Goal: Task Accomplishment & Management: Use online tool/utility

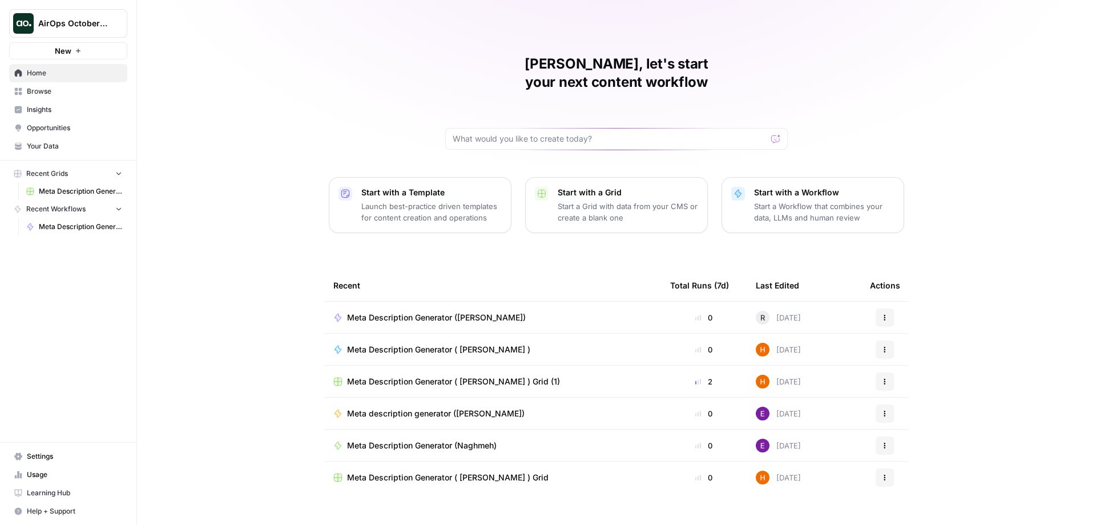
click at [55, 91] on span "Browse" at bounding box center [74, 91] width 95 height 10
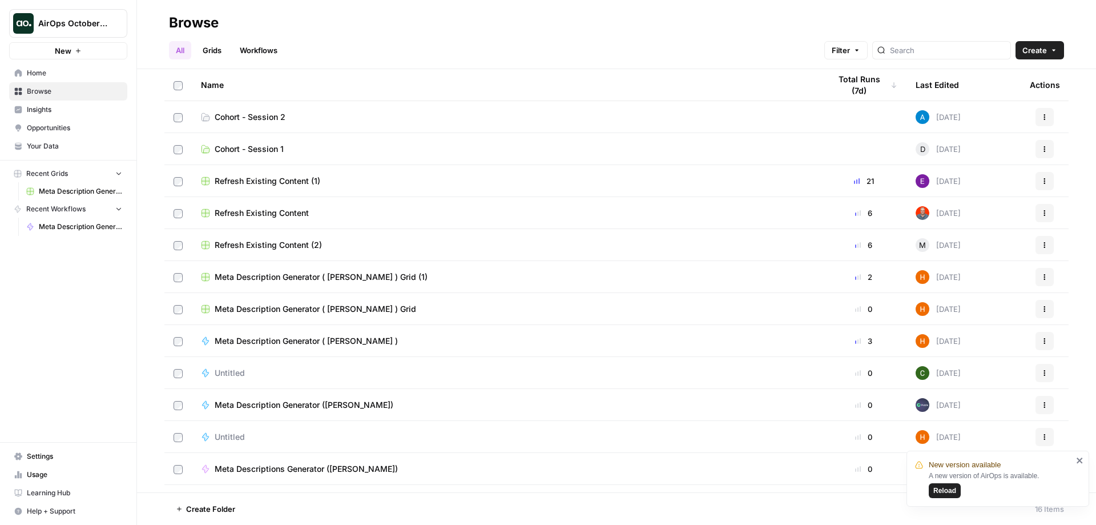
click at [251, 47] on link "Workflows" at bounding box center [258, 50] width 51 height 18
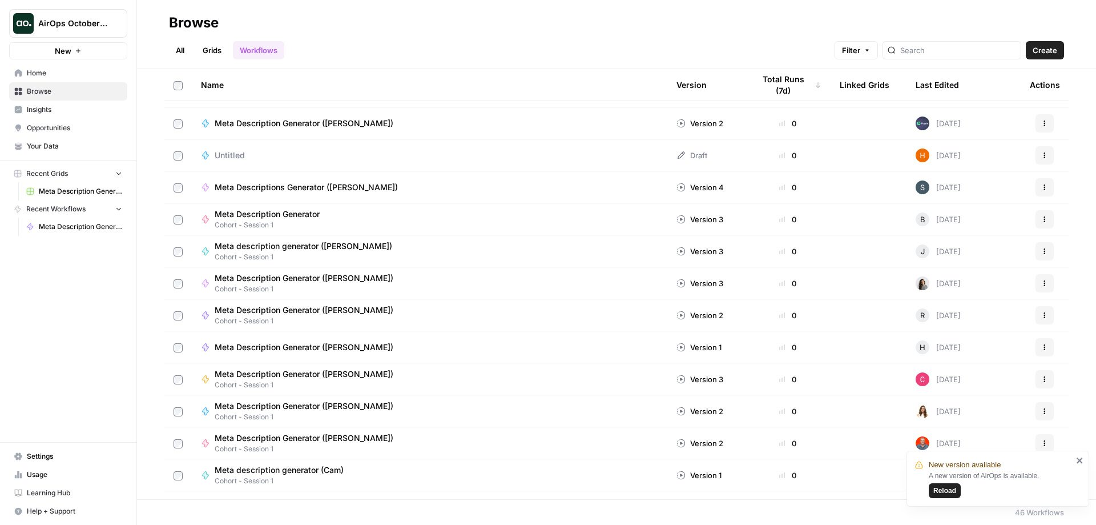
scroll to position [914, 0]
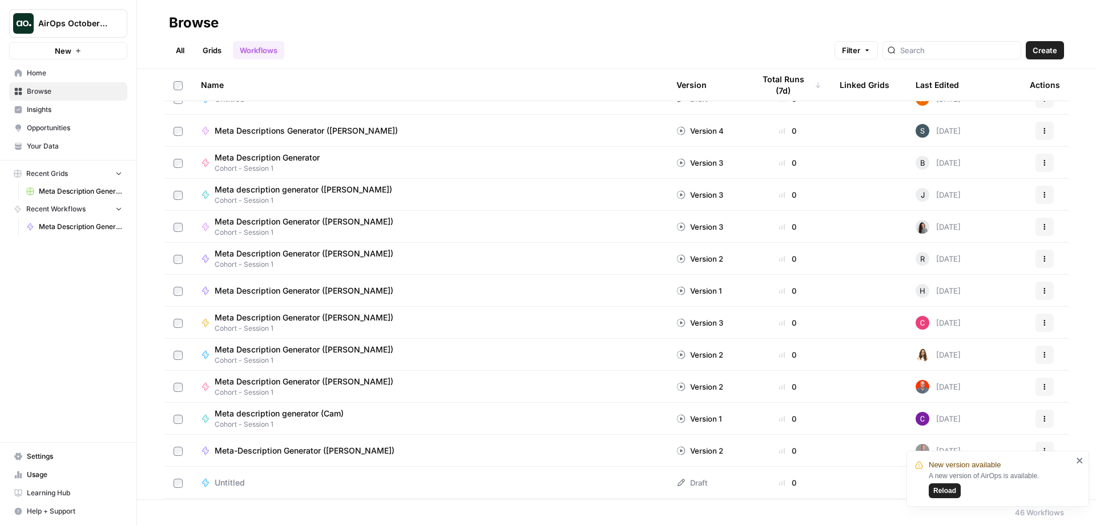
click at [944, 489] on span "Reload" at bounding box center [945, 490] width 23 height 10
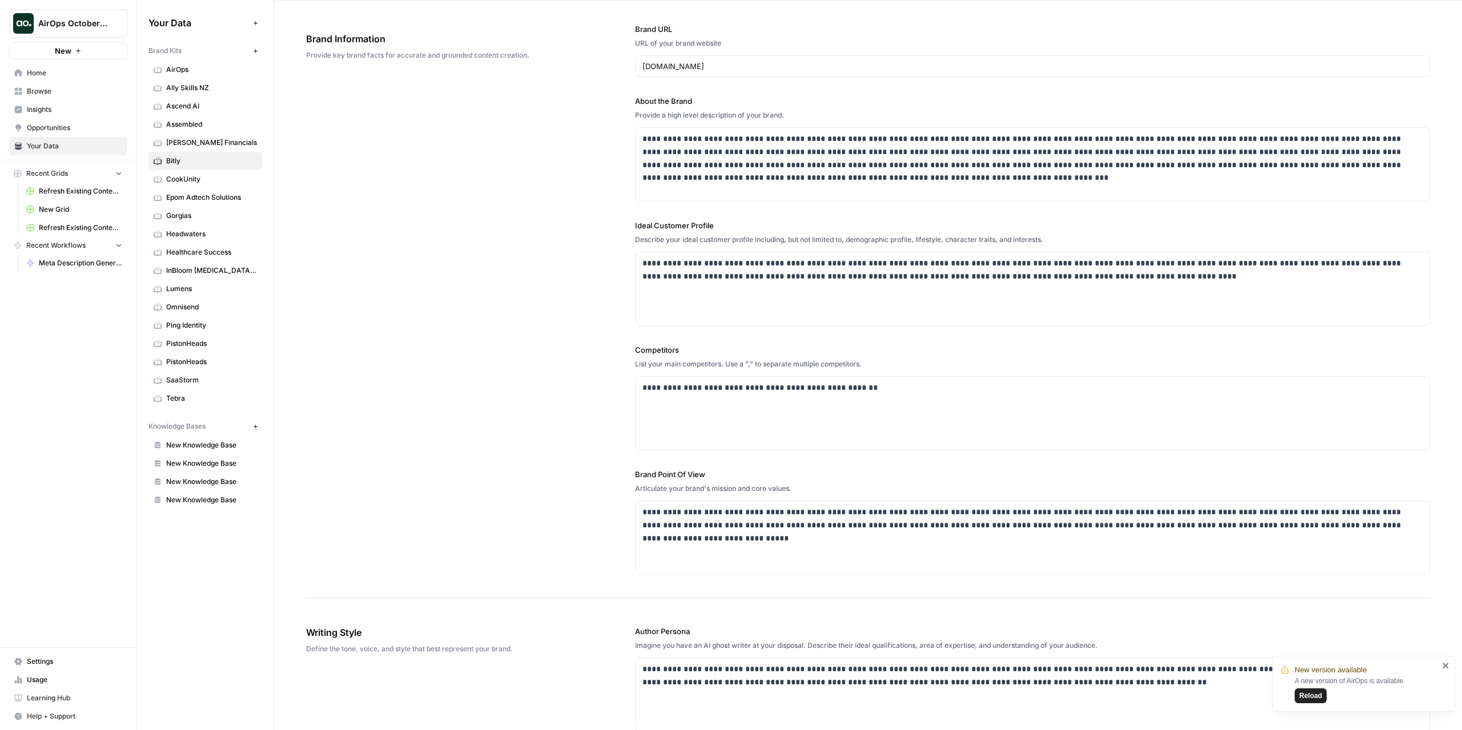
scroll to position [457, 0]
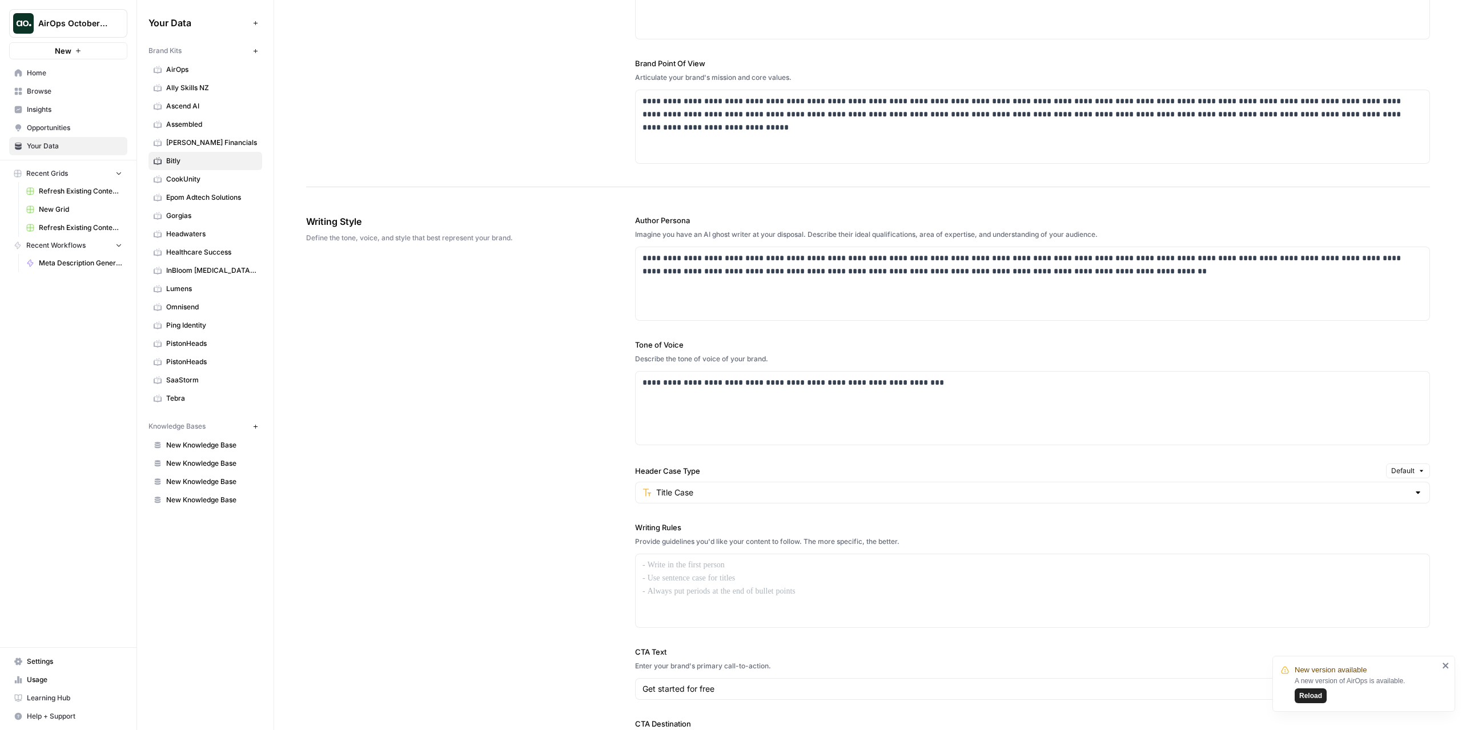
click at [171, 174] on span "CookUnity" at bounding box center [211, 179] width 91 height 10
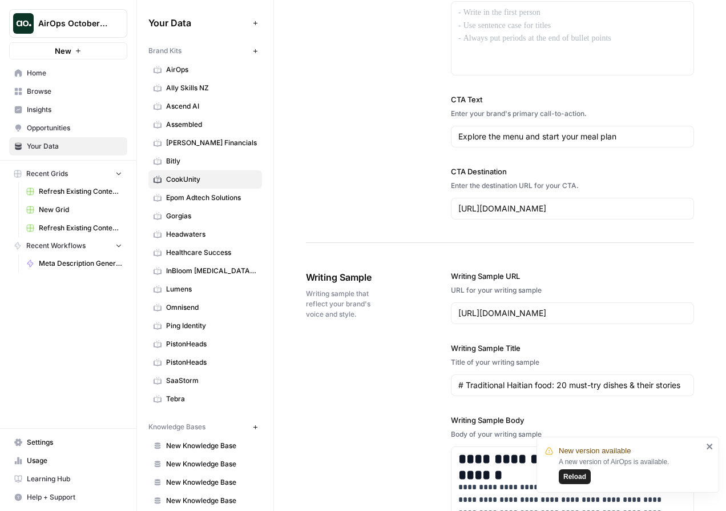
scroll to position [1361, 0]
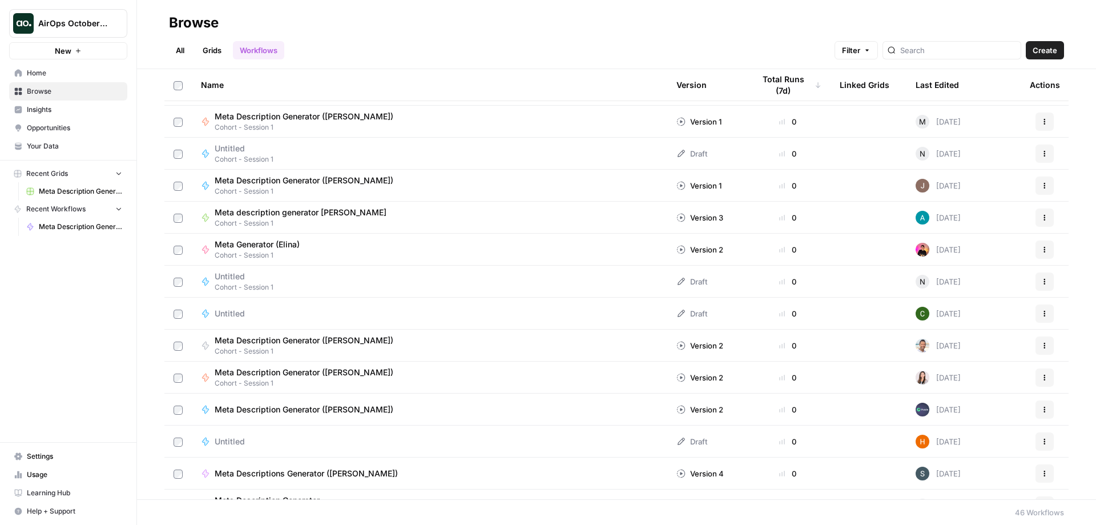
scroll to position [114, 0]
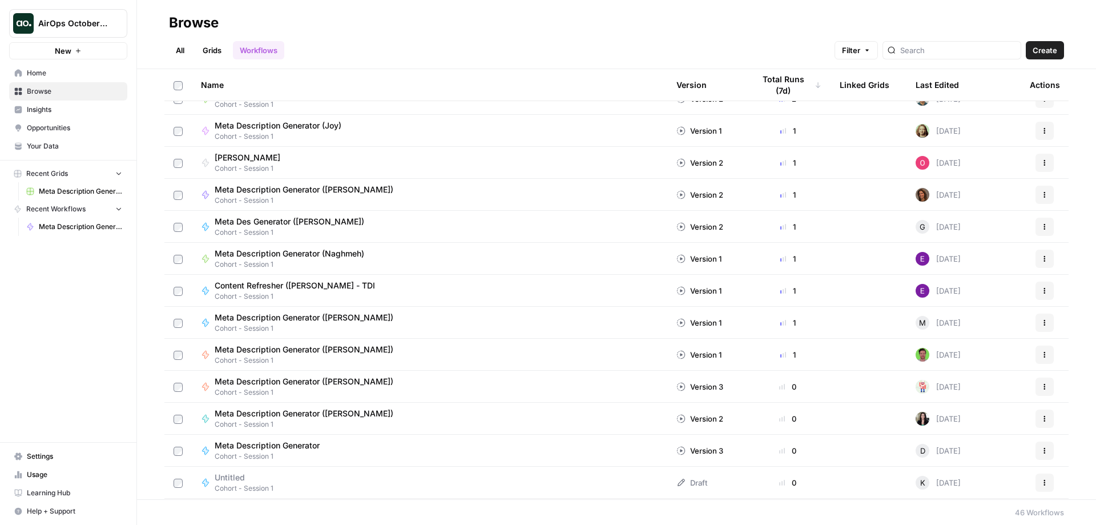
click at [54, 74] on span "Home" at bounding box center [74, 73] width 95 height 10
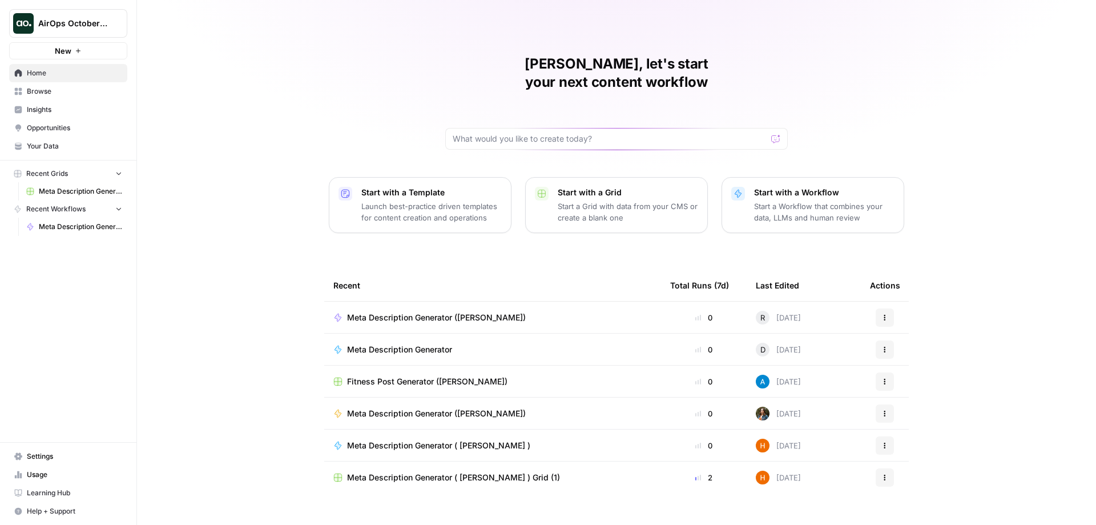
click at [63, 143] on span "Your Data" at bounding box center [74, 146] width 95 height 10
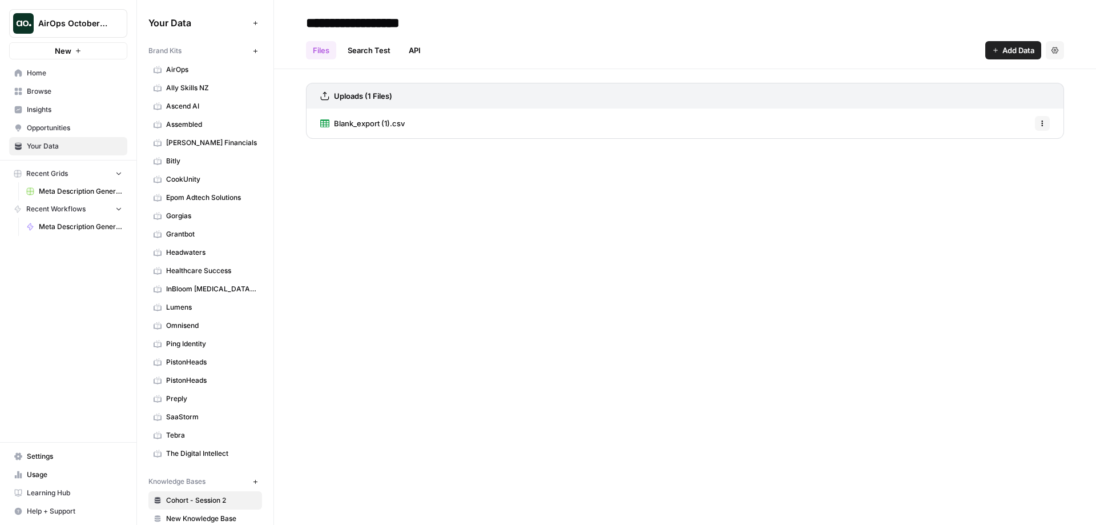
click at [180, 67] on span "AirOps" at bounding box center [211, 70] width 91 height 10
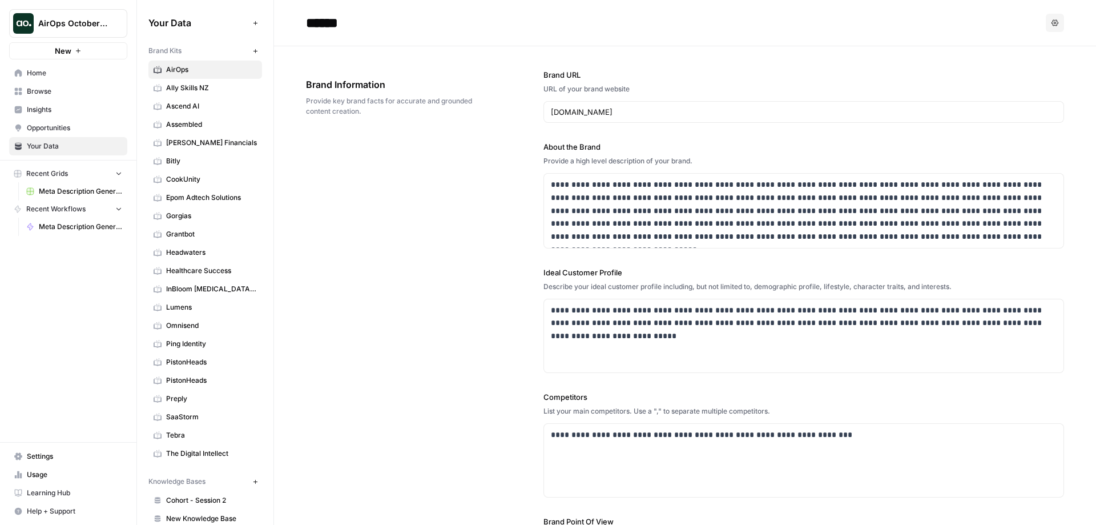
click at [182, 160] on span "Bitly" at bounding box center [211, 161] width 91 height 10
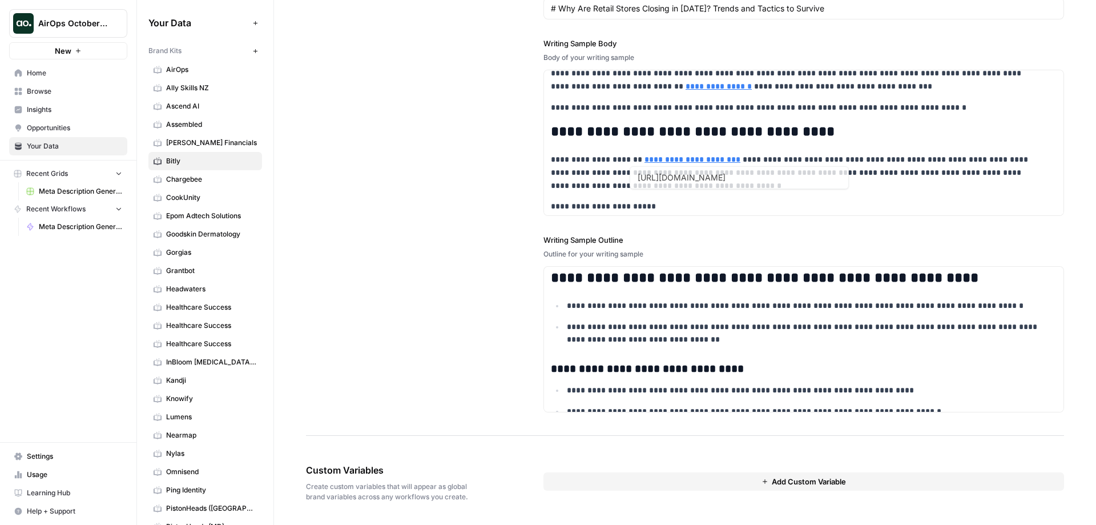
scroll to position [168, 0]
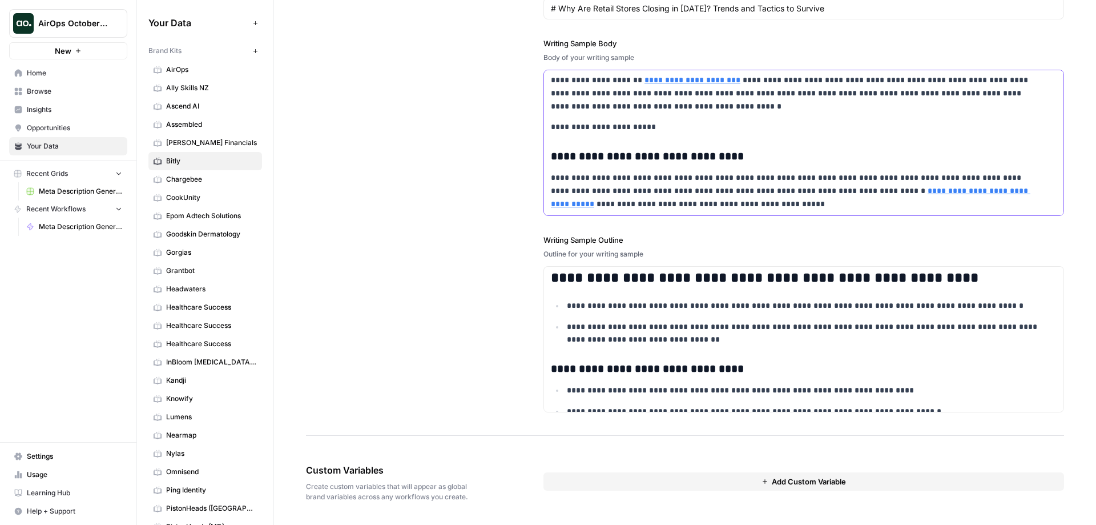
click at [673, 204] on p "**********" at bounding box center [796, 190] width 491 height 39
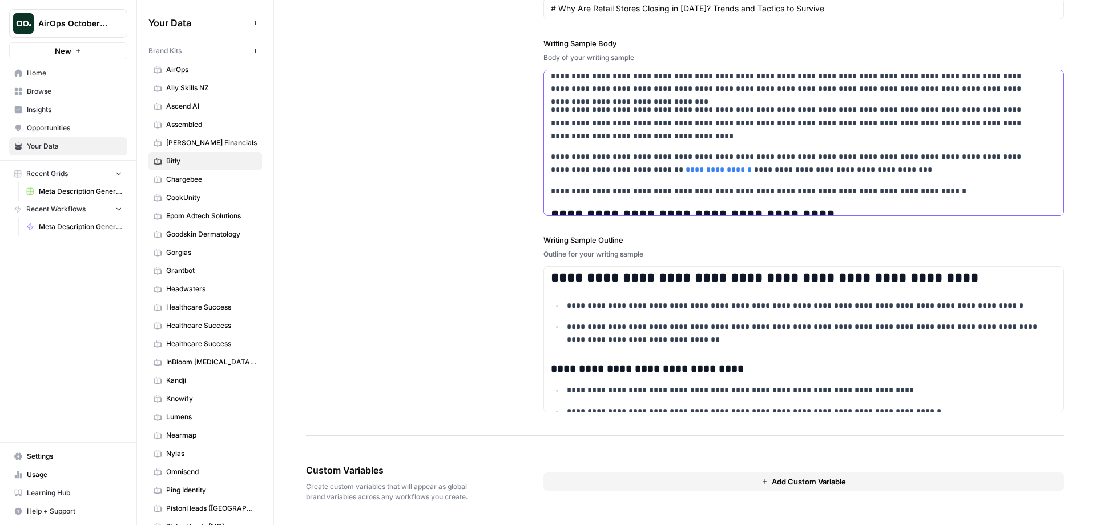
scroll to position [0, 0]
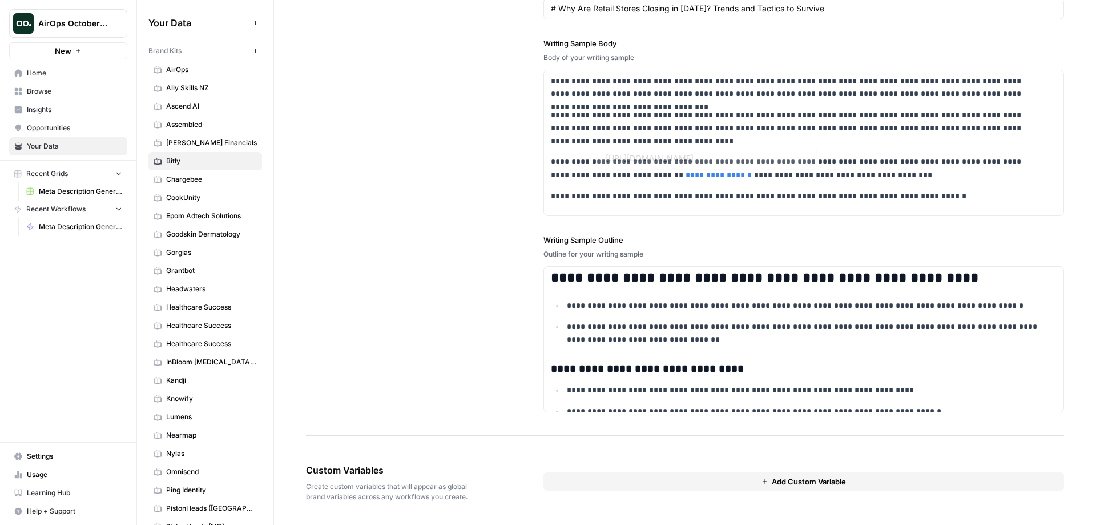
click at [485, 87] on div "**********" at bounding box center [685, 153] width 758 height 565
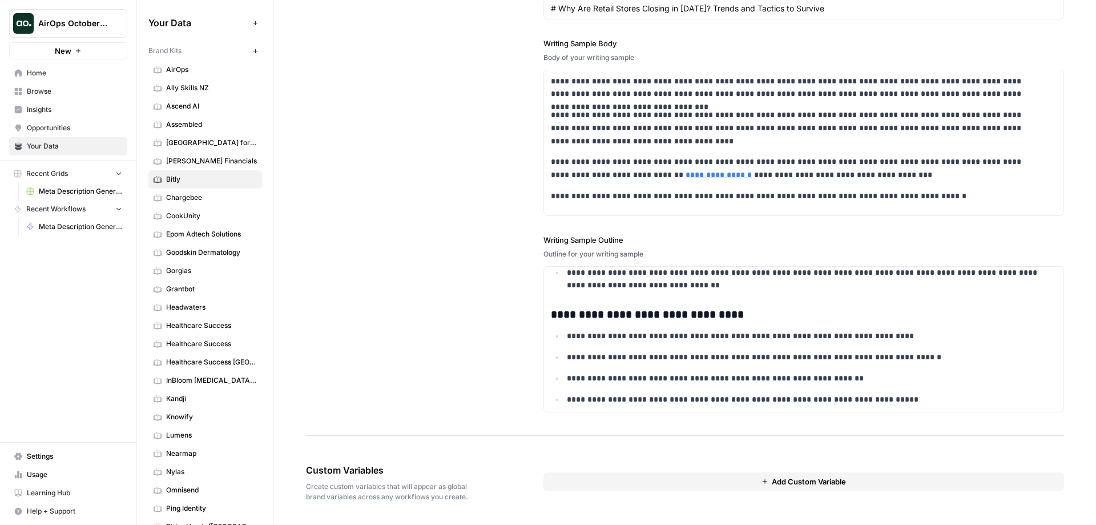
scroll to position [120, 0]
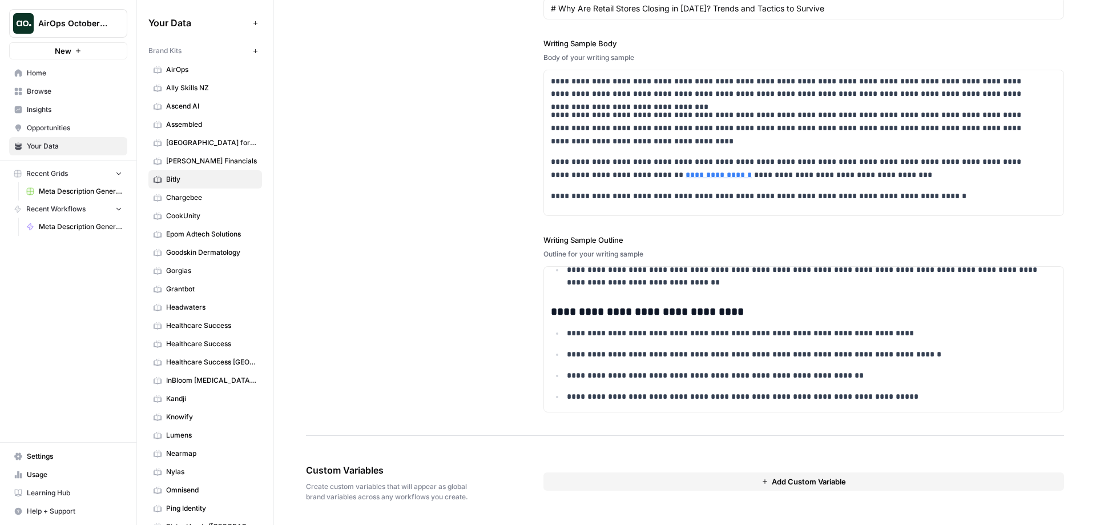
click at [792, 484] on span "Add Custom Variable" at bounding box center [809, 481] width 74 height 11
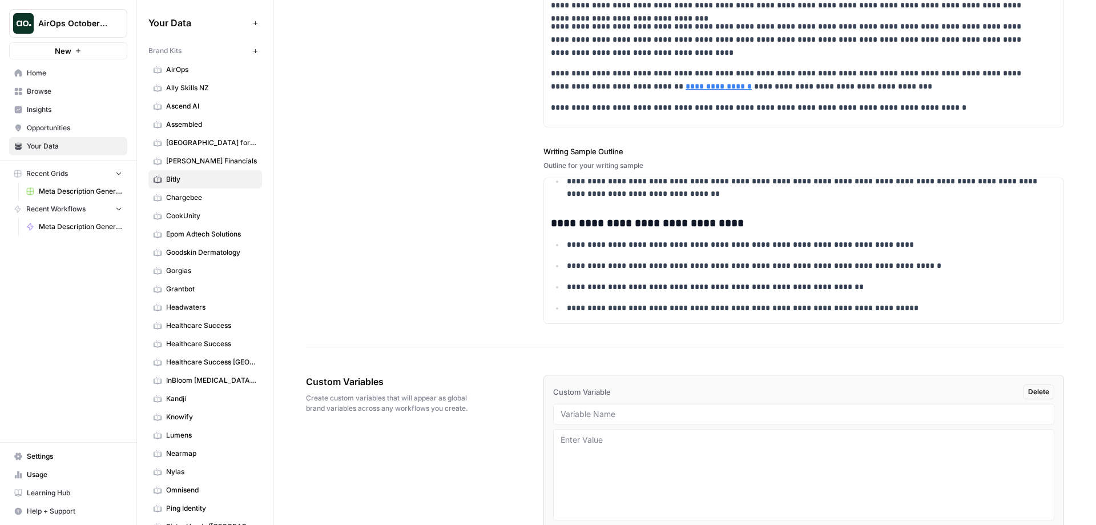
scroll to position [1474, 0]
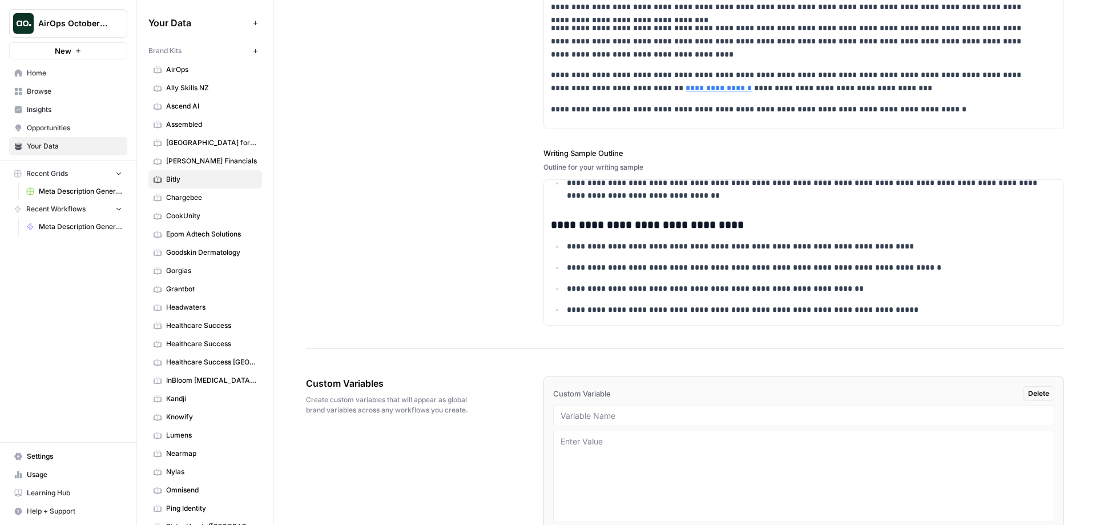
click at [1031, 391] on span "Delete" at bounding box center [1039, 393] width 21 height 10
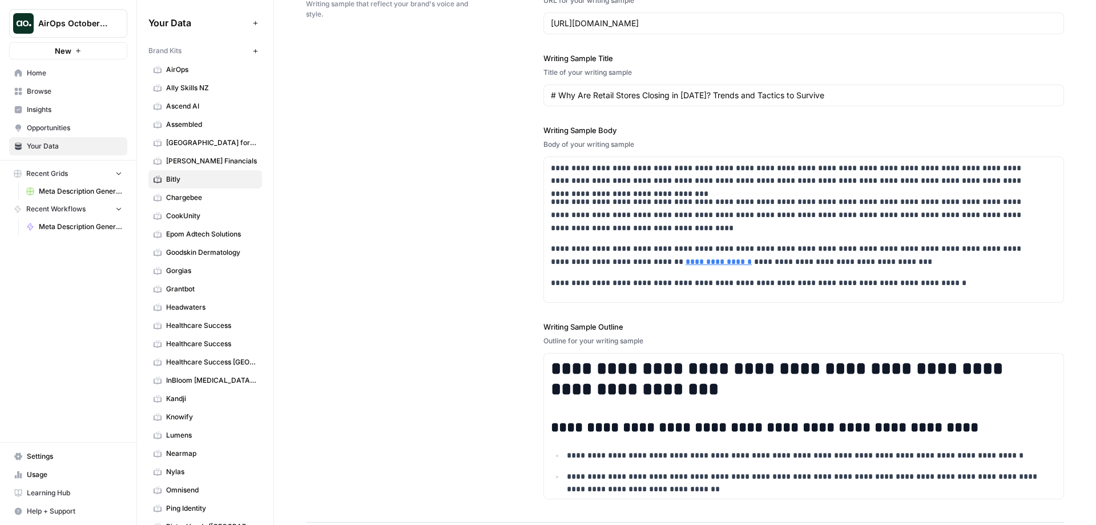
scroll to position [1387, 0]
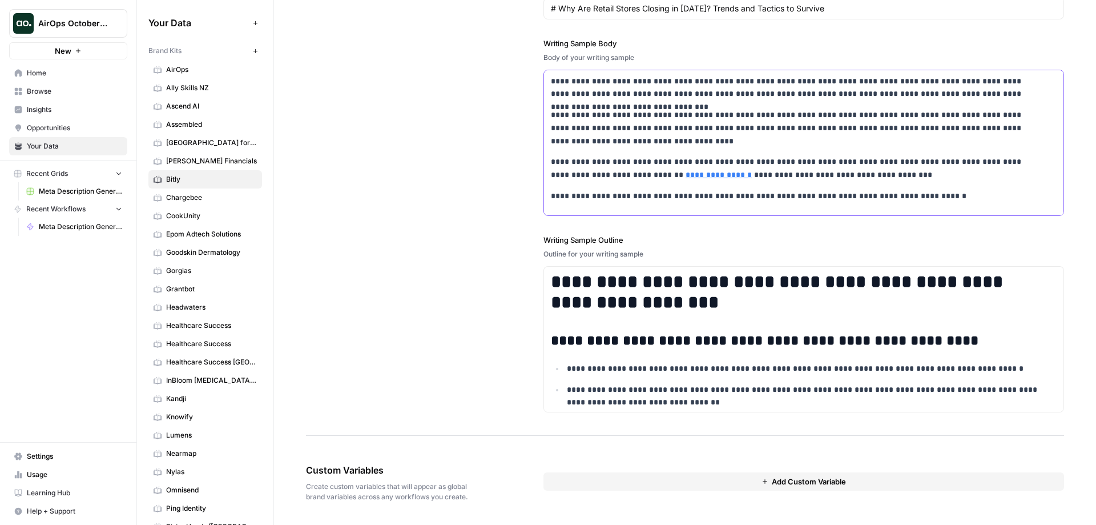
click at [686, 174] on link "**********" at bounding box center [719, 175] width 66 height 8
click at [841, 177] on p "**********" at bounding box center [796, 168] width 491 height 26
click at [38, 90] on span "Browse" at bounding box center [74, 91] width 95 height 10
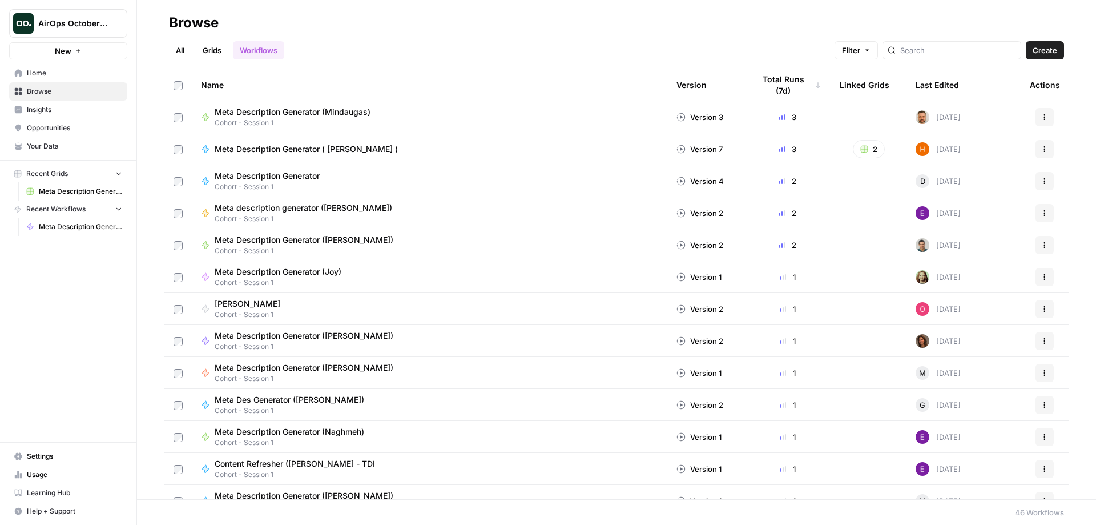
click at [180, 49] on link "All" at bounding box center [180, 50] width 22 height 18
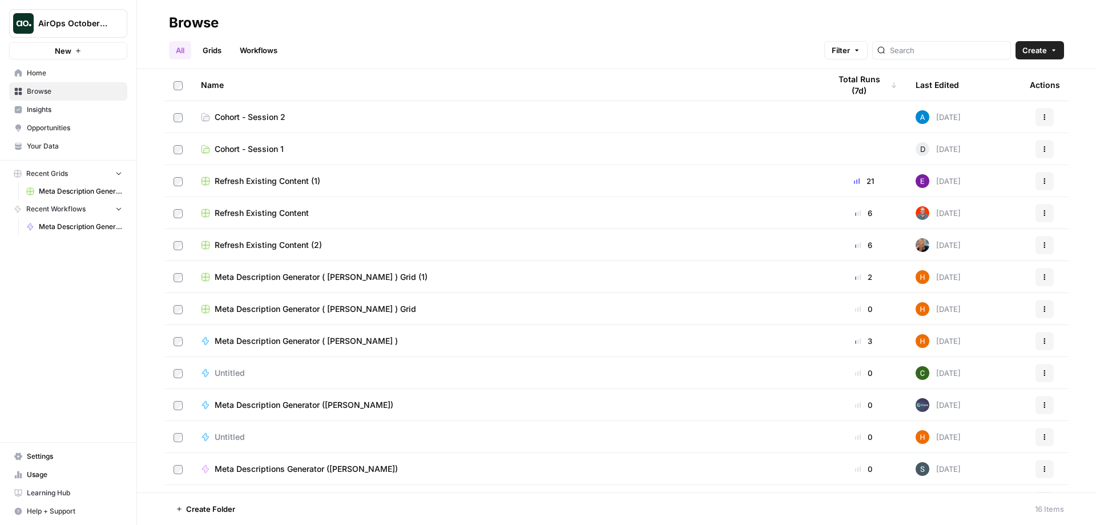
click at [335, 117] on link "Cohort - Session 2" at bounding box center [506, 116] width 611 height 11
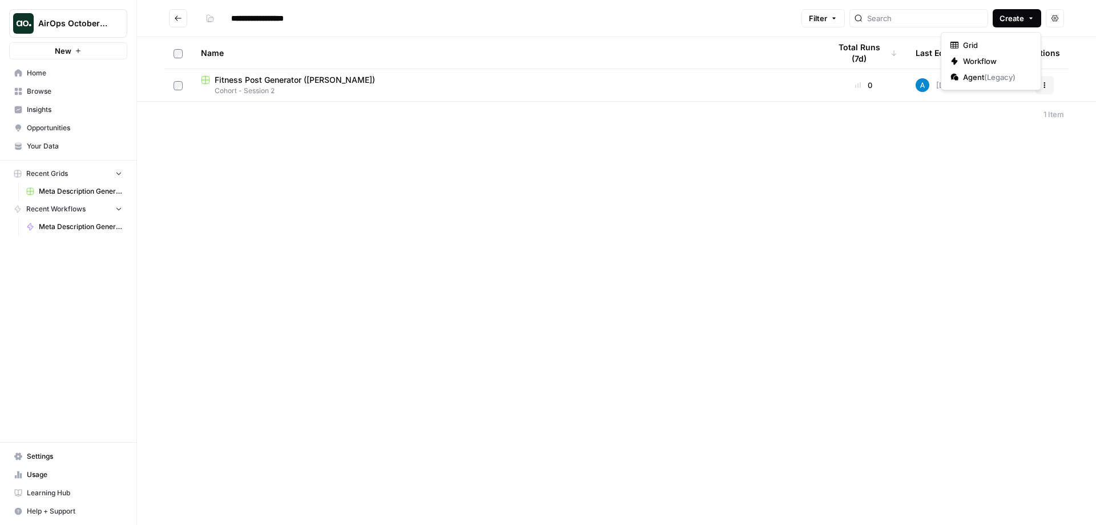
click at [1027, 16] on button "Create" at bounding box center [1017, 18] width 49 height 18
click at [974, 46] on span "Grid" at bounding box center [995, 44] width 64 height 11
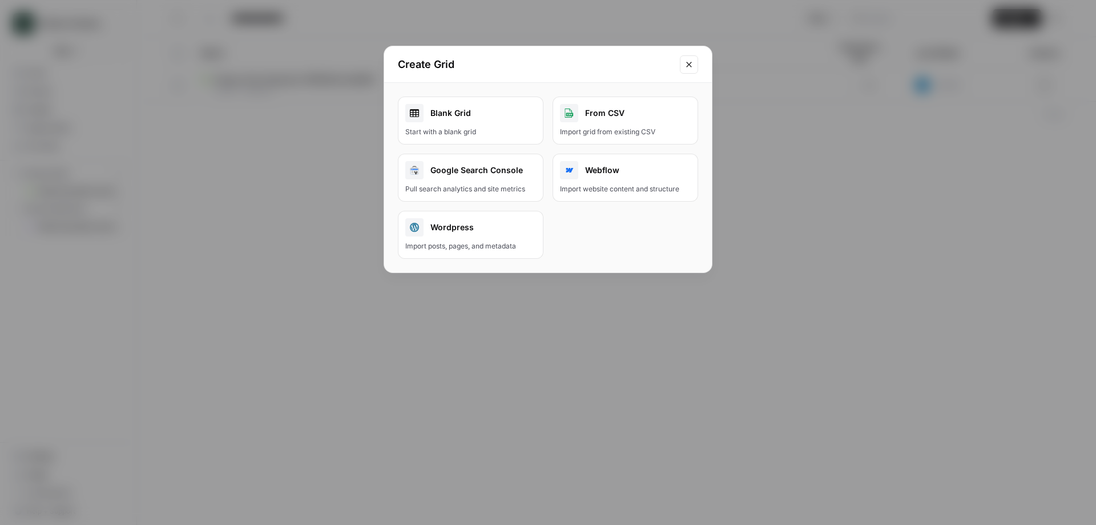
click at [467, 113] on div "Blank Grid" at bounding box center [470, 113] width 131 height 18
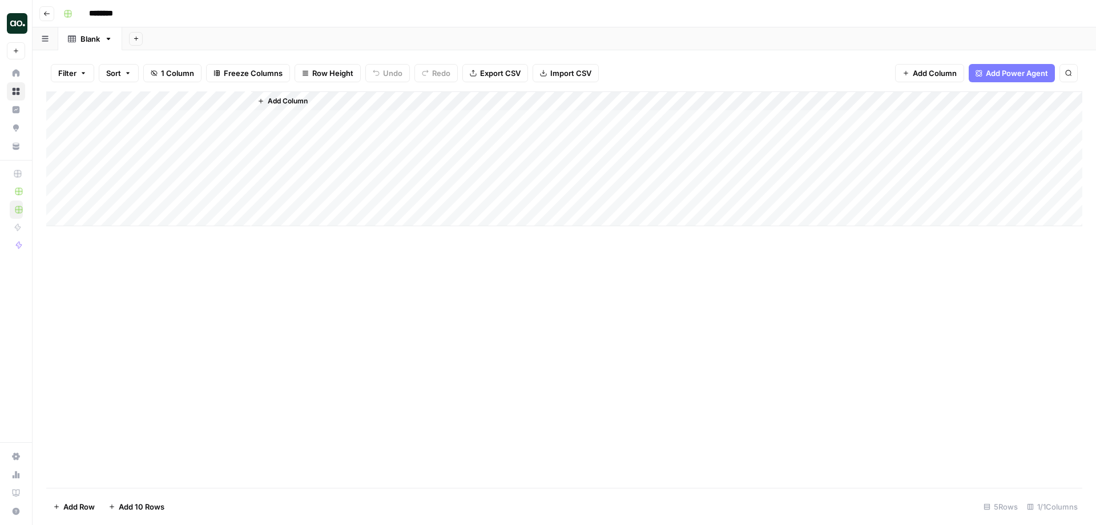
click at [571, 67] on button "Import CSV" at bounding box center [566, 73] width 66 height 18
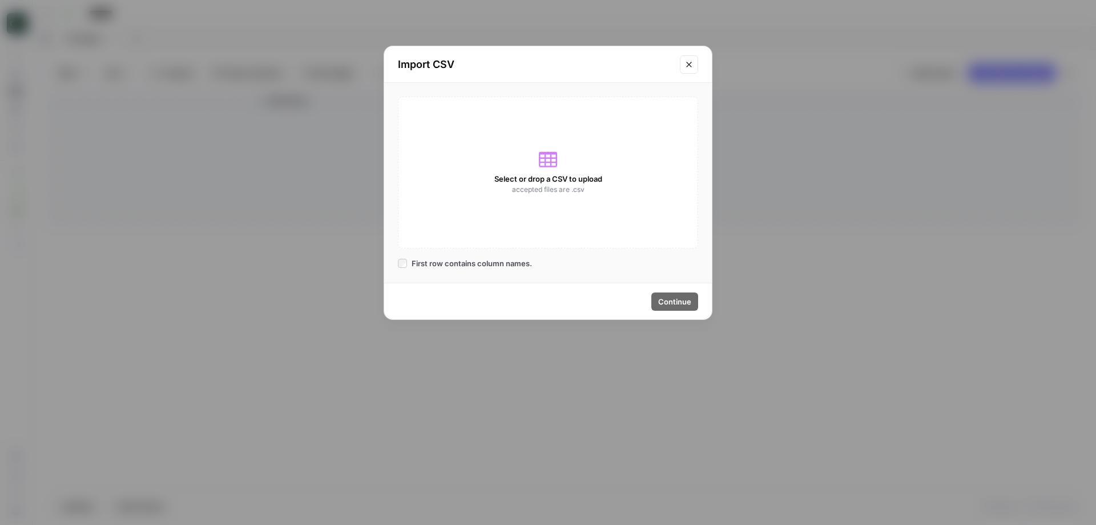
click at [536, 164] on div "Select or drop a CSV to upload accepted files are .csv" at bounding box center [548, 173] width 300 height 152
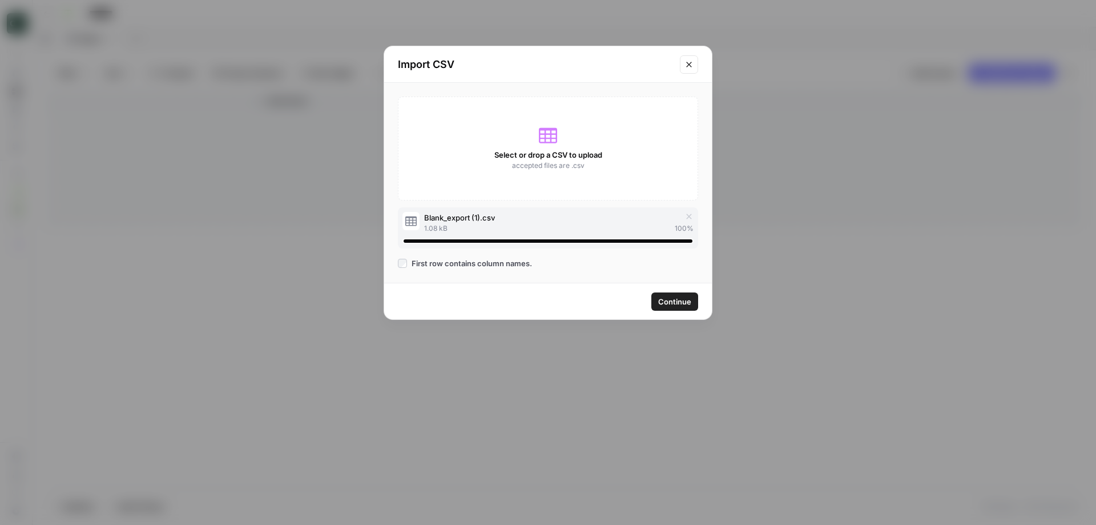
click at [677, 311] on div "Continue" at bounding box center [548, 301] width 328 height 36
click at [677, 304] on span "Continue" at bounding box center [674, 301] width 33 height 11
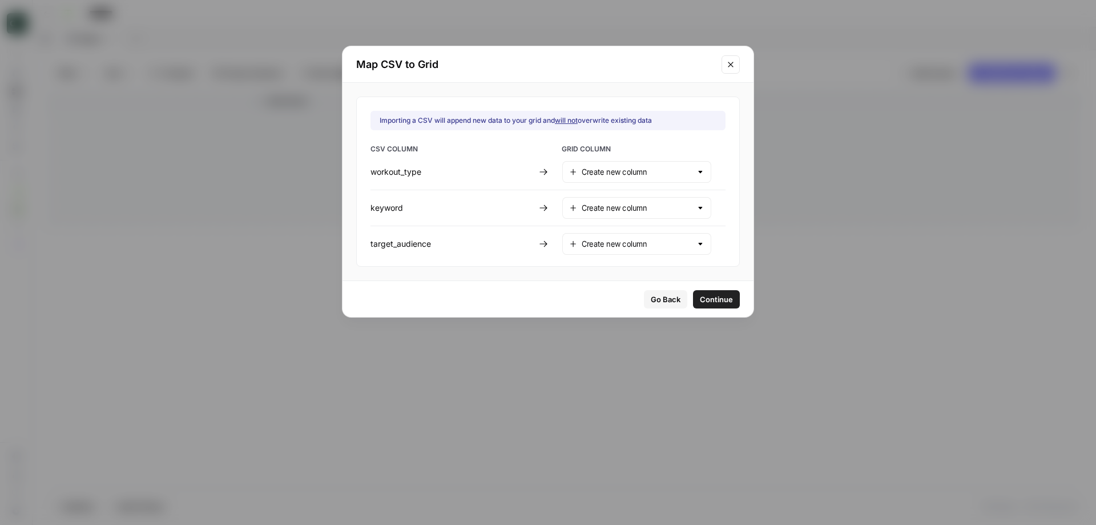
type input "Create new column"
click at [709, 170] on div at bounding box center [713, 171] width 9 height 11
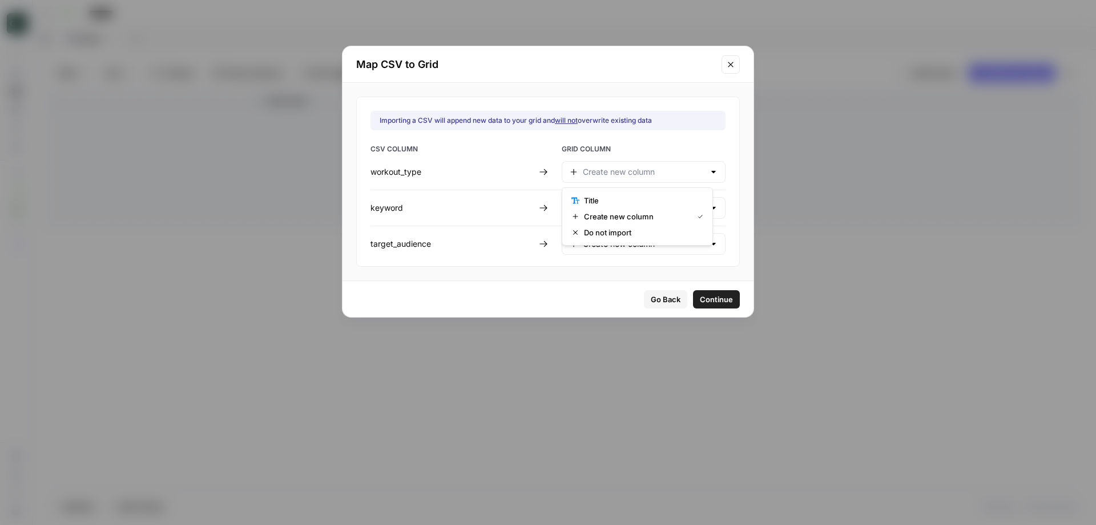
type input "Create new column"
click at [706, 145] on span "GRID COLUMN" at bounding box center [644, 150] width 164 height 13
click at [669, 243] on input "text" at bounding box center [644, 243] width 122 height 11
type input "Create new column"
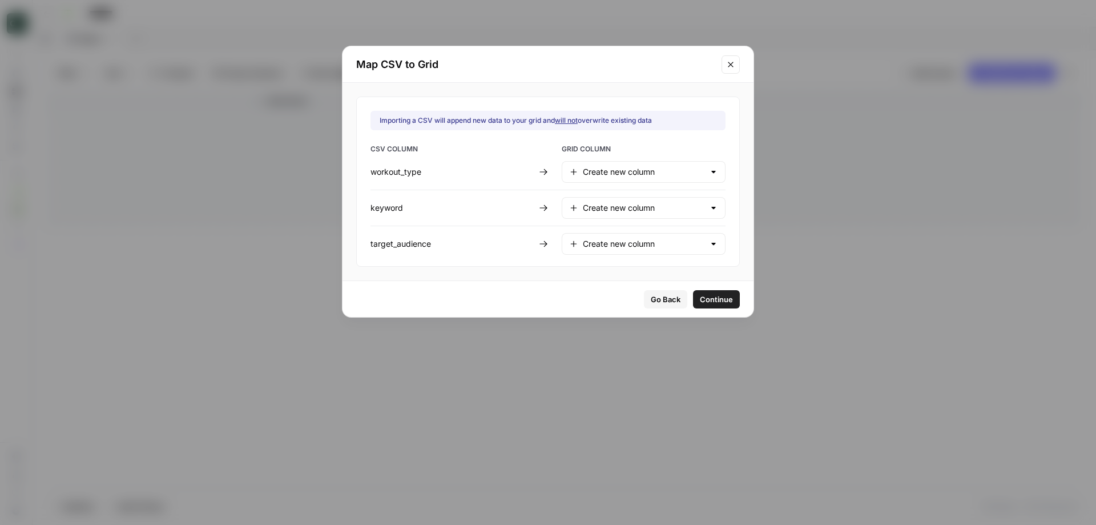
click at [726, 218] on div "Importing a CSV will append new data to your grid and will not overwrite existi…" at bounding box center [548, 182] width 384 height 170
click at [704, 294] on span "Continue" at bounding box center [716, 299] width 33 height 11
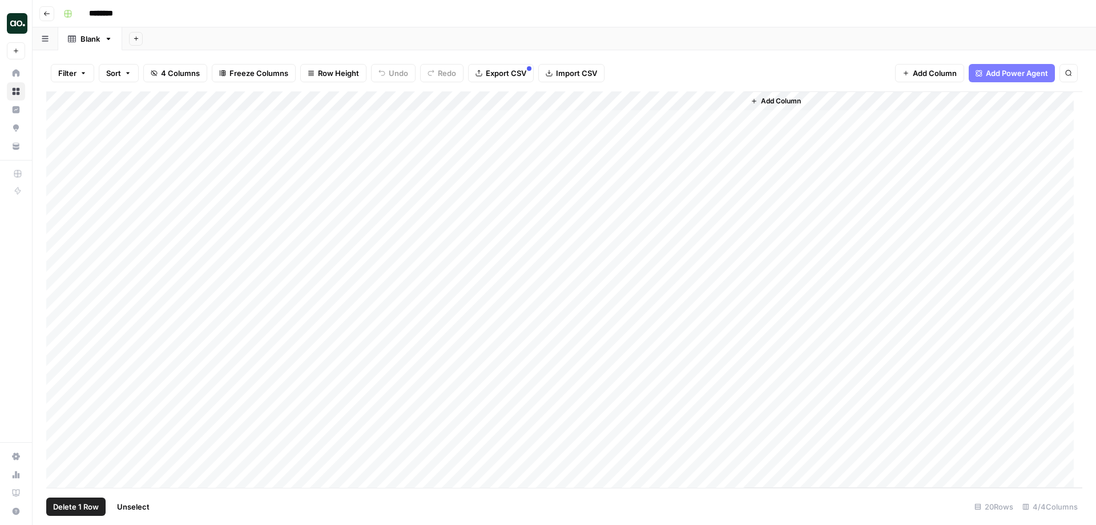
click at [58, 120] on div "Add Column" at bounding box center [564, 289] width 1037 height 396
click at [58, 137] on div "Add Column" at bounding box center [564, 289] width 1037 height 396
click at [57, 158] on div "Add Column" at bounding box center [564, 289] width 1037 height 396
click at [59, 178] on div "Add Column" at bounding box center [564, 289] width 1037 height 396
click at [62, 191] on div "Add Column" at bounding box center [564, 289] width 1037 height 396
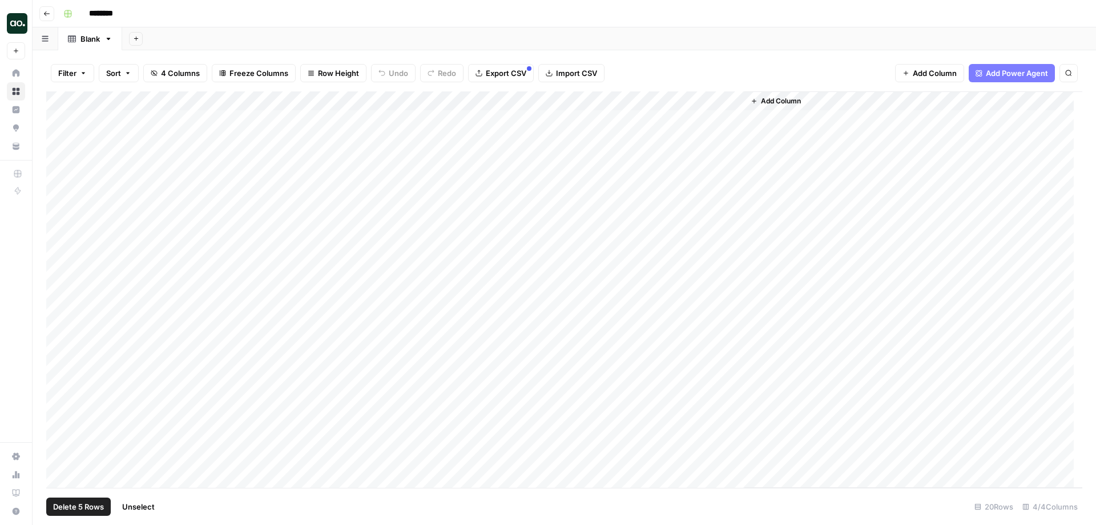
click at [57, 198] on div "Add Column" at bounding box center [564, 289] width 1037 height 396
drag, startPoint x: 138, startPoint y: 106, endPoint x: 127, endPoint y: 120, distance: 17.6
click at [85, 506] on span "Delete 5 Rows" at bounding box center [78, 506] width 51 height 11
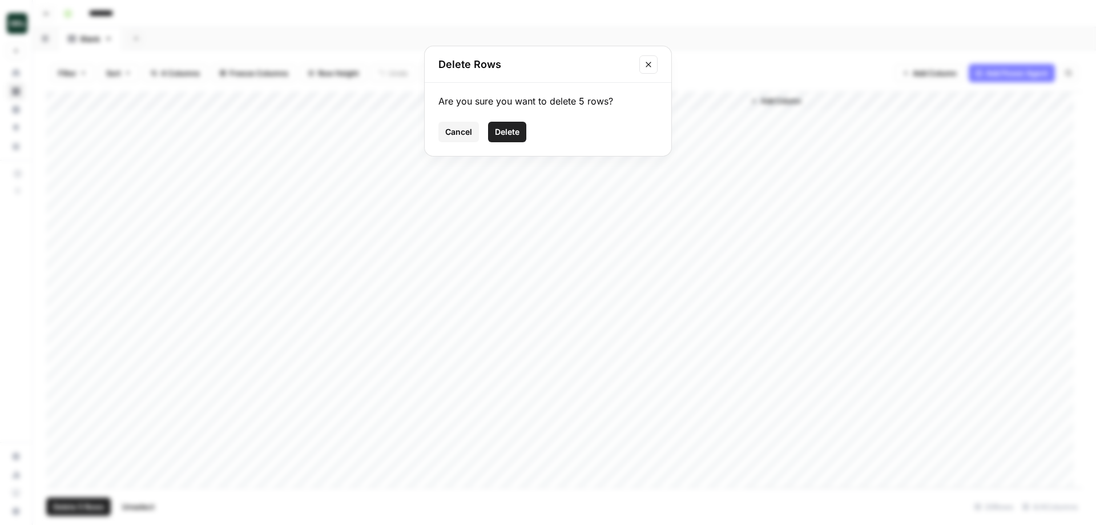
click at [514, 136] on span "Delete" at bounding box center [507, 131] width 25 height 11
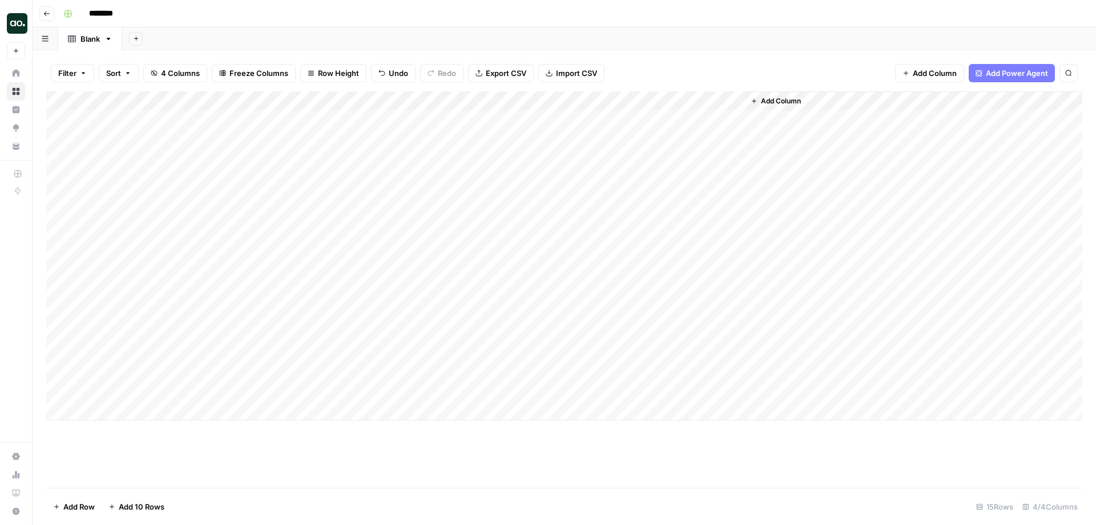
click at [58, 218] on div "Add Column" at bounding box center [564, 255] width 1037 height 329
click at [138, 503] on span "Unselect" at bounding box center [133, 506] width 33 height 11
click at [798, 99] on span "Add Column" at bounding box center [781, 101] width 40 height 10
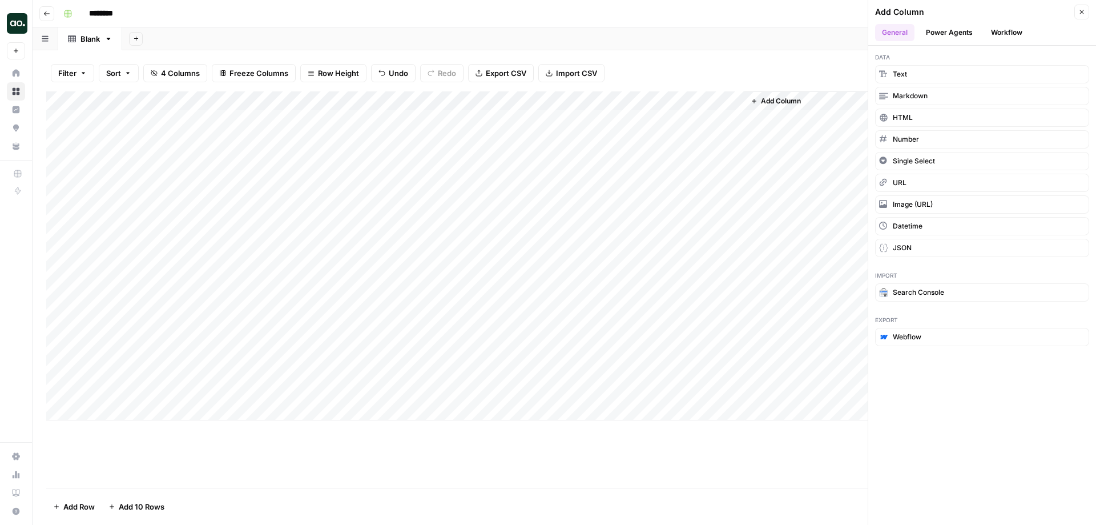
click at [1012, 19] on div "Add Column Close" at bounding box center [982, 12] width 214 height 15
click at [1005, 27] on button "Workflow" at bounding box center [1007, 32] width 45 height 17
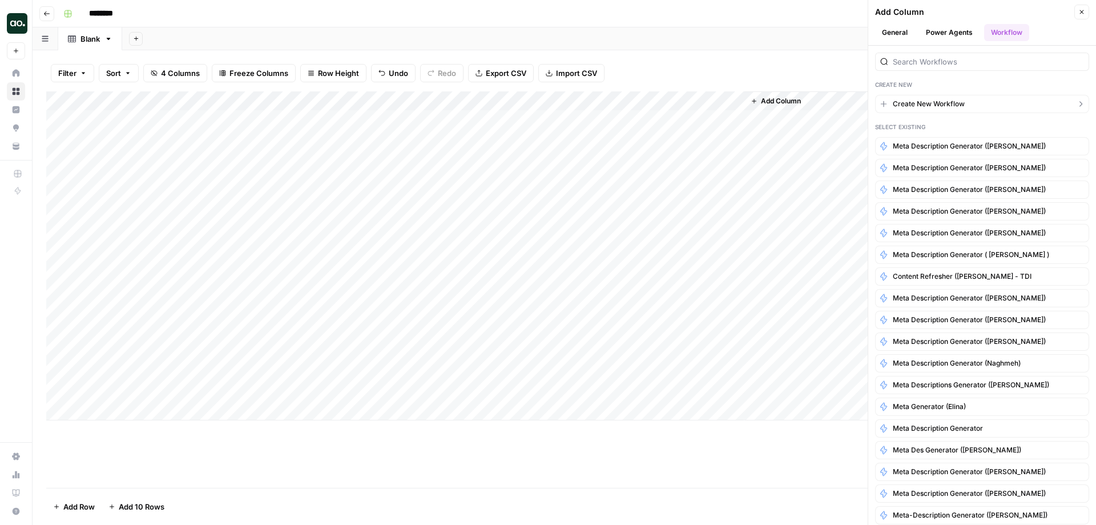
click at [927, 101] on span "Create New Workflow" at bounding box center [929, 104] width 72 height 10
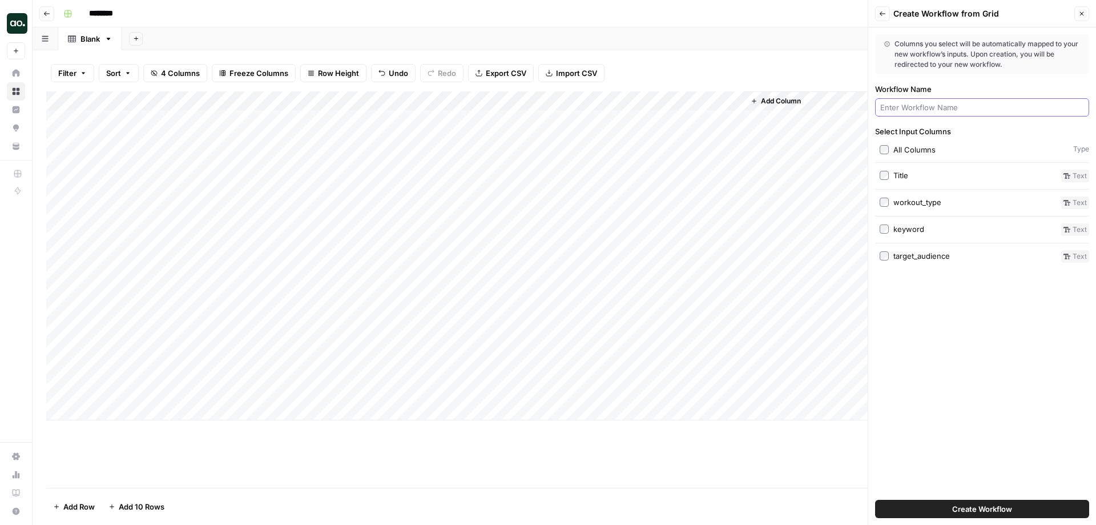
click at [913, 107] on input "Workflow Name" at bounding box center [983, 107] width 204 height 11
type input "Fitness Post Generator"
click at [945, 316] on div "Columns you select will be automatically mapped to your new workflow’s inputs. …" at bounding box center [983, 275] width 228 height 497
click at [970, 507] on span "Create Workflow" at bounding box center [983, 508] width 60 height 11
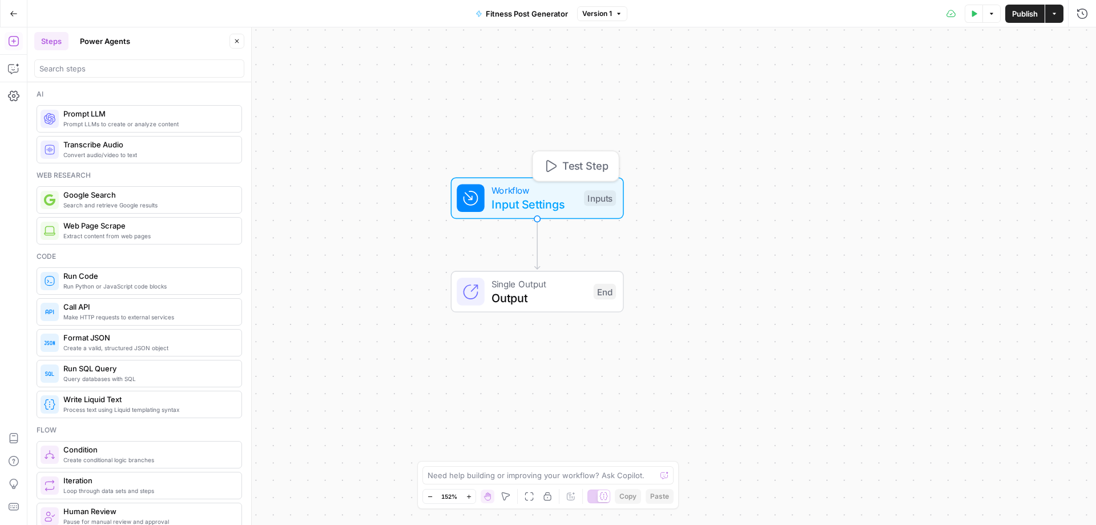
click at [535, 204] on span "Input Settings" at bounding box center [535, 203] width 86 height 17
click at [845, 268] on button "Add Field" at bounding box center [905, 265] width 326 height 18
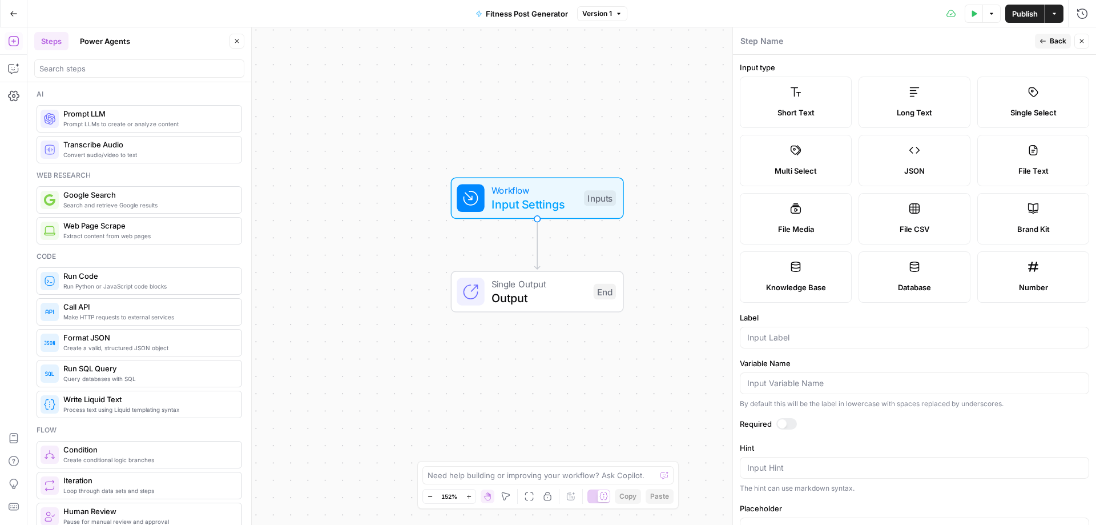
click at [1037, 218] on label "Brand Kit" at bounding box center [1034, 218] width 112 height 51
type input "Brand Kit"
type input "brand_kit"
click at [786, 426] on div at bounding box center [787, 423] width 21 height 11
click at [1049, 37] on button "Back" at bounding box center [1053, 41] width 36 height 15
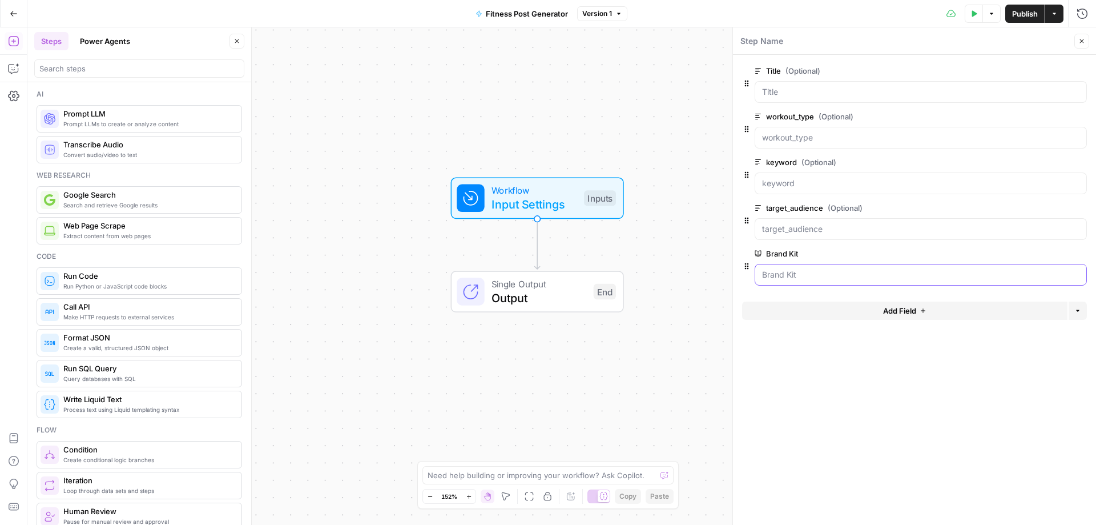
click at [794, 271] on Kit "Brand Kit" at bounding box center [921, 274] width 318 height 11
click at [825, 278] on Kit "Brand Kit" at bounding box center [921, 274] width 318 height 11
click at [980, 273] on Kit "Brand Kit" at bounding box center [921, 274] width 318 height 11
click at [778, 252] on label "Brand Kit" at bounding box center [889, 253] width 268 height 11
click at [778, 269] on Kit "Brand Kit" at bounding box center [921, 274] width 318 height 11
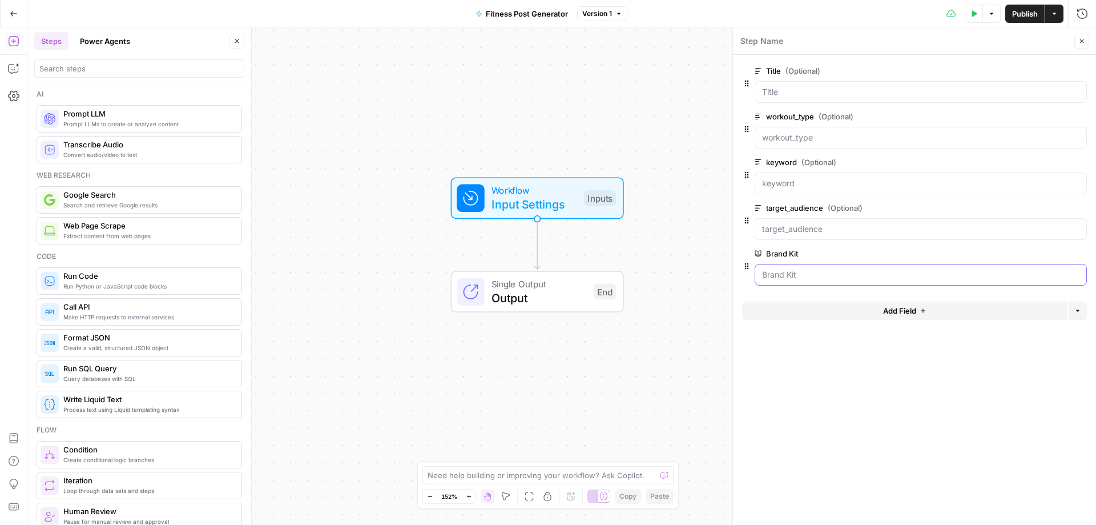
click at [805, 274] on Kit "Brand Kit" at bounding box center [921, 274] width 318 height 11
click at [806, 273] on Kit "Brand Kit" at bounding box center [921, 274] width 318 height 11
click at [1043, 251] on span "edit field" at bounding box center [1044, 253] width 25 height 9
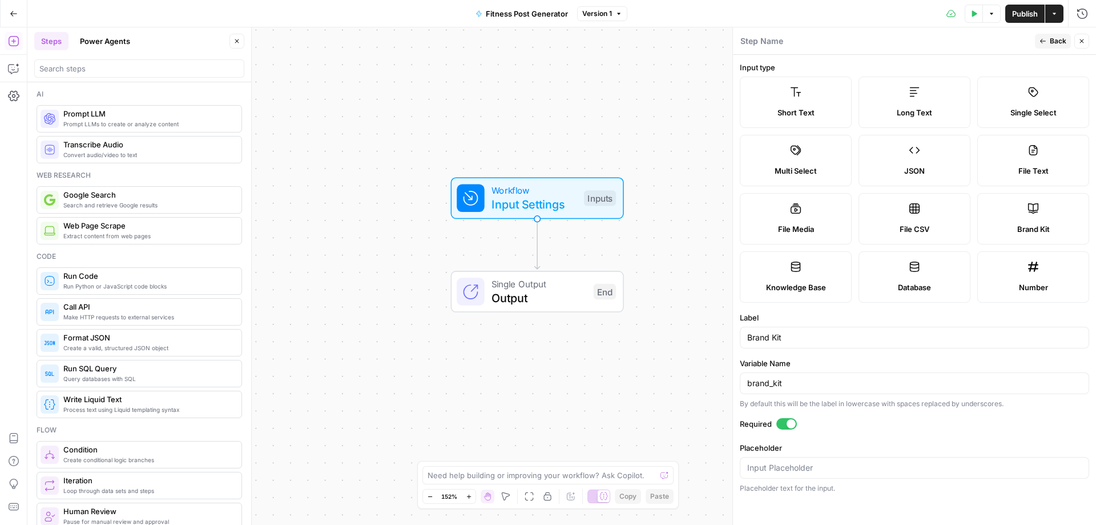
click at [1051, 40] on span "Back" at bounding box center [1058, 41] width 17 height 10
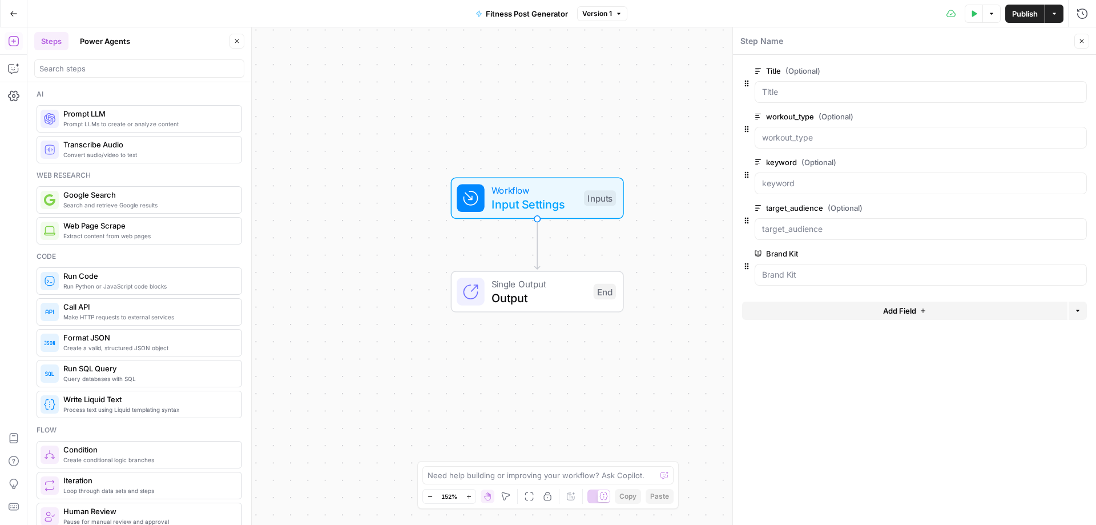
click at [1084, 39] on icon "button" at bounding box center [1082, 41] width 7 height 7
click at [555, 207] on span "Input Settings" at bounding box center [535, 203] width 86 height 17
click at [1089, 38] on button "Close" at bounding box center [1082, 41] width 15 height 15
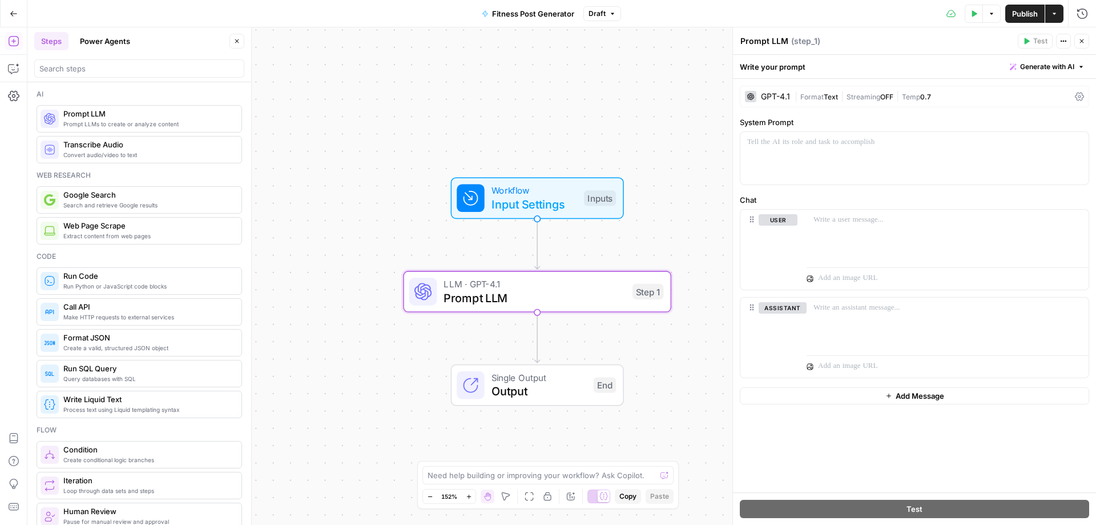
click at [921, 96] on span "Temp" at bounding box center [911, 97] width 18 height 9
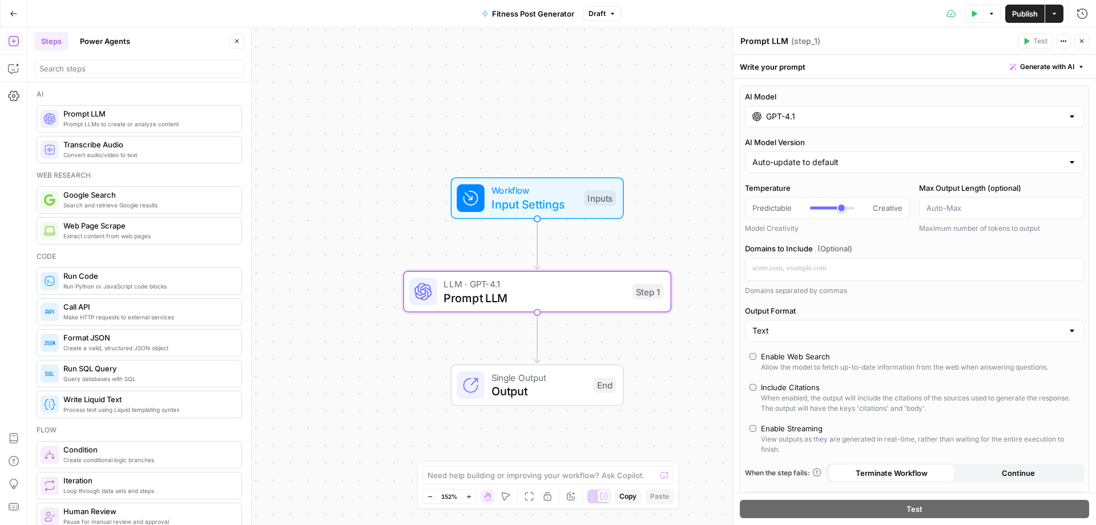
drag, startPoint x: 1082, startPoint y: 35, endPoint x: 1067, endPoint y: 44, distance: 17.6
click at [1082, 36] on button "Close" at bounding box center [1082, 41] width 15 height 15
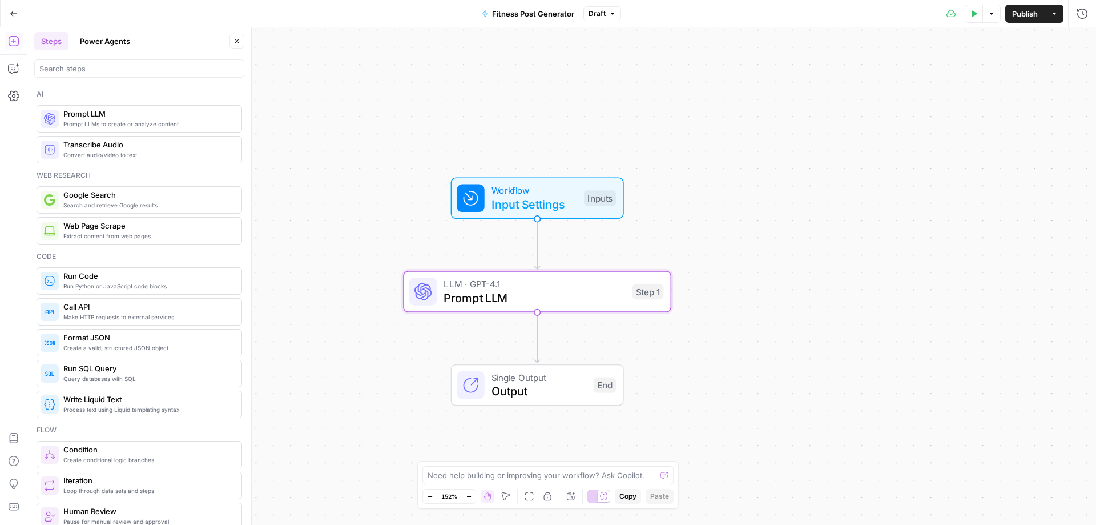
click at [480, 307] on div "LLM · GPT-4.1 Prompt LLM Step 1 Copy step Delete step Add Note Test" at bounding box center [537, 292] width 268 height 42
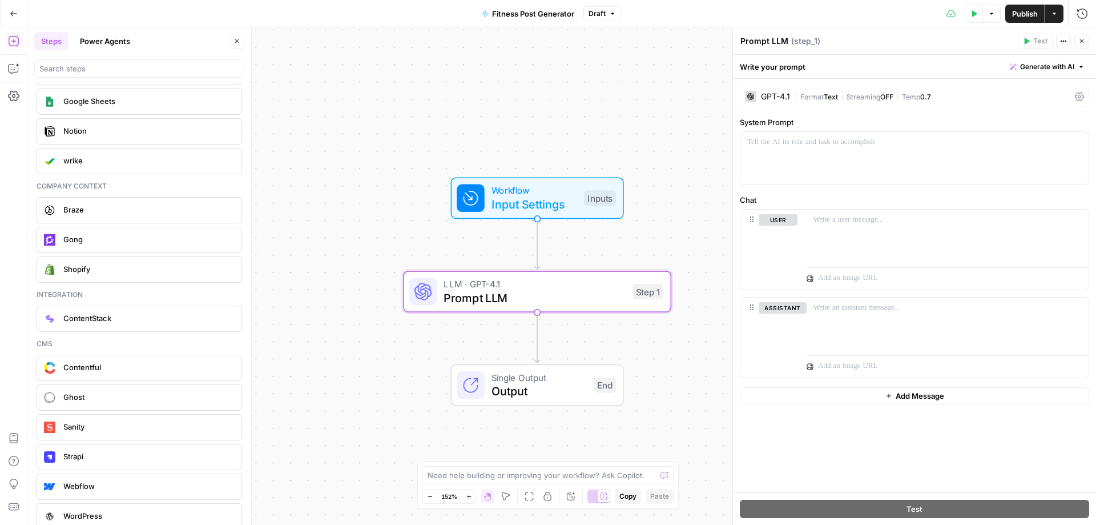
scroll to position [1334, 0]
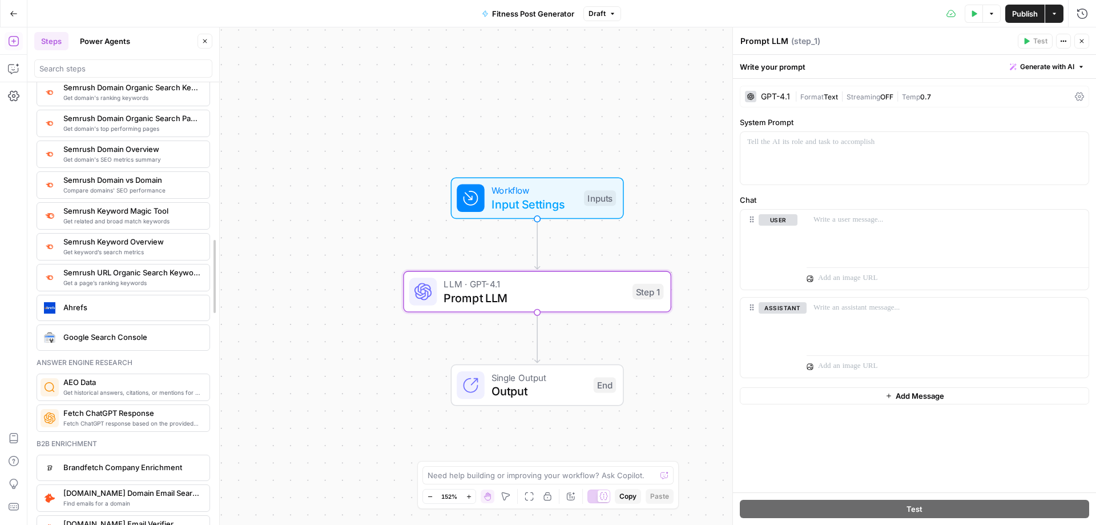
drag, startPoint x: 266, startPoint y: 216, endPoint x: 219, endPoint y: 278, distance: 77.9
drag, startPoint x: 214, startPoint y: 303, endPoint x: 217, endPoint y: 282, distance: 21.4
drag, startPoint x: 217, startPoint y: 282, endPoint x: 242, endPoint y: 282, distance: 24.6
drag, startPoint x: 241, startPoint y: 292, endPoint x: 239, endPoint y: 235, distance: 57.1
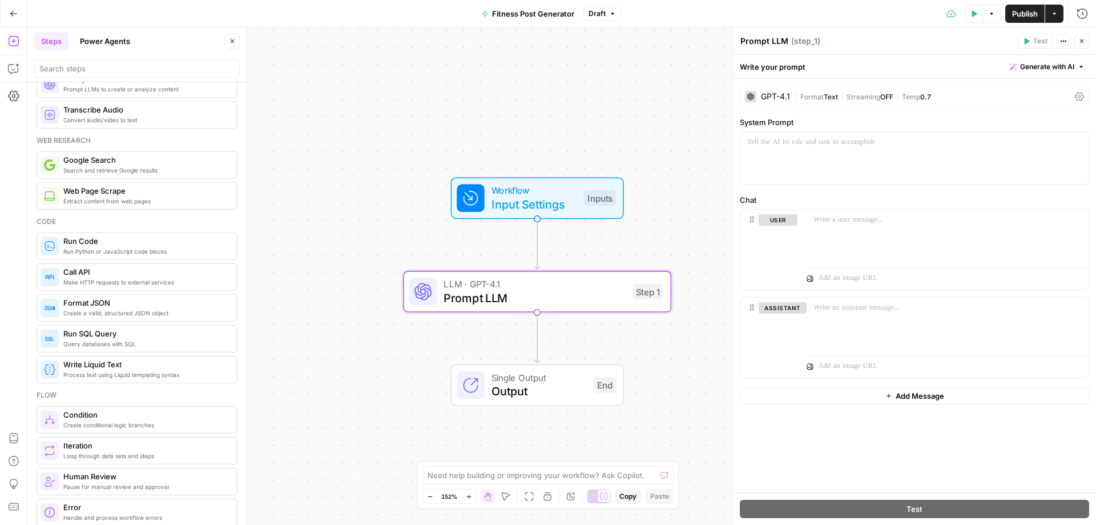
scroll to position [0, 0]
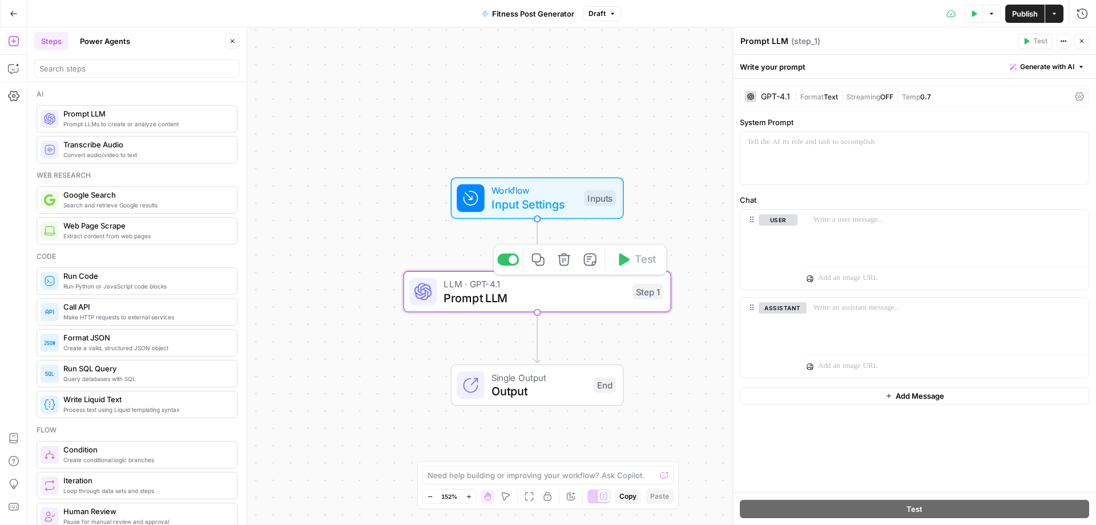
click at [494, 302] on span "Prompt LLM" at bounding box center [535, 297] width 182 height 17
click at [1038, 66] on span "Generate with AI" at bounding box center [1048, 67] width 54 height 10
click at [1031, 97] on span "Generate" at bounding box center [1031, 91] width 83 height 11
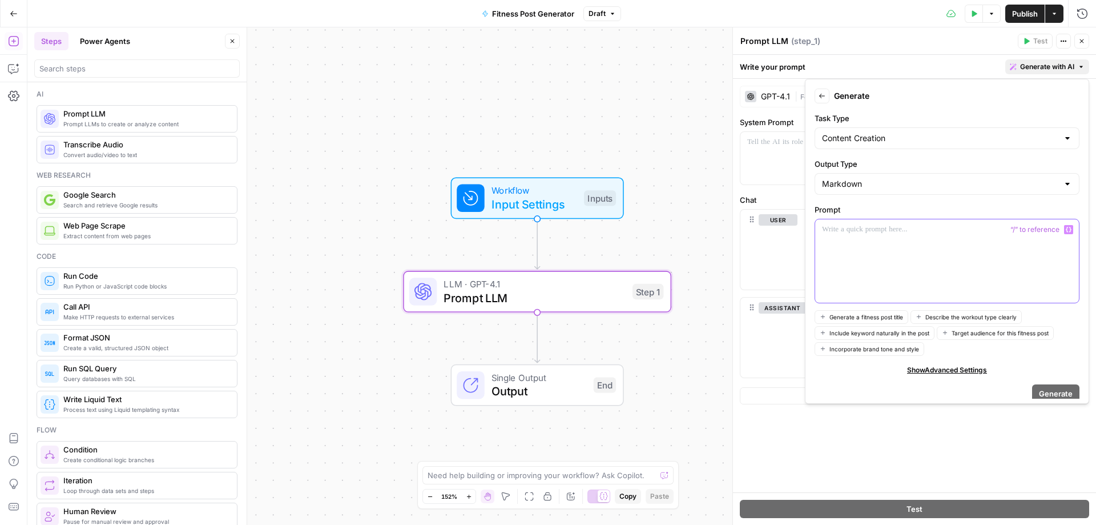
click at [885, 236] on div at bounding box center [948, 260] width 264 height 83
click at [874, 236] on div at bounding box center [948, 260] width 264 height 83
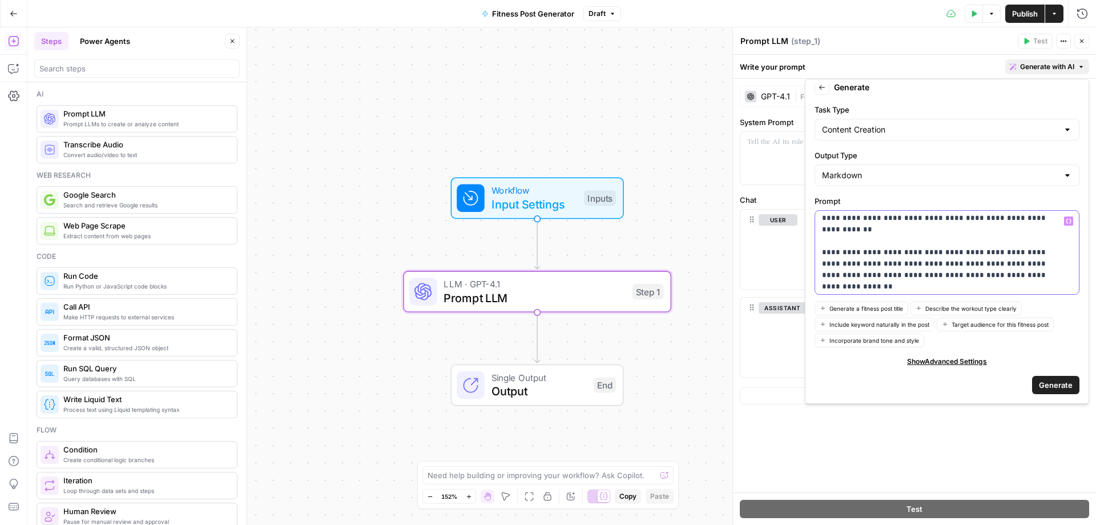
scroll to position [51, 0]
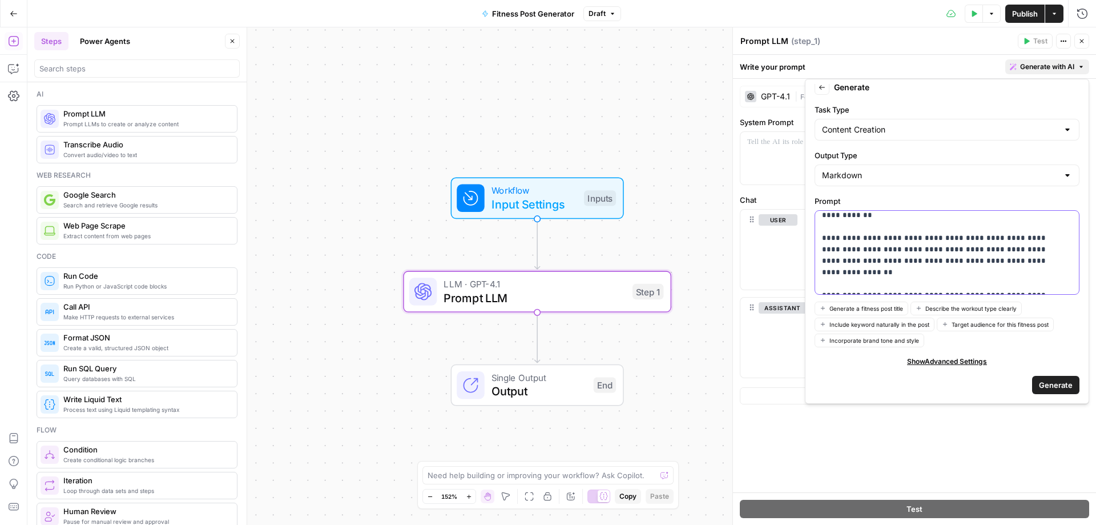
click at [902, 249] on p "**********" at bounding box center [938, 227] width 233 height 126
click at [902, 250] on p "**********" at bounding box center [938, 227] width 233 height 126
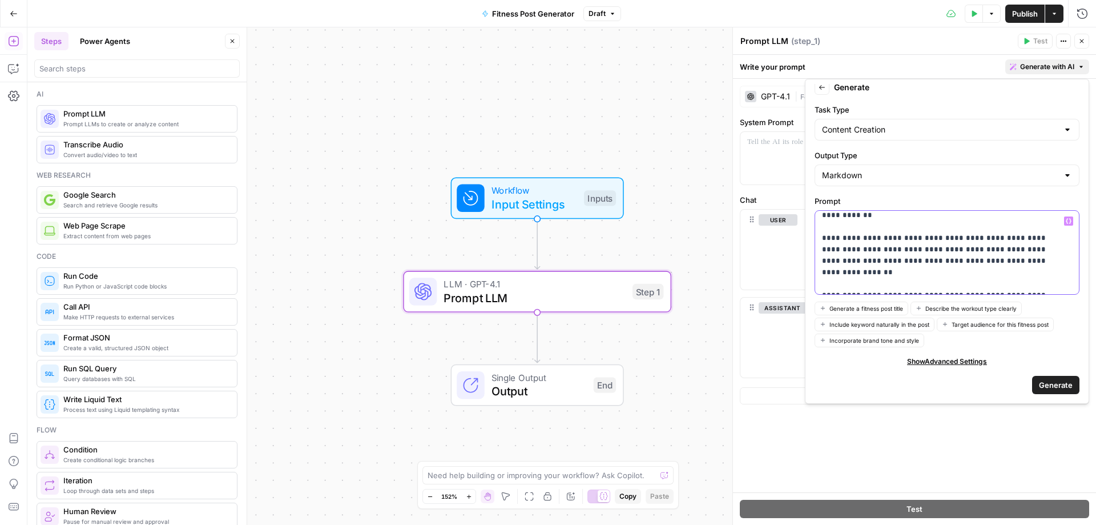
click at [902, 250] on p "**********" at bounding box center [938, 227] width 233 height 126
click at [1021, 256] on p "**********" at bounding box center [938, 227] width 233 height 126
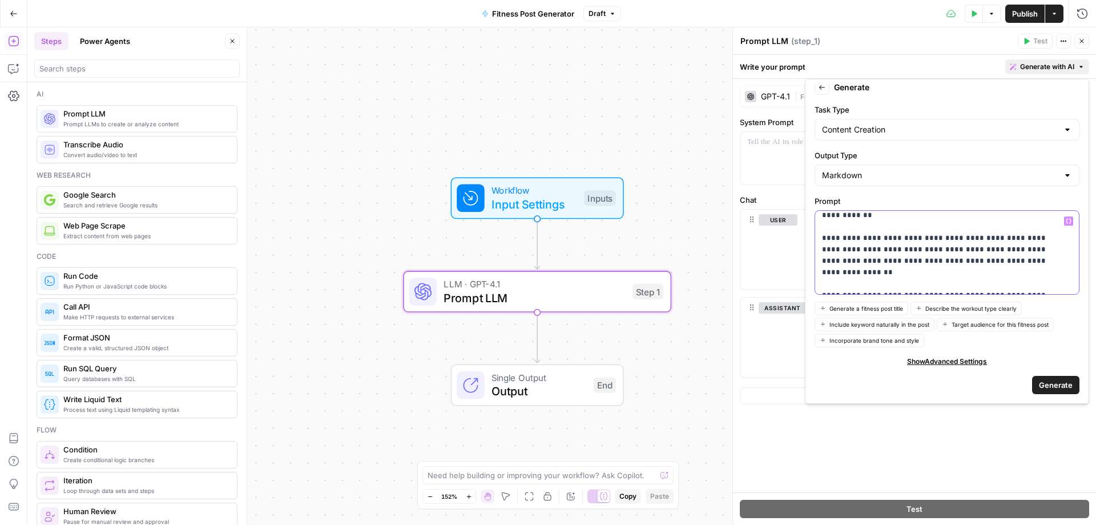
click at [1053, 286] on p "**********" at bounding box center [938, 227] width 233 height 126
click at [1042, 388] on span "Generate" at bounding box center [1056, 384] width 34 height 11
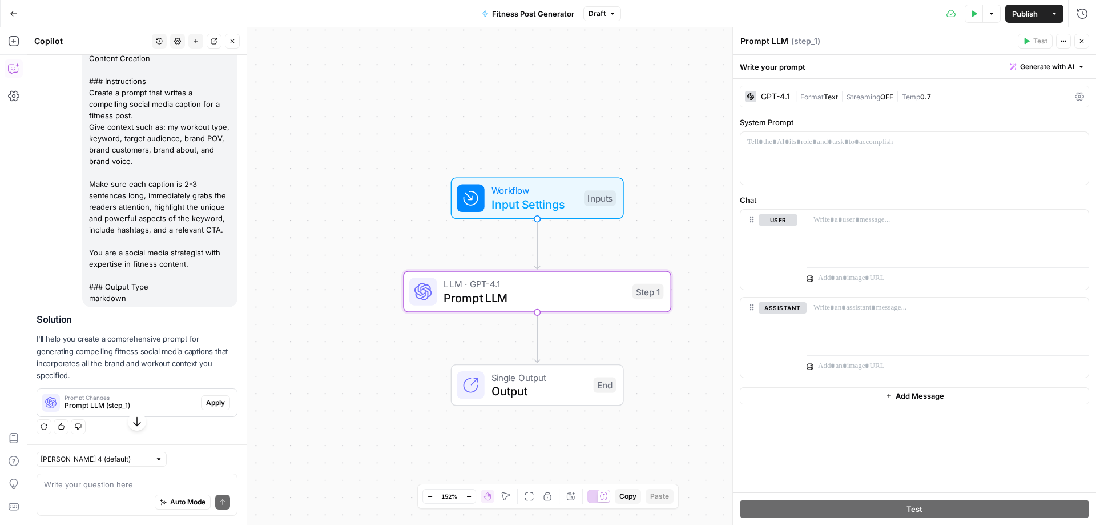
scroll to position [154, 0]
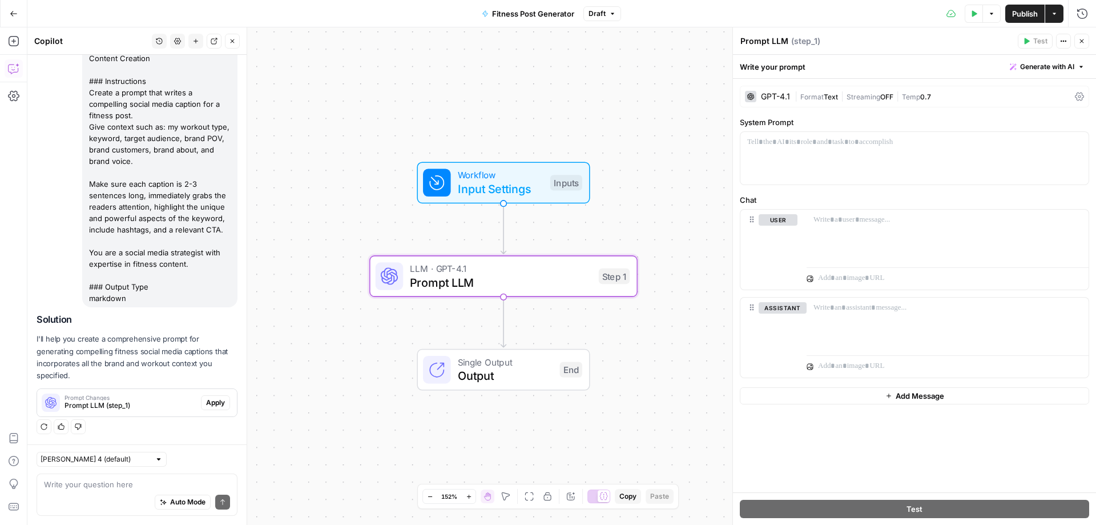
click at [206, 402] on span "Apply" at bounding box center [215, 402] width 19 height 10
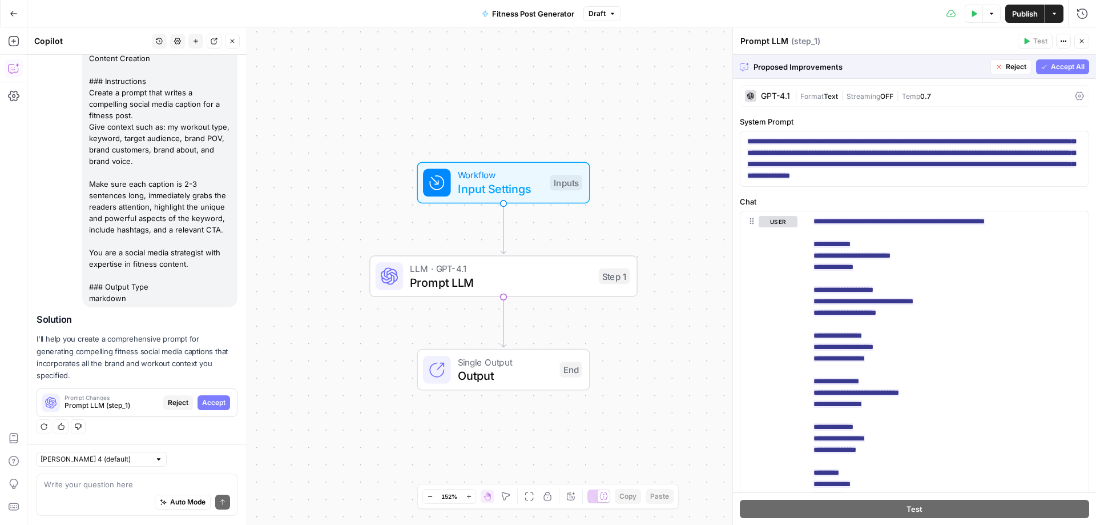
scroll to position [0, 0]
click at [1051, 63] on span "Accept All" at bounding box center [1068, 67] width 34 height 10
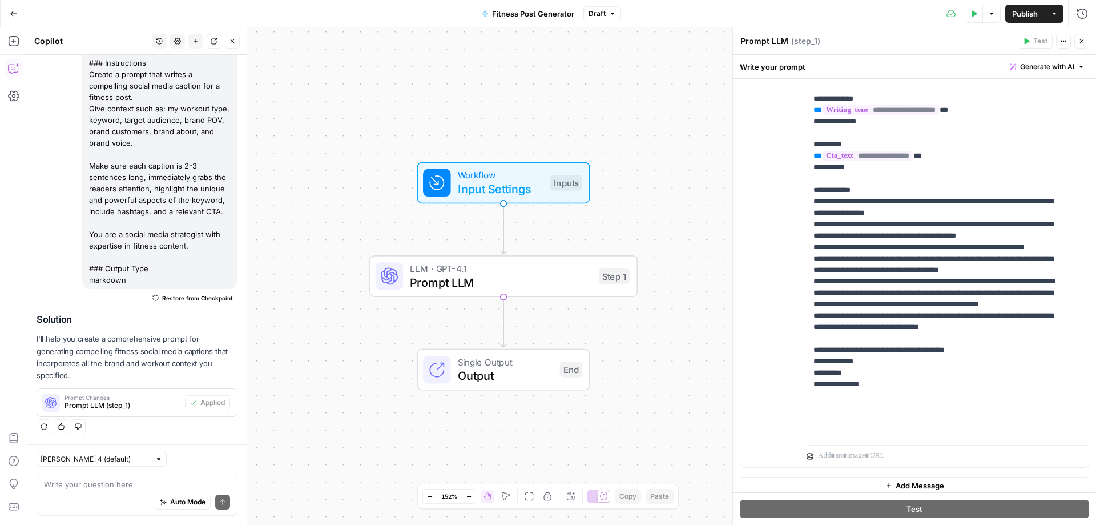
scroll to position [246, 0]
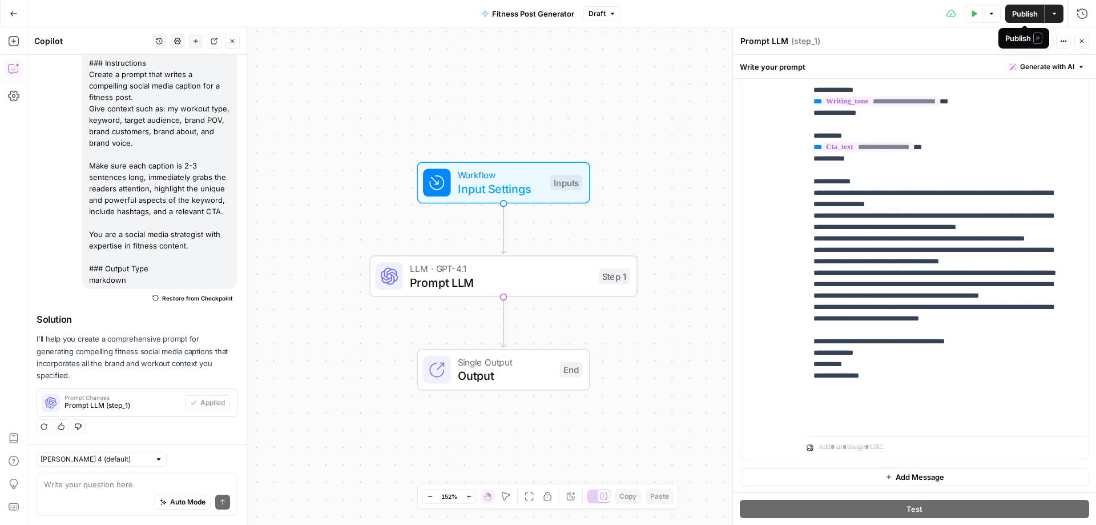
click at [1026, 17] on span "Publish" at bounding box center [1026, 13] width 26 height 11
click at [617, 23] on div "Go Back Fitness Post Generator Version 2 Test Data Options Publish Actions Run …" at bounding box center [548, 13] width 1096 height 27
click at [616, 13] on icon "button" at bounding box center [619, 13] width 7 height 7
click at [618, 11] on icon "button" at bounding box center [619, 13] width 7 height 7
click at [674, 14] on div "Test Data Options Publish Actions Run History" at bounding box center [862, 13] width 468 height 27
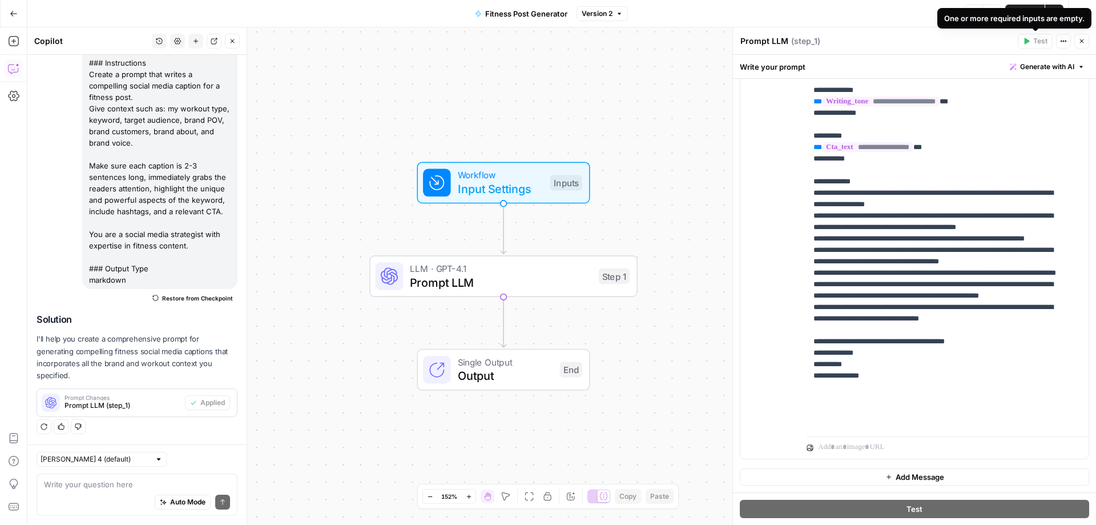
click at [958, 40] on div "Prompt LLM Prompt LLM ( step_1 )" at bounding box center [877, 41] width 275 height 13
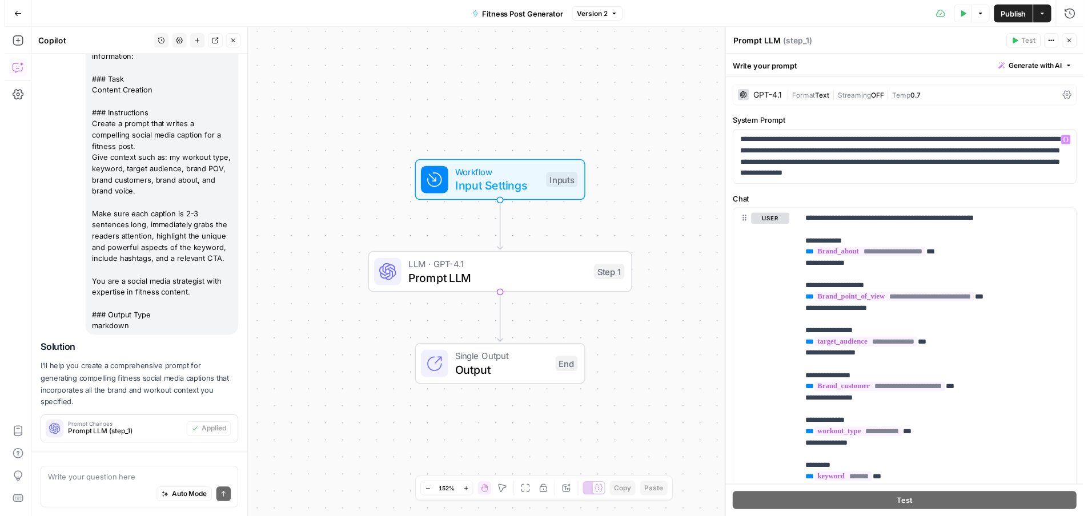
scroll to position [172, 0]
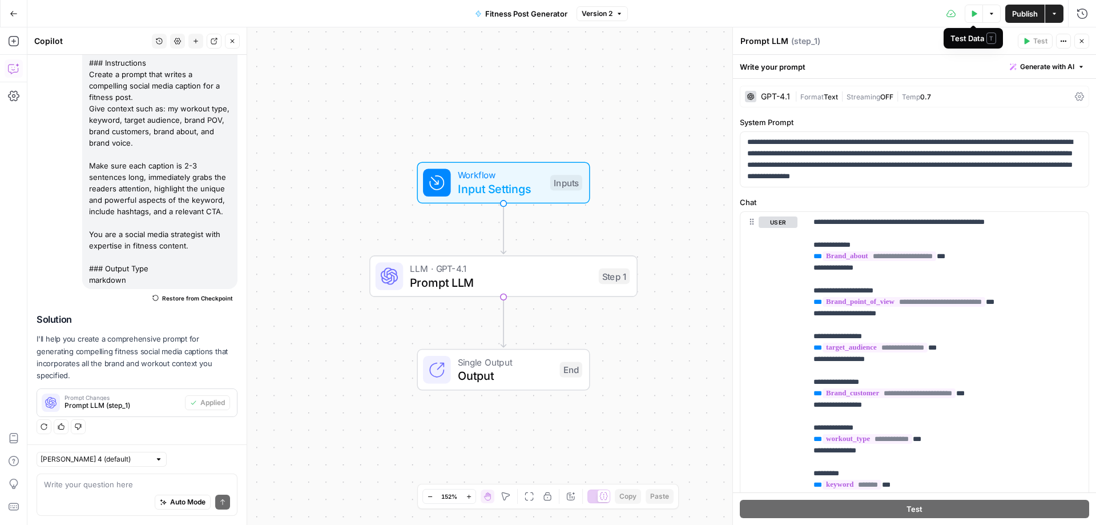
click at [973, 17] on button "Test Data" at bounding box center [974, 14] width 18 height 18
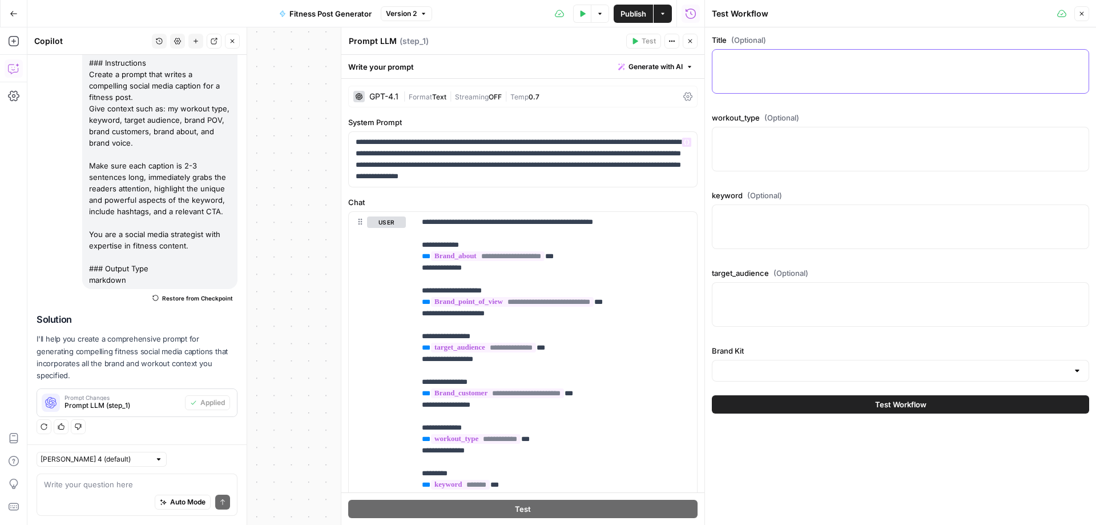
click at [802, 65] on textarea "Title (Optional)" at bounding box center [901, 59] width 363 height 11
click at [839, 148] on div at bounding box center [900, 149] width 377 height 45
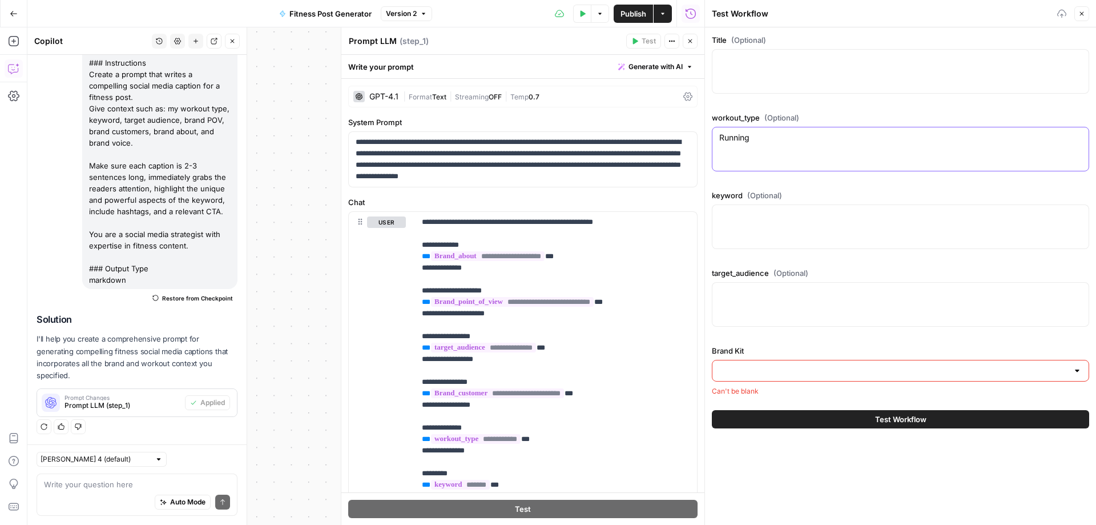
type textarea "Running"
type textarea "endurance cardio"
type textarea "marathon runners, [PERSON_NAME] enthusiasts"
click at [887, 256] on div "Title (Optional) workout_type (Optional) Running Running keyword (Optional) end…" at bounding box center [900, 215] width 377 height 362
click at [853, 379] on div at bounding box center [900, 371] width 377 height 22
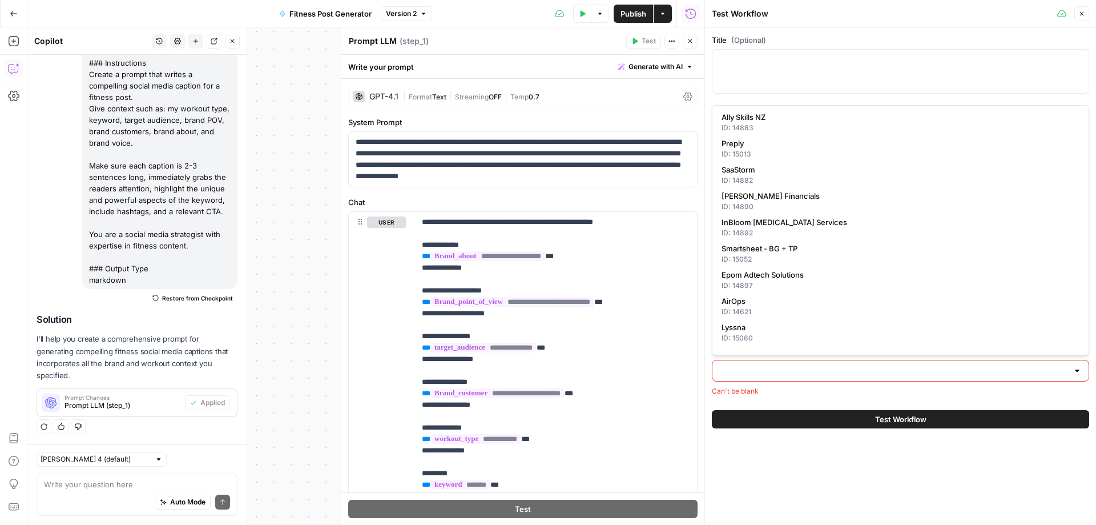
scroll to position [0, 0]
click at [782, 303] on span "AirOps" at bounding box center [898, 301] width 353 height 11
type input "AirOps"
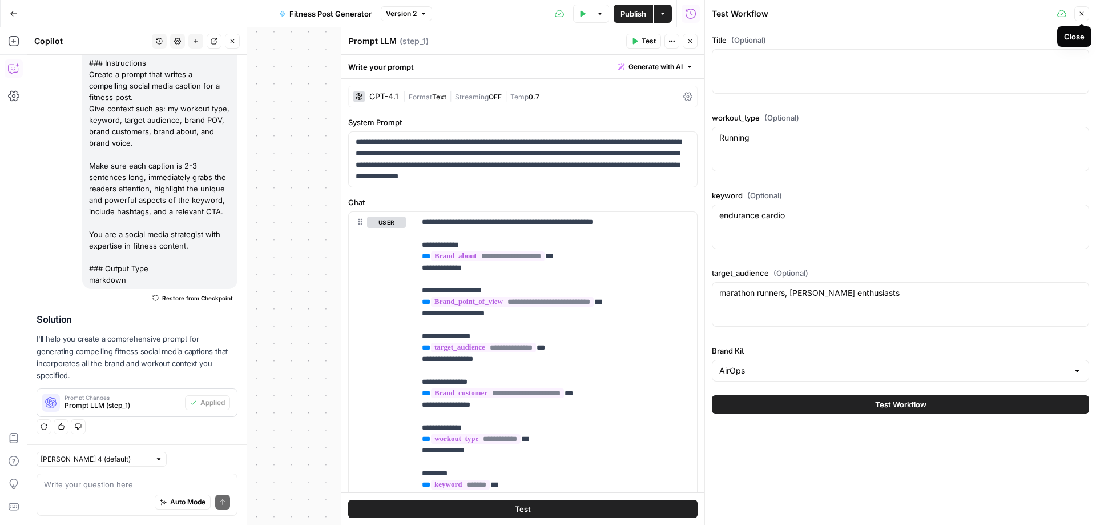
click at [1080, 12] on icon "button" at bounding box center [1082, 13] width 7 height 7
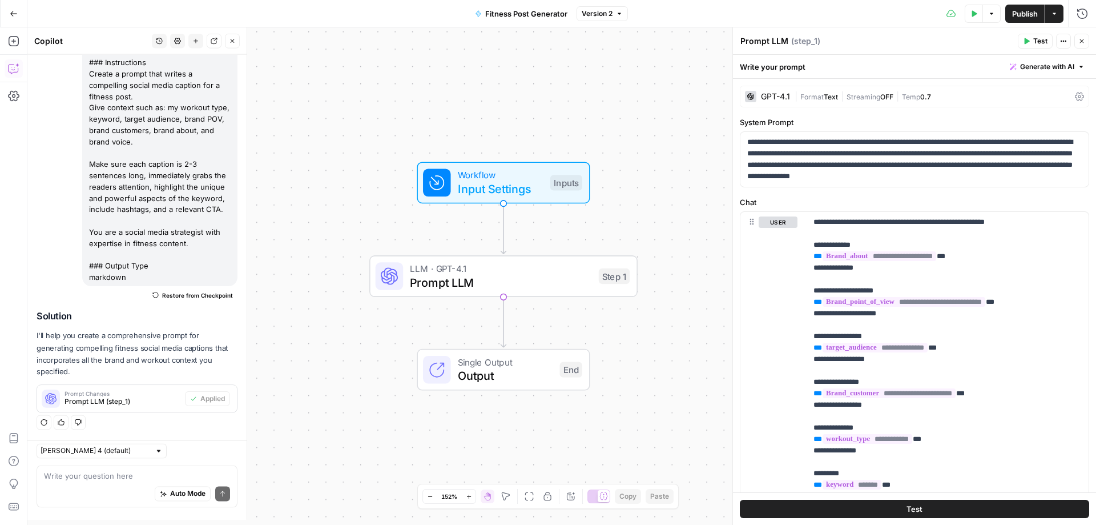
scroll to position [172, 0]
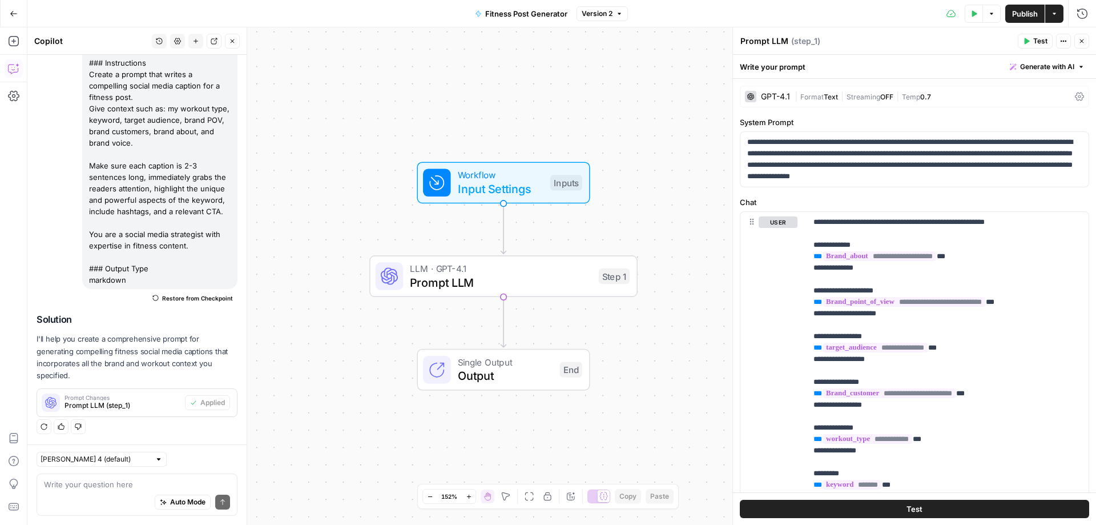
drag, startPoint x: 231, startPoint y: 38, endPoint x: 243, endPoint y: 39, distance: 12.0
click at [232, 38] on icon "button" at bounding box center [232, 41] width 7 height 7
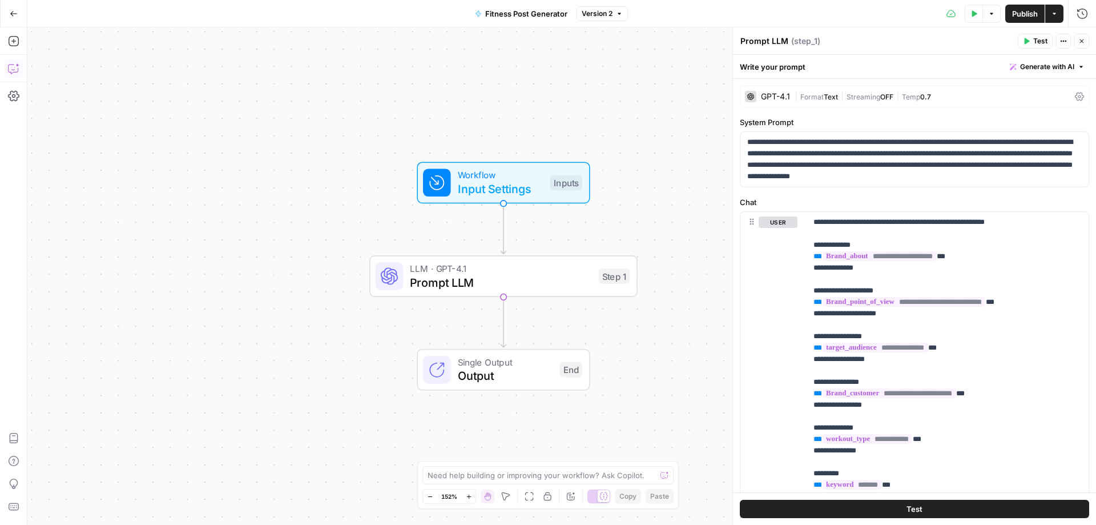
click at [13, 75] on button "Copilot" at bounding box center [14, 68] width 18 height 18
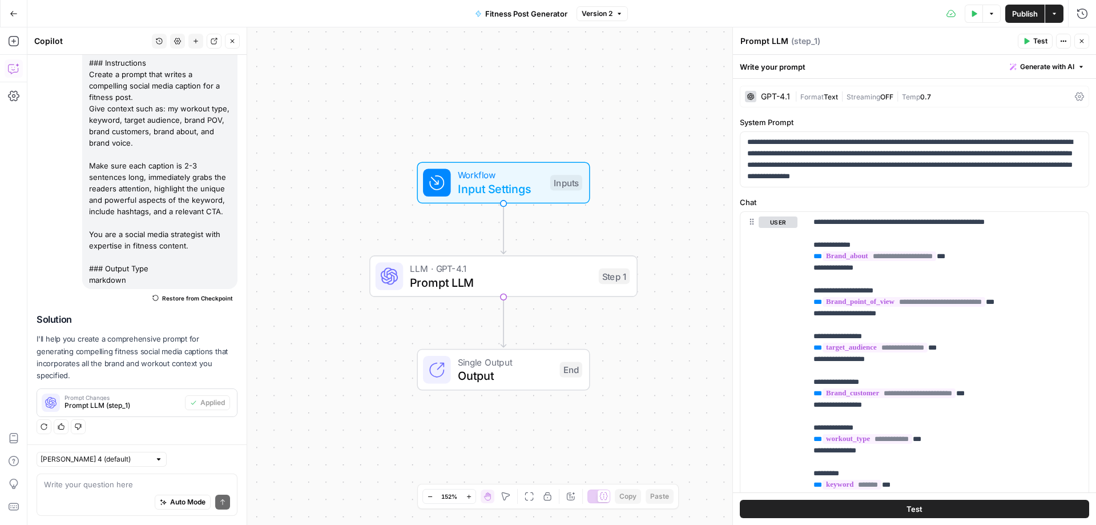
click at [12, 67] on icon "button" at bounding box center [13, 68] width 11 height 11
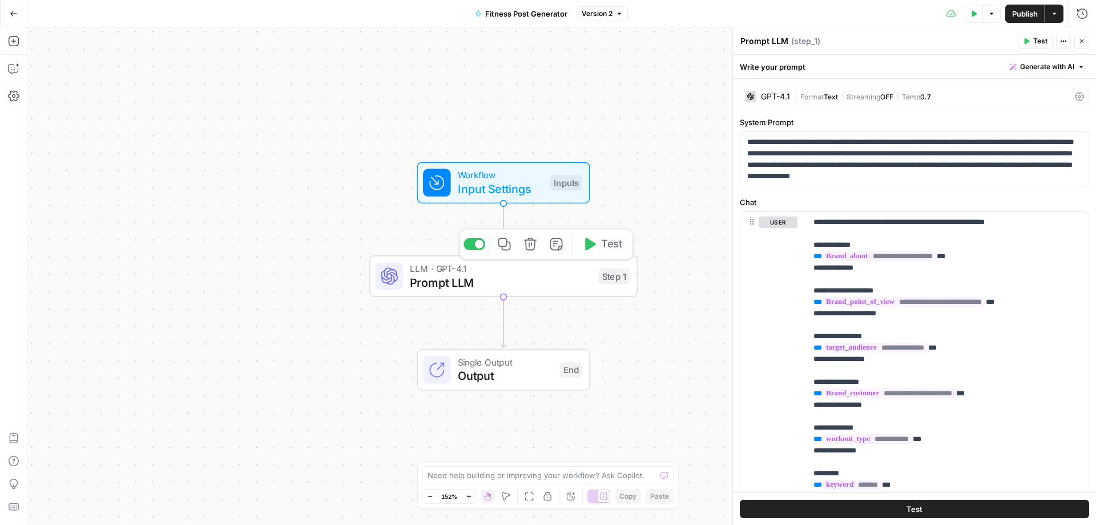
click at [593, 250] on icon "button" at bounding box center [590, 244] width 14 height 14
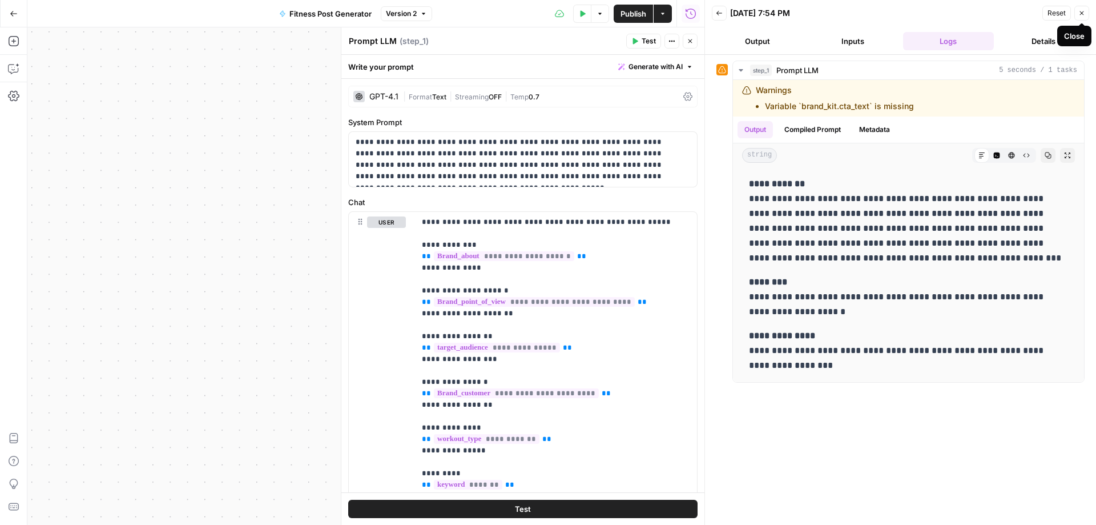
click at [1083, 14] on icon "button" at bounding box center [1082, 13] width 7 height 7
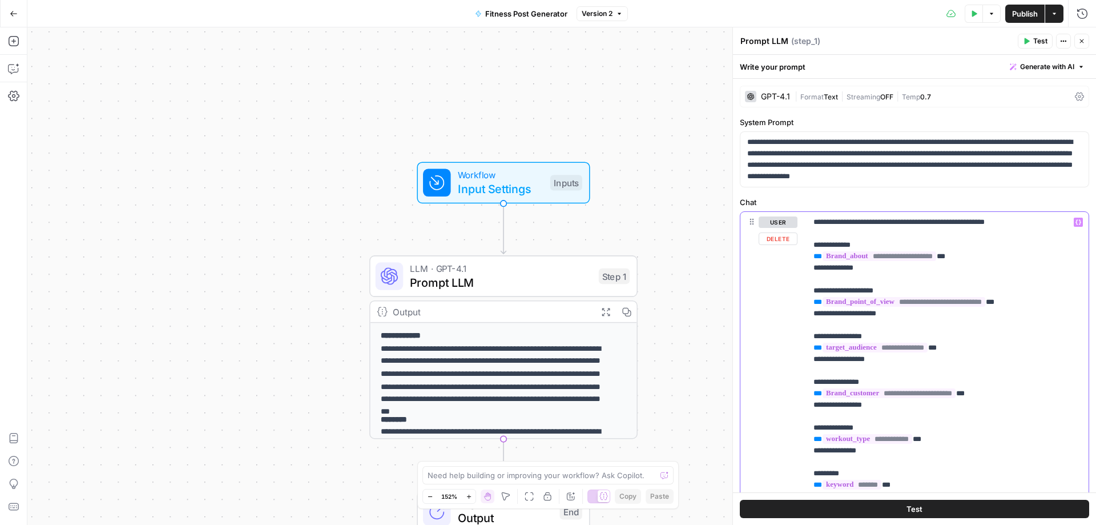
click at [857, 303] on span "**********" at bounding box center [904, 302] width 163 height 10
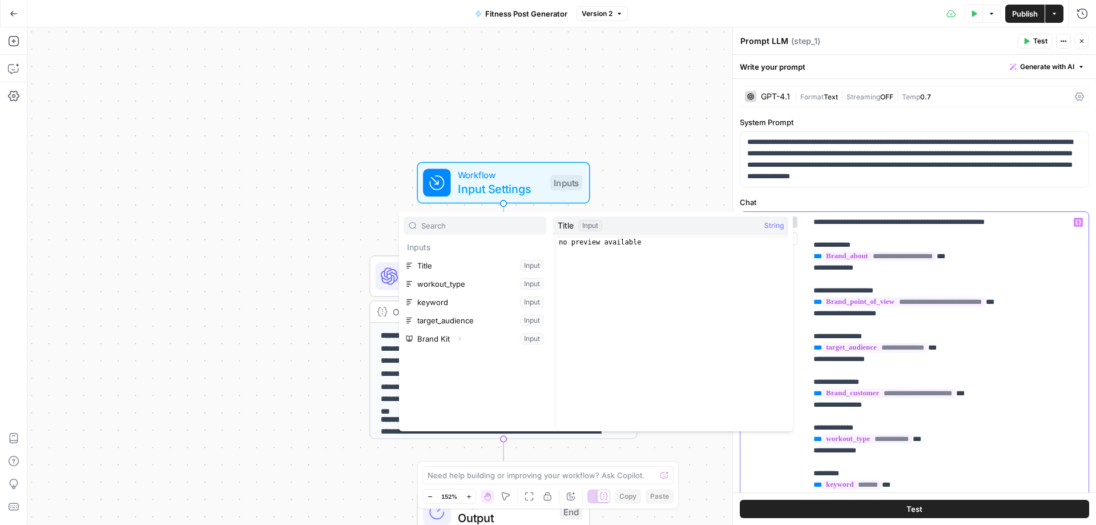
click at [857, 303] on span "**********" at bounding box center [904, 302] width 163 height 10
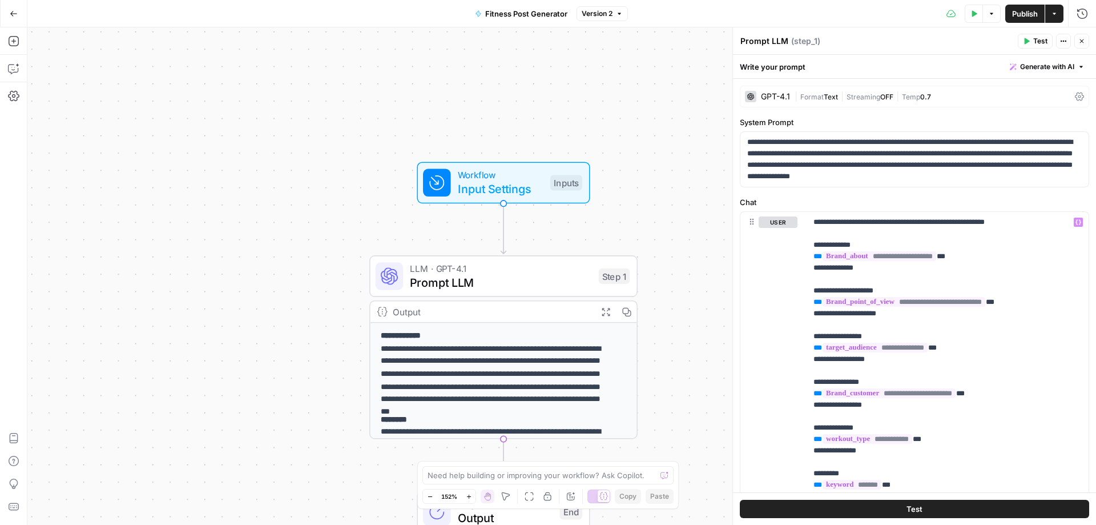
click at [1080, 42] on icon "button" at bounding box center [1082, 41] width 7 height 7
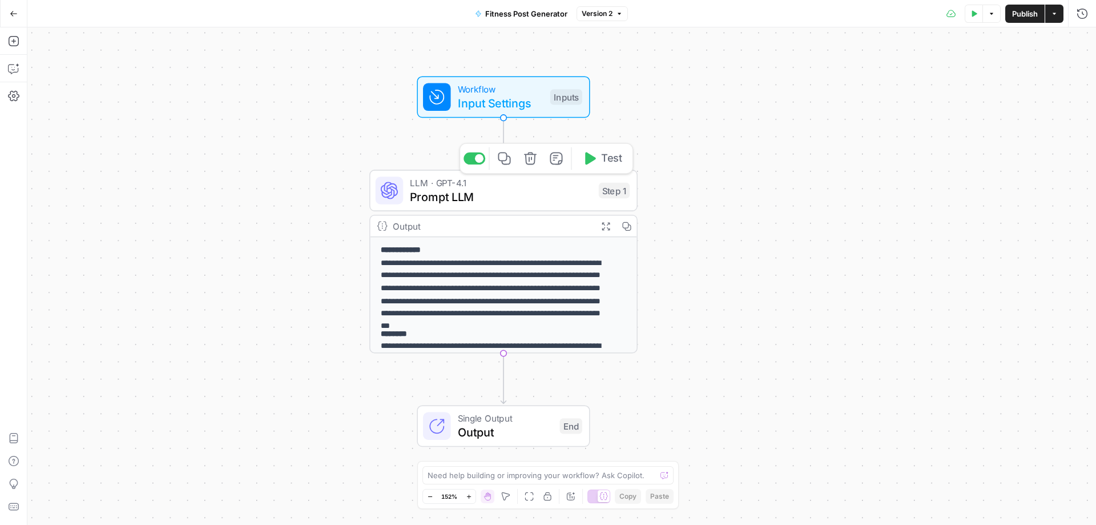
click at [612, 162] on span "Test" at bounding box center [611, 158] width 21 height 15
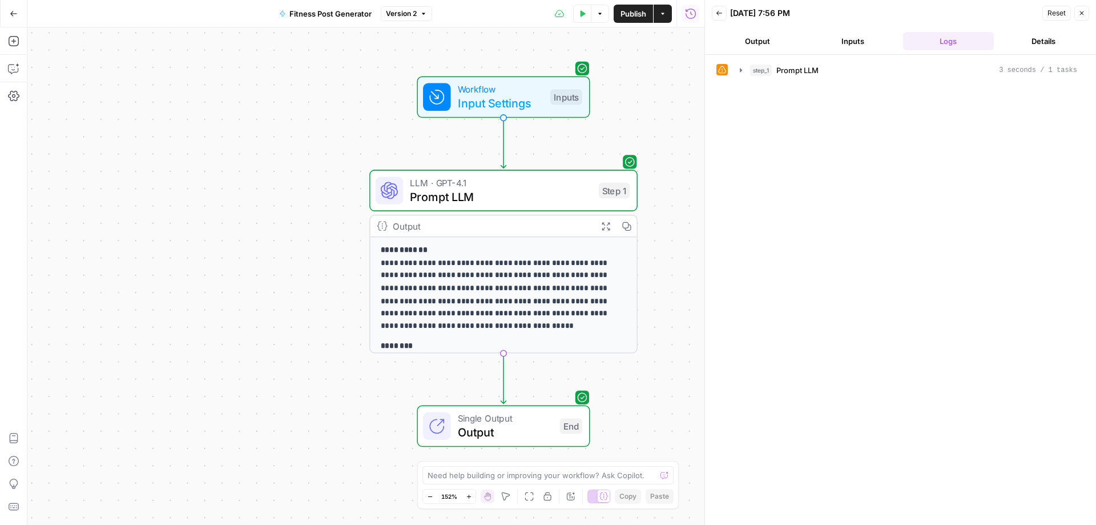
click at [796, 66] on span "Prompt LLM" at bounding box center [798, 70] width 42 height 11
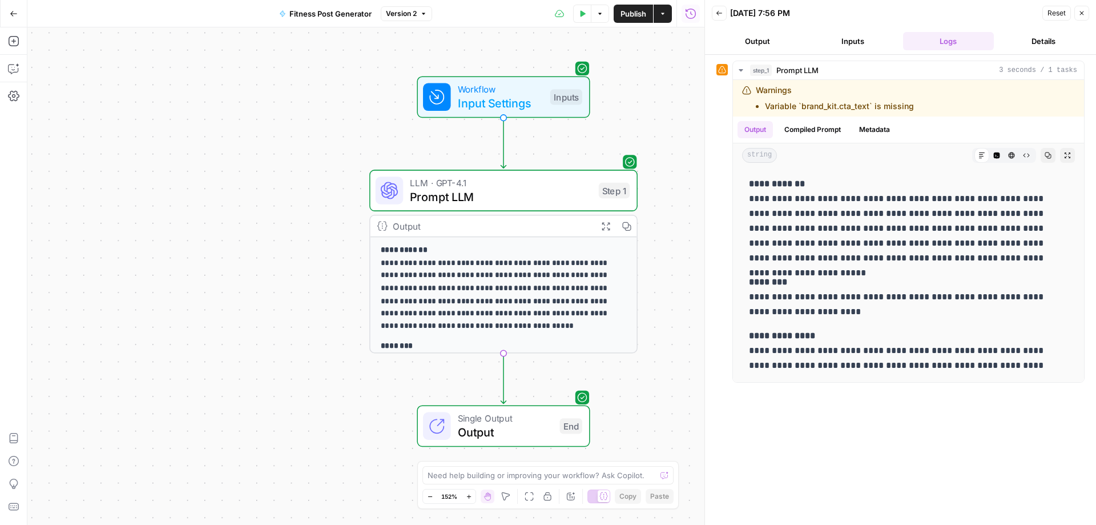
click at [1043, 29] on header "Back [DATE] 7:56 PM Reset Close Output Inputs Logs Details" at bounding box center [900, 27] width 391 height 55
click at [1038, 42] on button "Details" at bounding box center [1044, 41] width 91 height 18
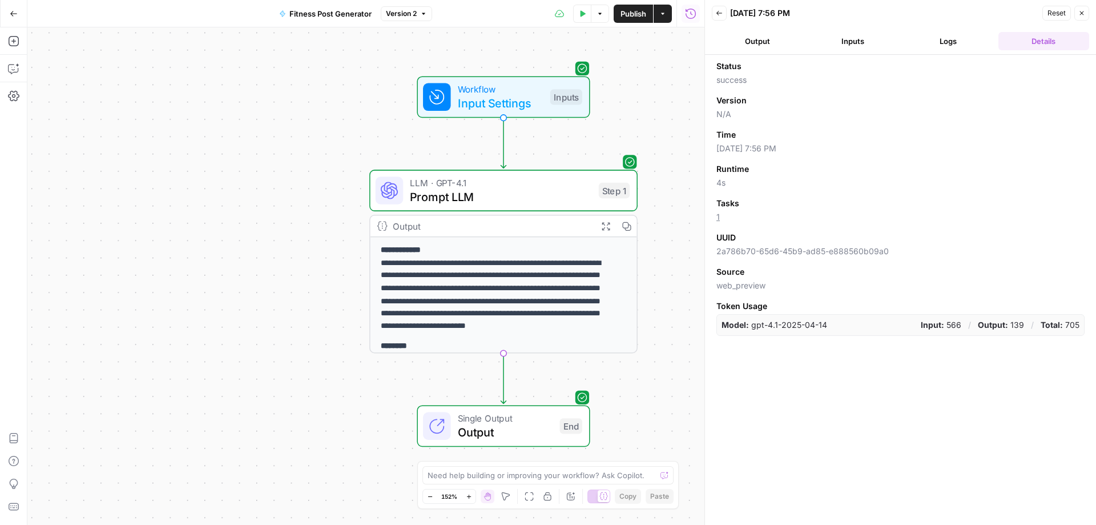
click at [935, 37] on button "Logs" at bounding box center [948, 41] width 91 height 18
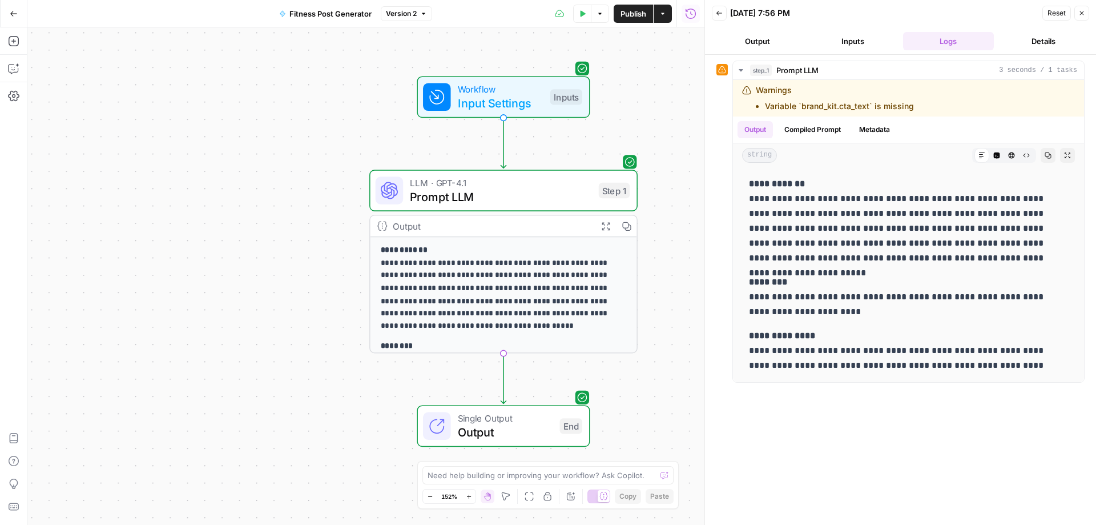
click at [1086, 14] on button "Close" at bounding box center [1082, 13] width 15 height 15
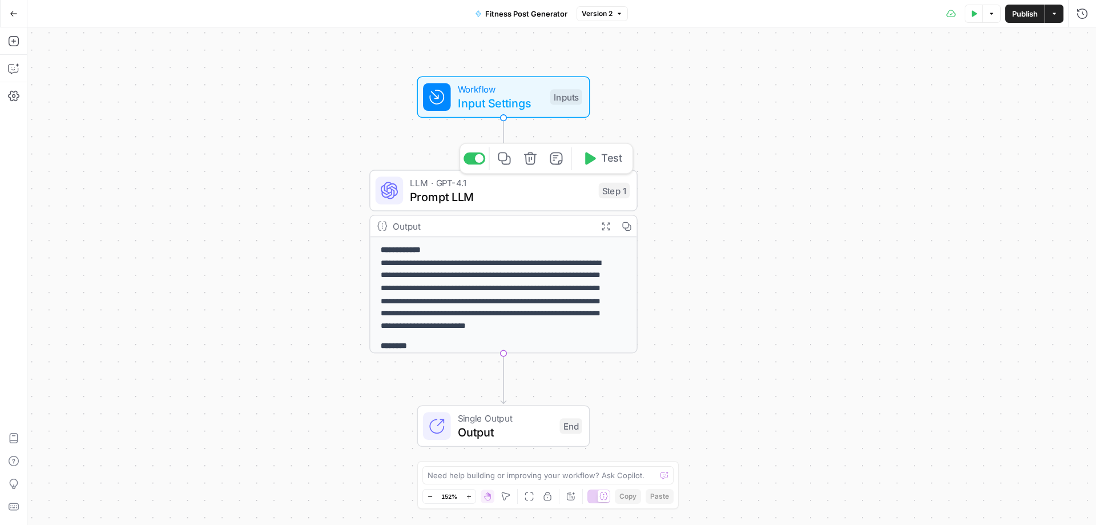
click at [452, 199] on span "Prompt LLM" at bounding box center [501, 196] width 182 height 17
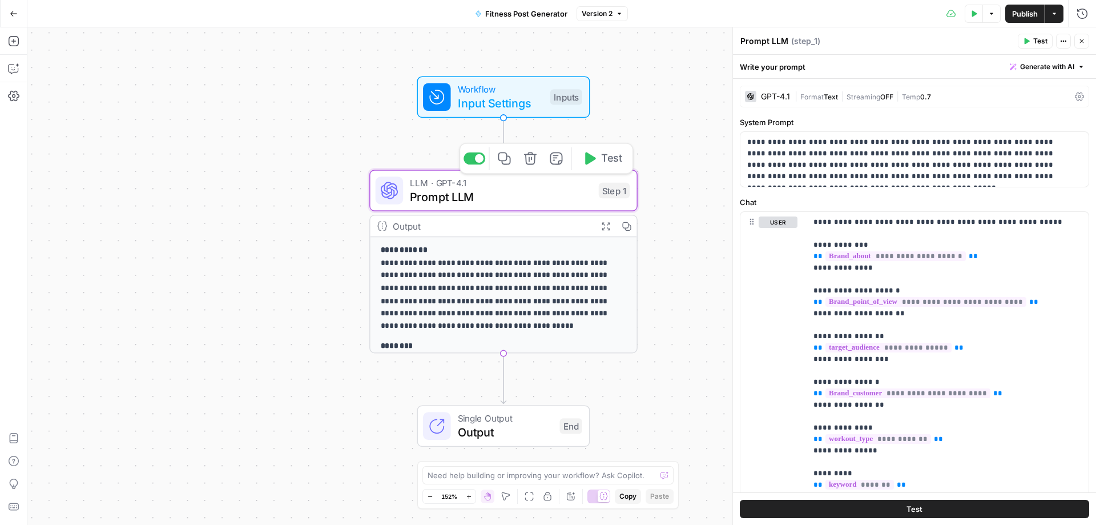
click at [605, 167] on button "Test" at bounding box center [603, 158] width 54 height 22
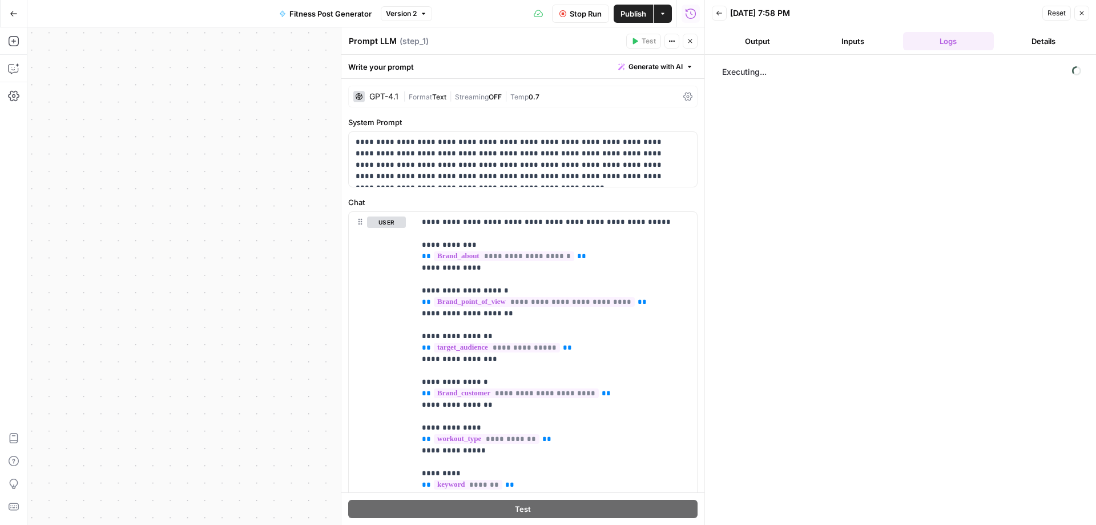
click at [684, 39] on button "Close" at bounding box center [690, 41] width 15 height 15
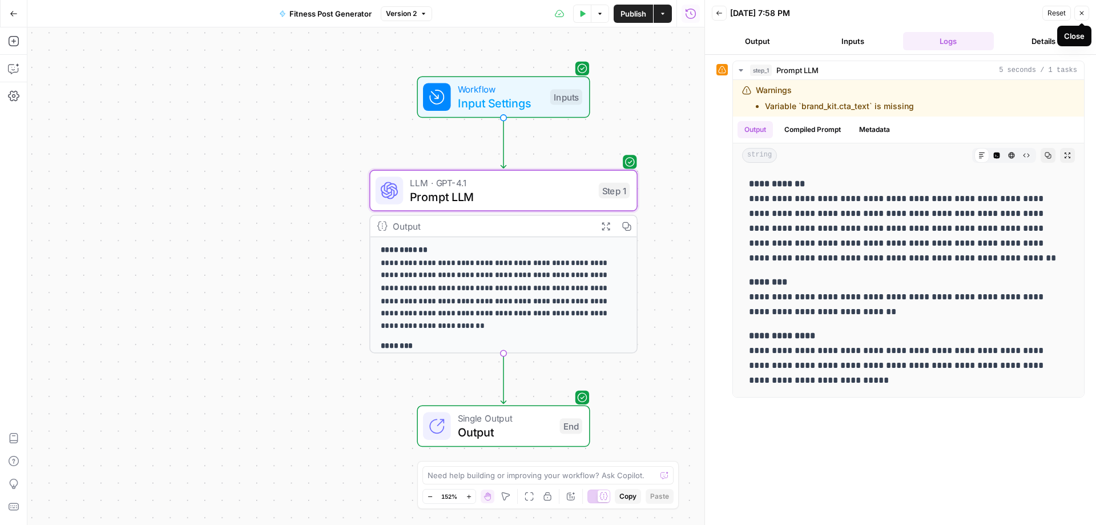
click at [1082, 11] on icon "button" at bounding box center [1082, 13] width 7 height 7
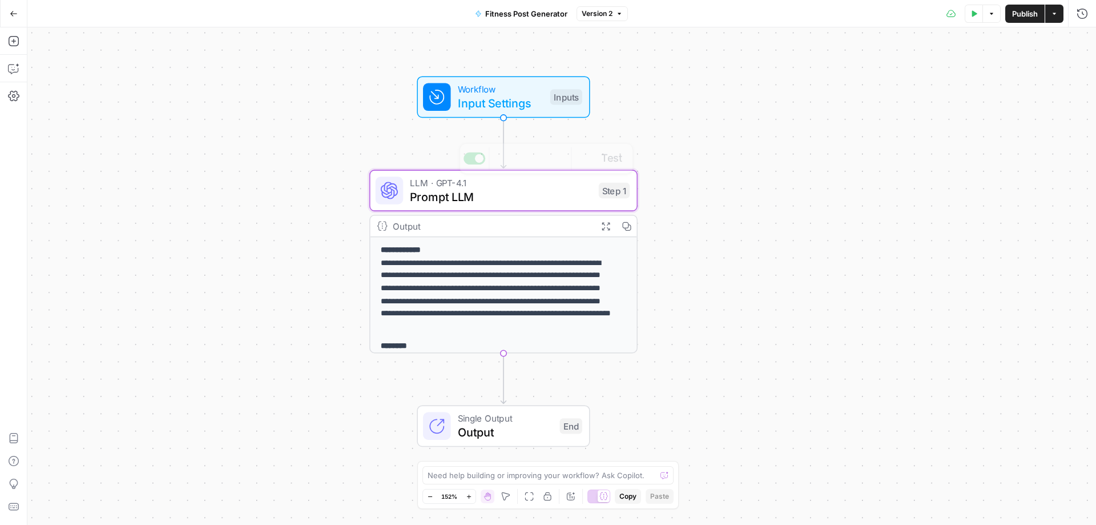
click at [447, 196] on span "Prompt LLM" at bounding box center [501, 196] width 182 height 17
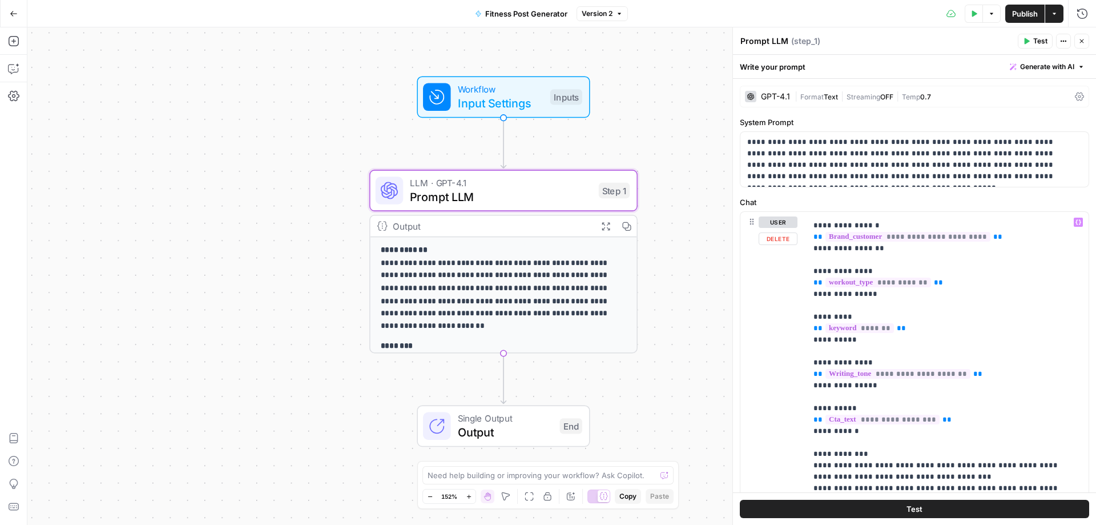
scroll to position [171, 0]
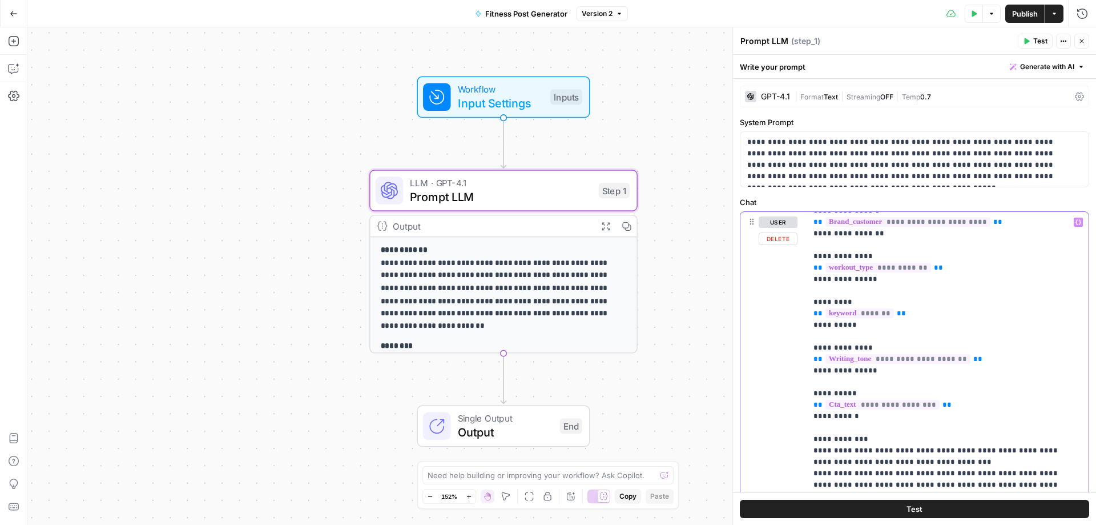
drag, startPoint x: 938, startPoint y: 405, endPoint x: 805, endPoint y: 402, distance: 133.7
click at [805, 402] on div "**********" at bounding box center [915, 458] width 348 height 492
click at [1076, 224] on icon "button" at bounding box center [1079, 222] width 6 height 5
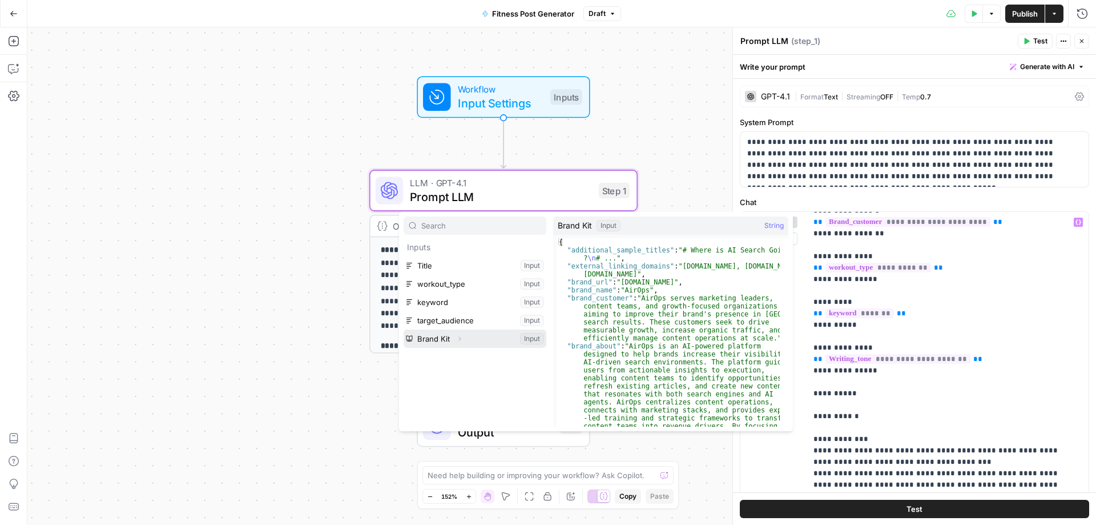
click at [459, 339] on icon "button" at bounding box center [459, 338] width 7 height 7
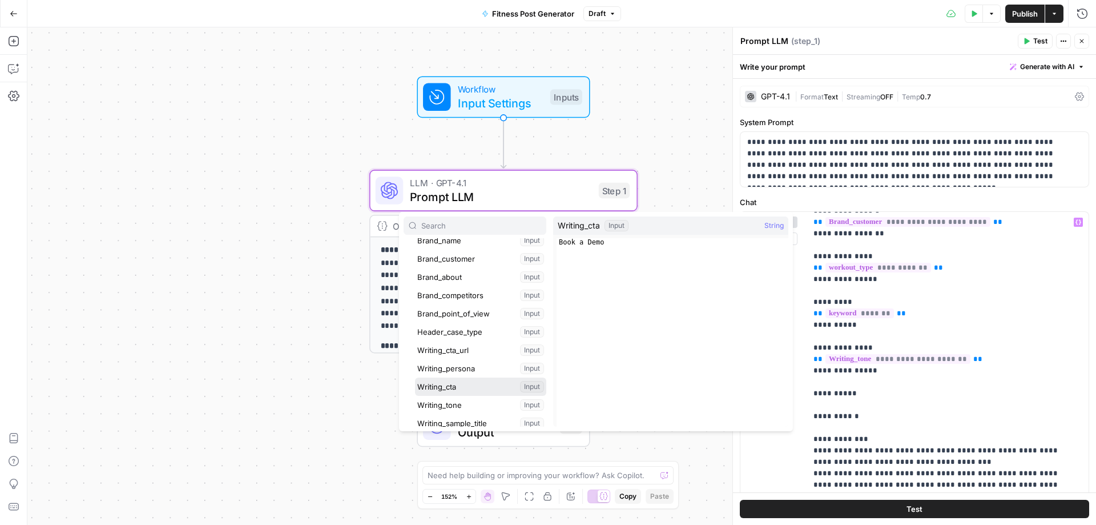
click at [471, 383] on button "Select variable Writing_cta" at bounding box center [480, 386] width 131 height 18
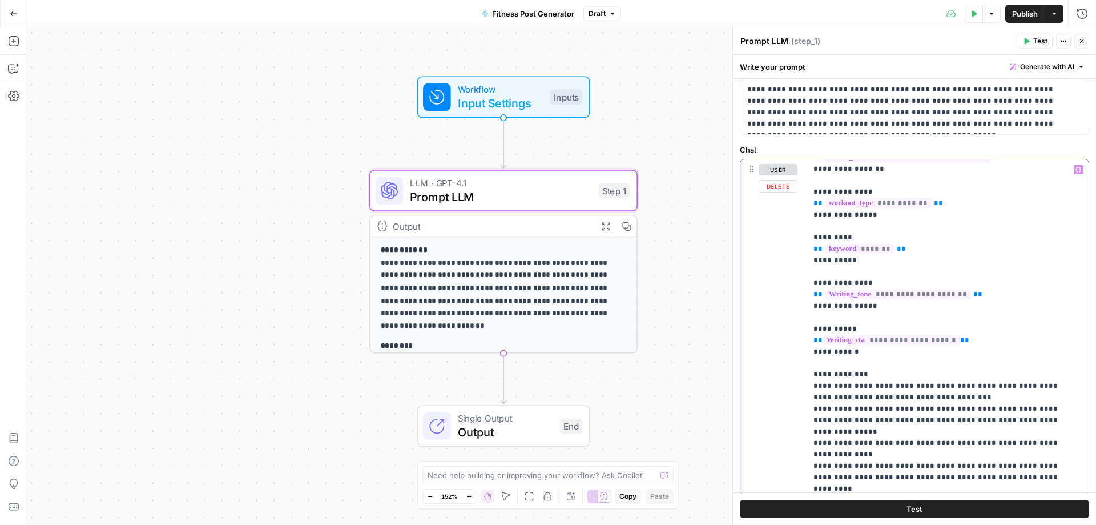
scroll to position [246, 0]
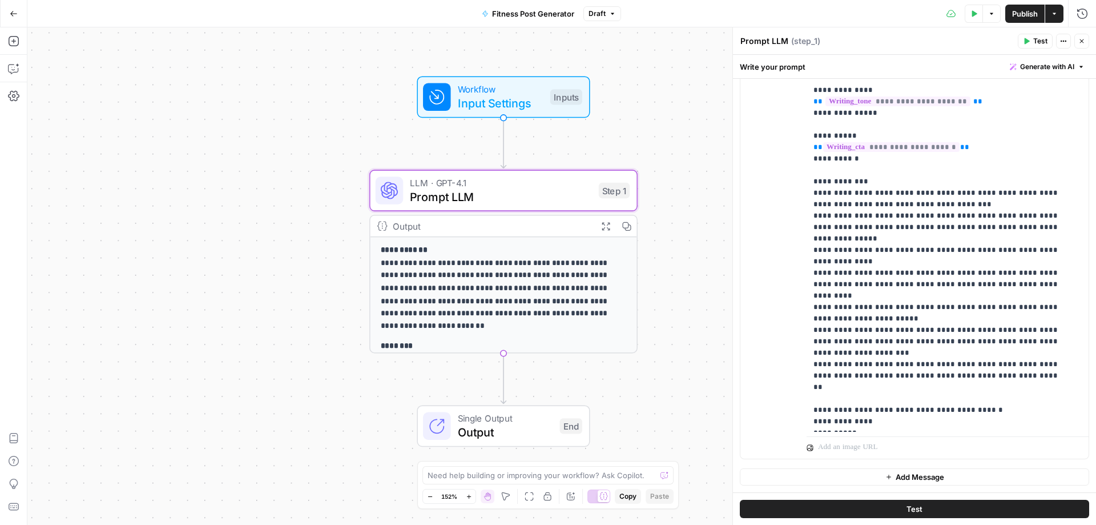
click at [902, 503] on button "Test" at bounding box center [915, 509] width 350 height 18
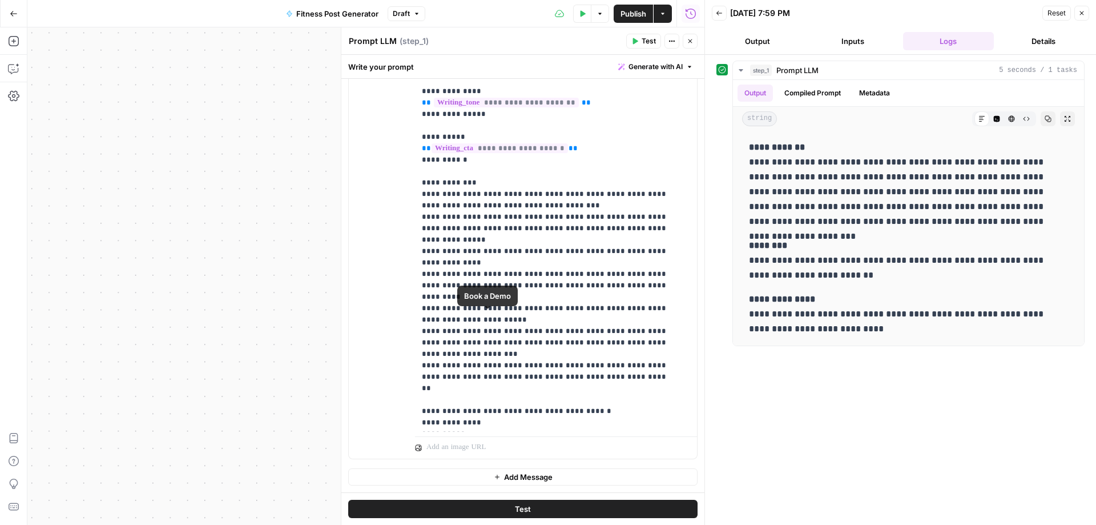
scroll to position [183, 0]
click at [1079, 12] on icon "button" at bounding box center [1082, 13] width 7 height 7
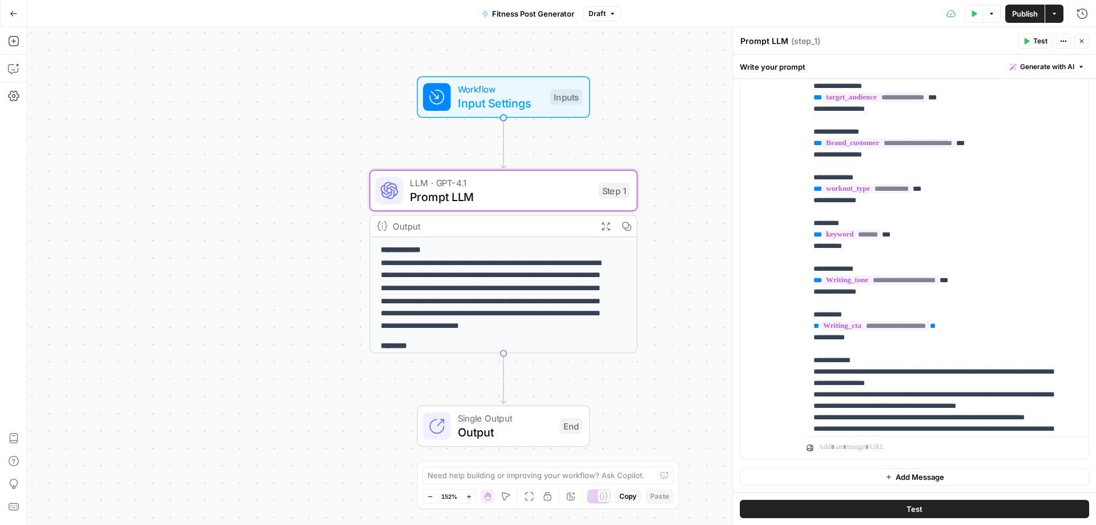
scroll to position [0, 0]
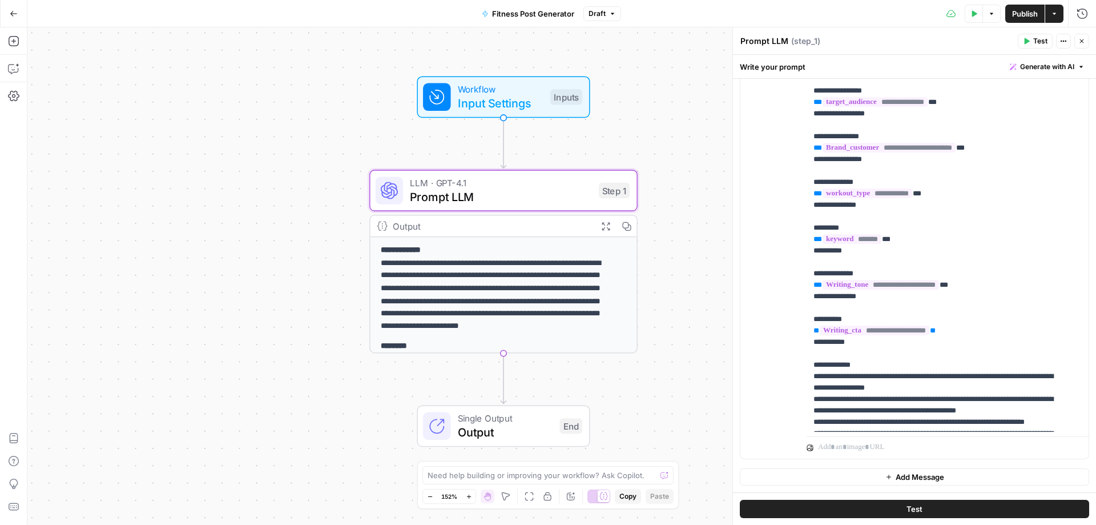
click at [1057, 63] on span "Generate with AI" at bounding box center [1048, 67] width 54 height 10
click at [1043, 127] on div "Improve your existing prompt" at bounding box center [1022, 129] width 95 height 10
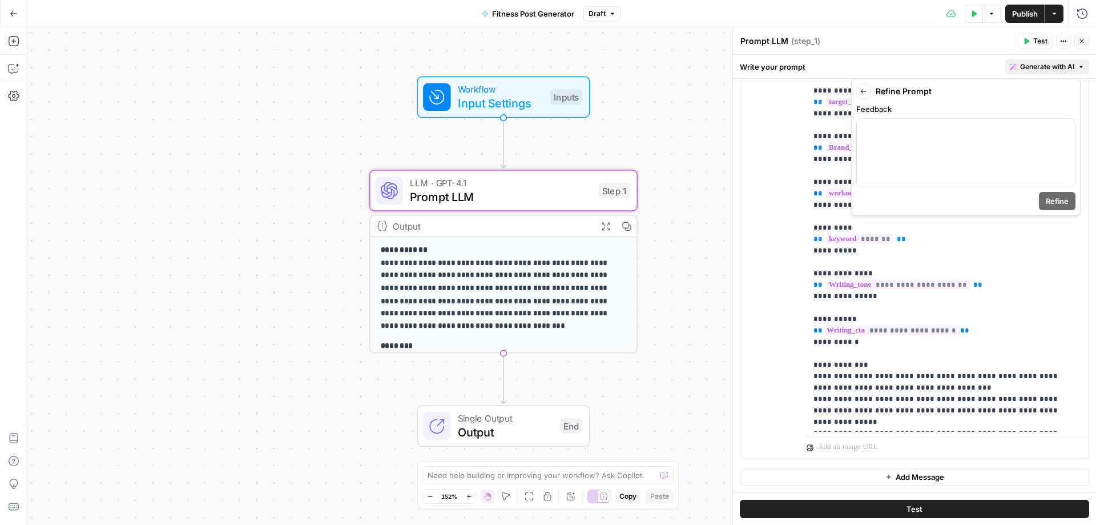
click at [863, 87] on button "Back" at bounding box center [864, 91] width 15 height 15
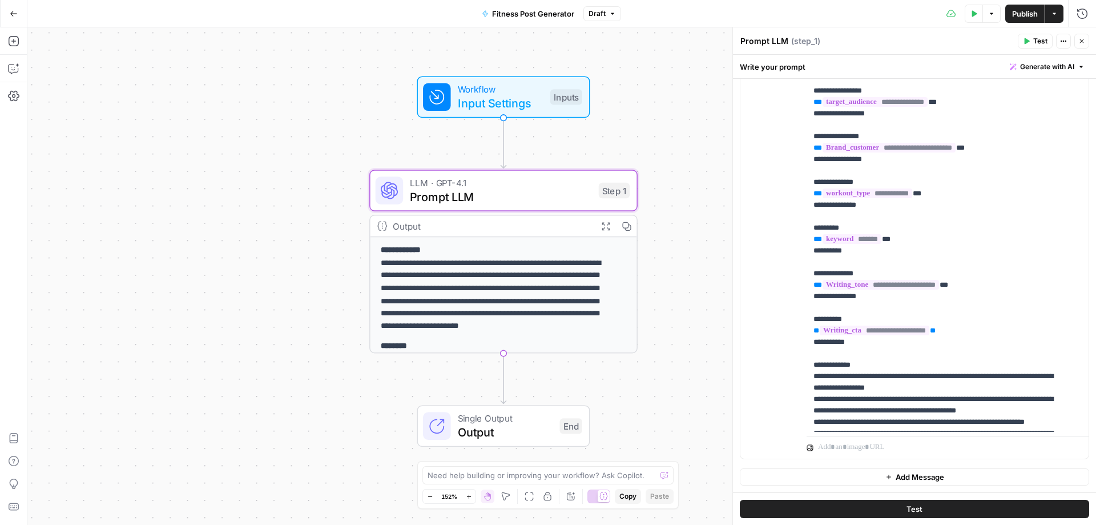
click at [924, 73] on div "Write your prompt Generate with AI" at bounding box center [914, 66] width 363 height 23
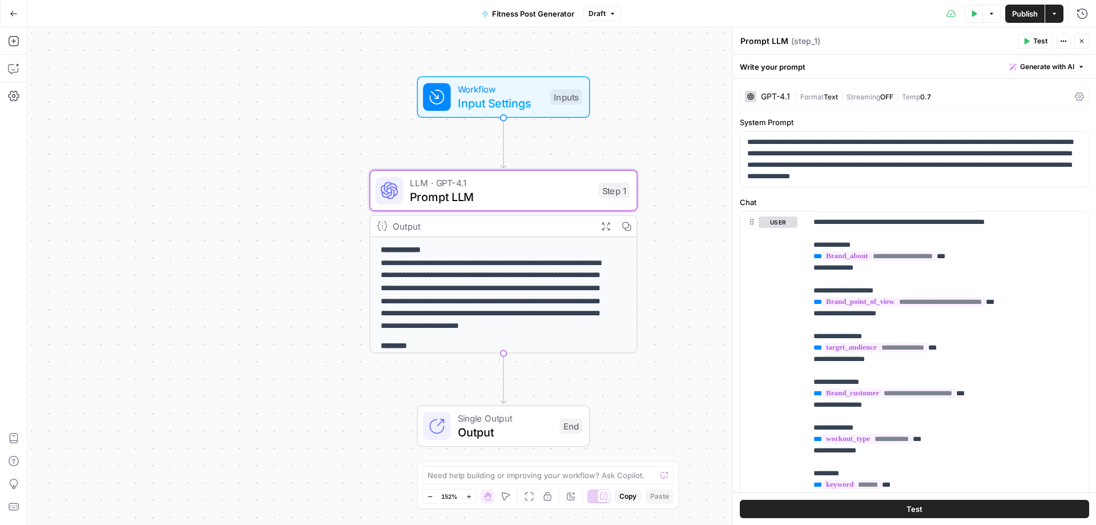
click at [1014, 14] on span "Publish" at bounding box center [1026, 13] width 26 height 11
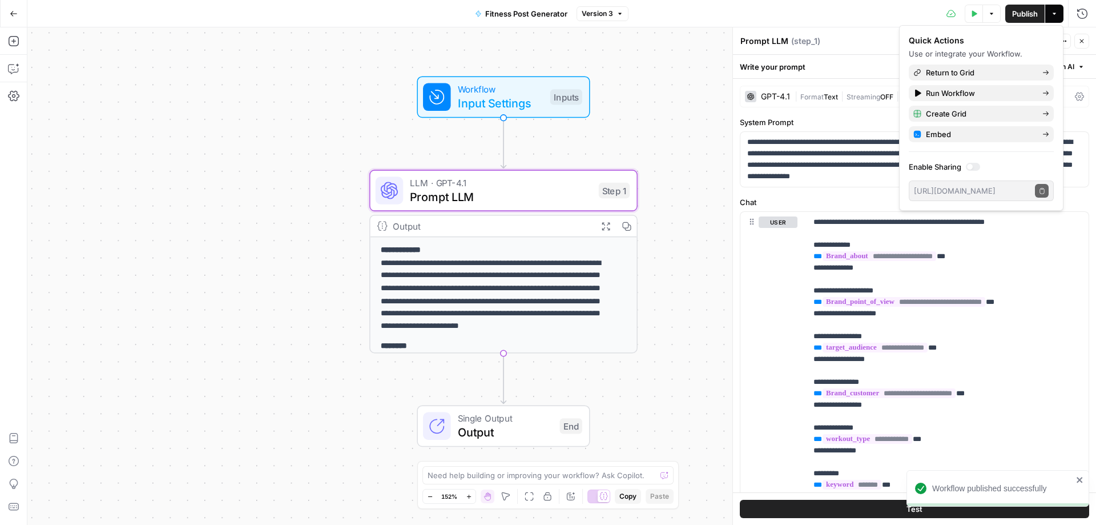
click at [874, 2] on div "Test Data Options Publish Actions Run History" at bounding box center [863, 13] width 468 height 27
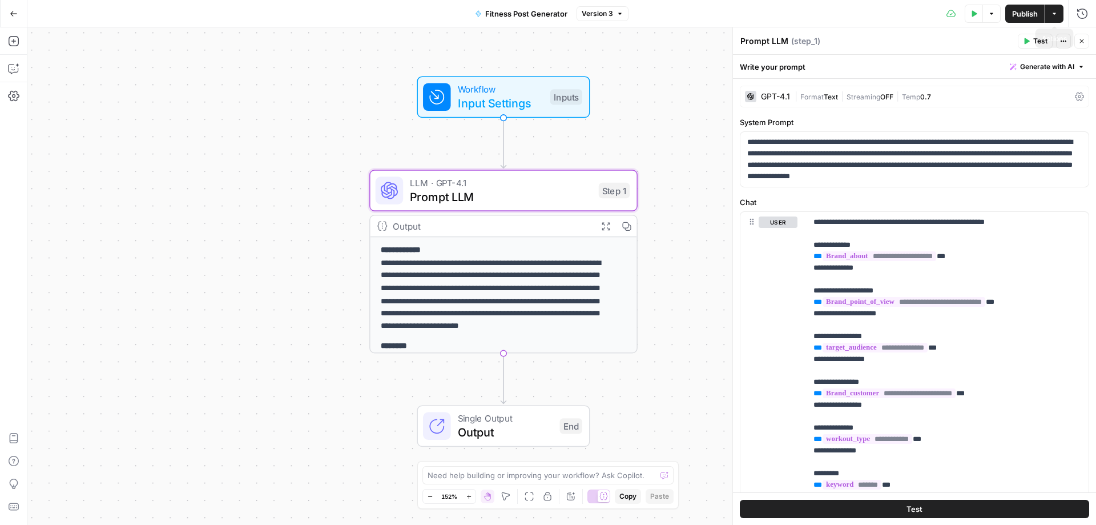
click at [1055, 8] on button "Actions" at bounding box center [1055, 14] width 18 height 18
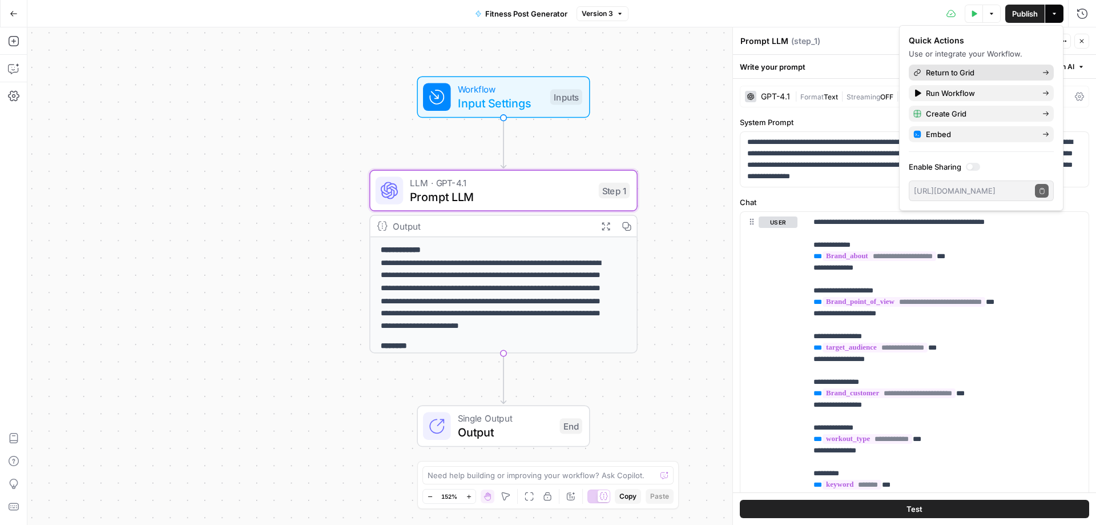
click at [981, 74] on span "Return to Grid" at bounding box center [979, 72] width 107 height 11
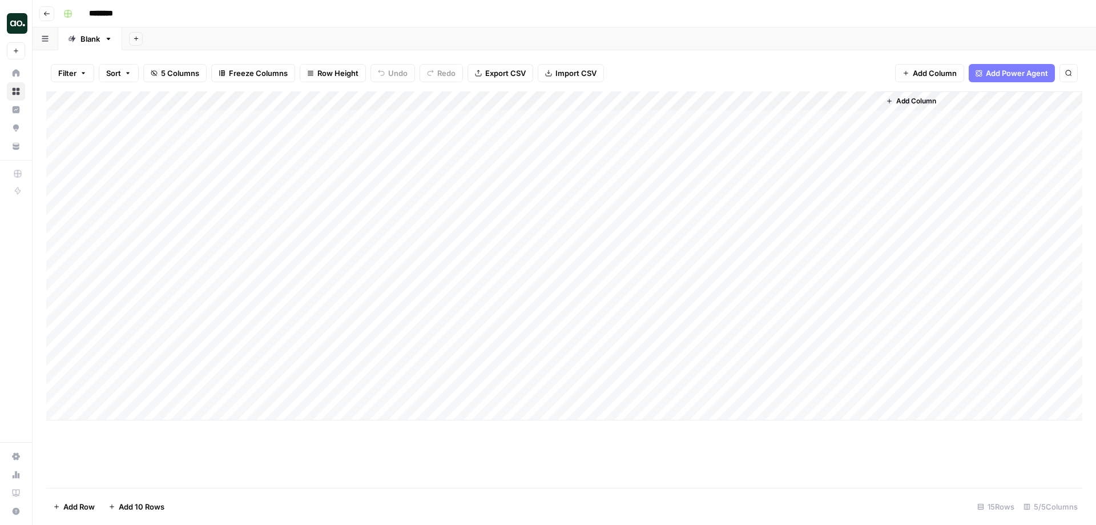
click at [806, 118] on div "Add Column" at bounding box center [564, 255] width 1037 height 329
click at [807, 121] on div "Add Column" at bounding box center [564, 255] width 1037 height 329
click at [852, 98] on div "Add Column" at bounding box center [564, 255] width 1037 height 329
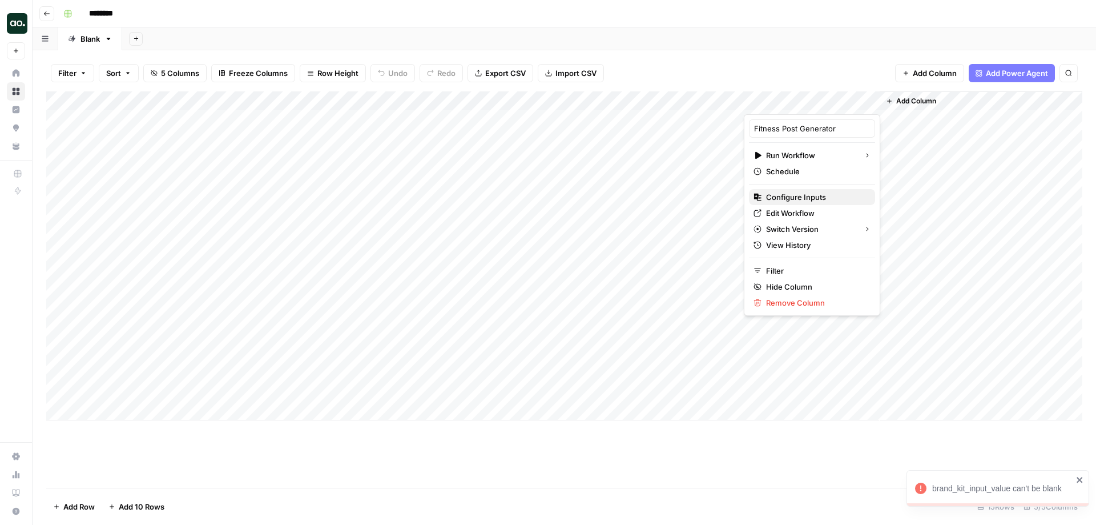
click at [812, 200] on span "Configure Inputs" at bounding box center [816, 196] width 100 height 11
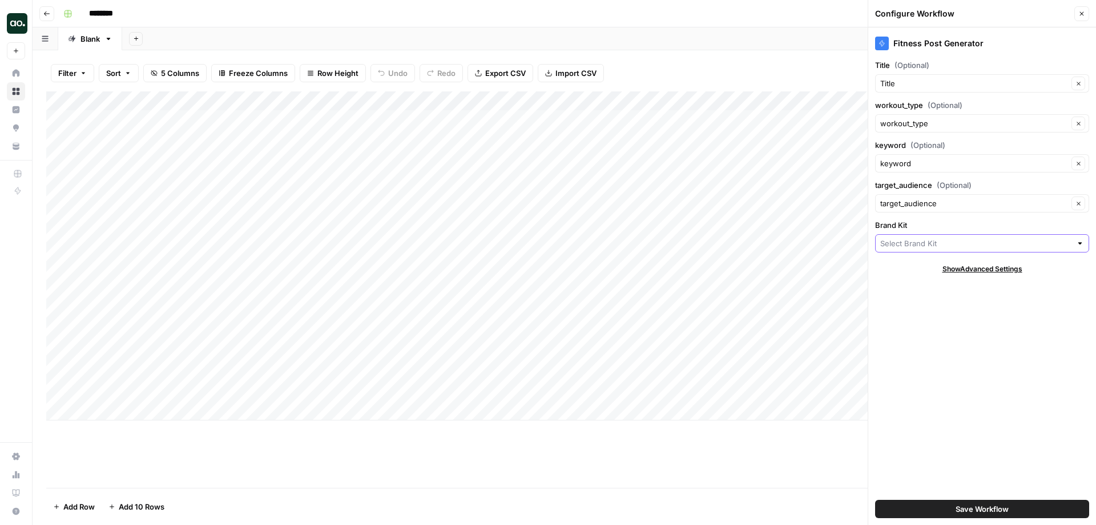
click at [931, 243] on input "Brand Kit" at bounding box center [976, 243] width 191 height 11
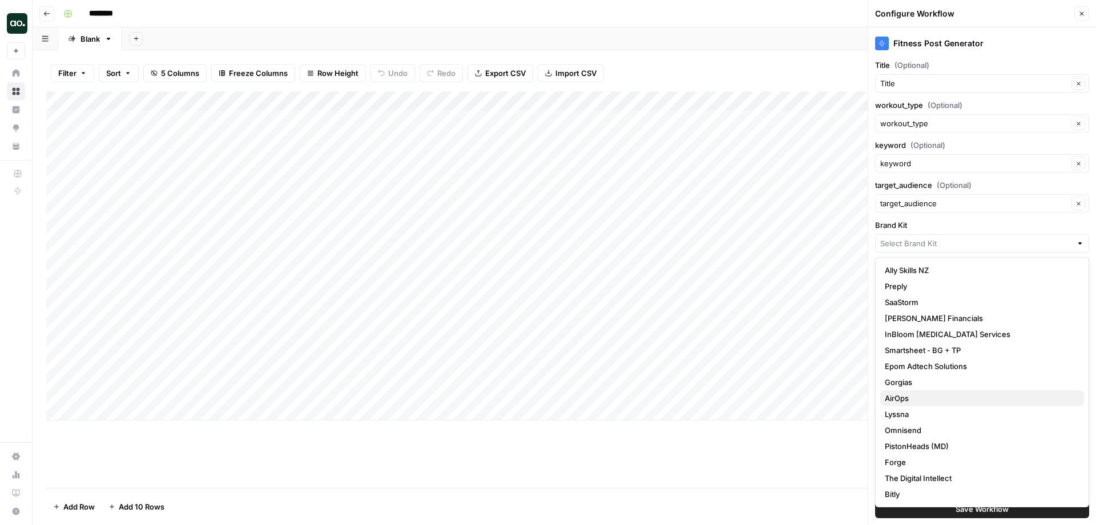
click at [936, 395] on span "AirOps" at bounding box center [980, 397] width 190 height 11
type input "AirOps"
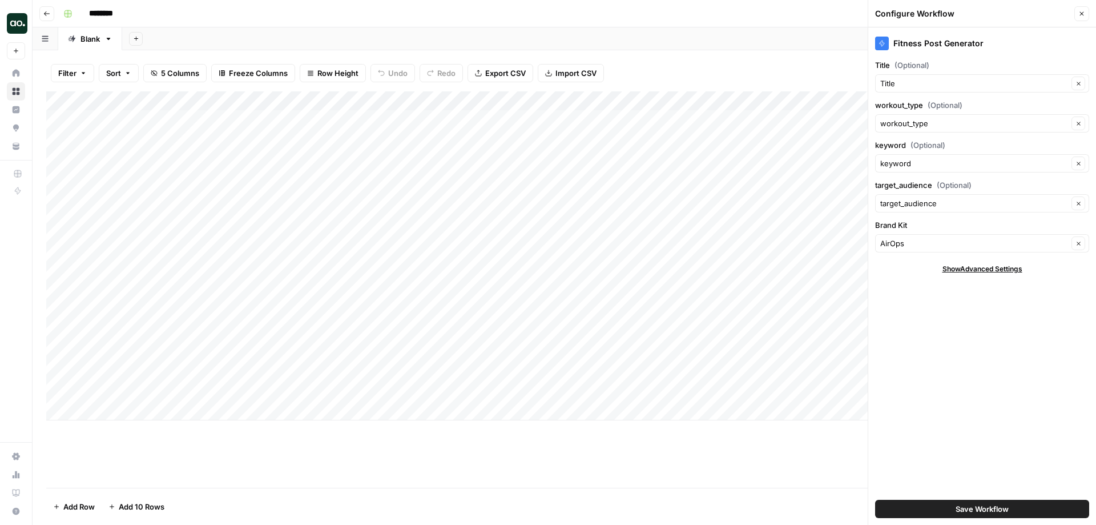
click at [958, 505] on span "Save Workflow" at bounding box center [982, 508] width 53 height 11
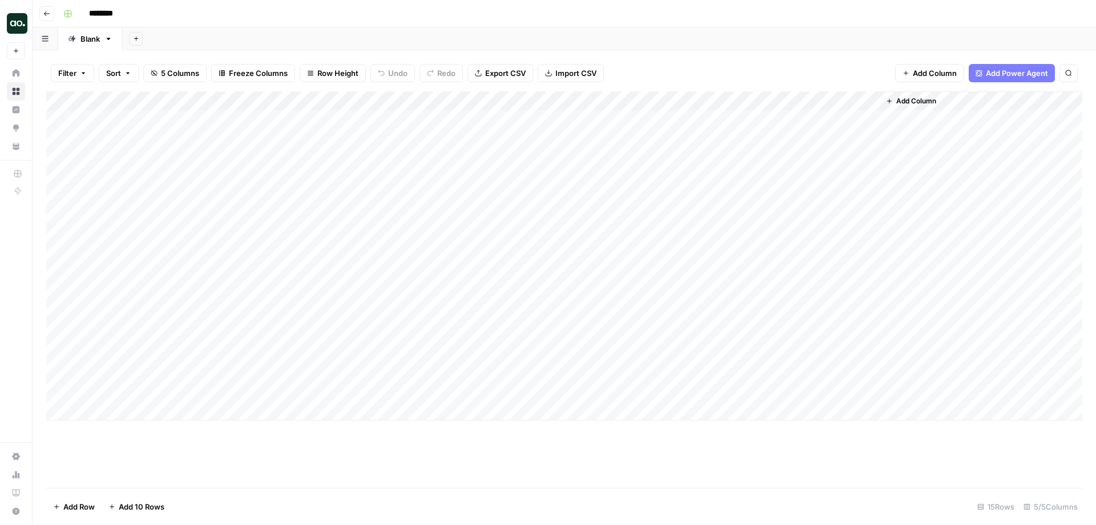
click at [807, 114] on div "Add Column" at bounding box center [564, 255] width 1037 height 329
click at [928, 117] on div "Add Column" at bounding box center [564, 255] width 1037 height 329
click at [970, 120] on div "Add Column" at bounding box center [564, 255] width 1037 height 329
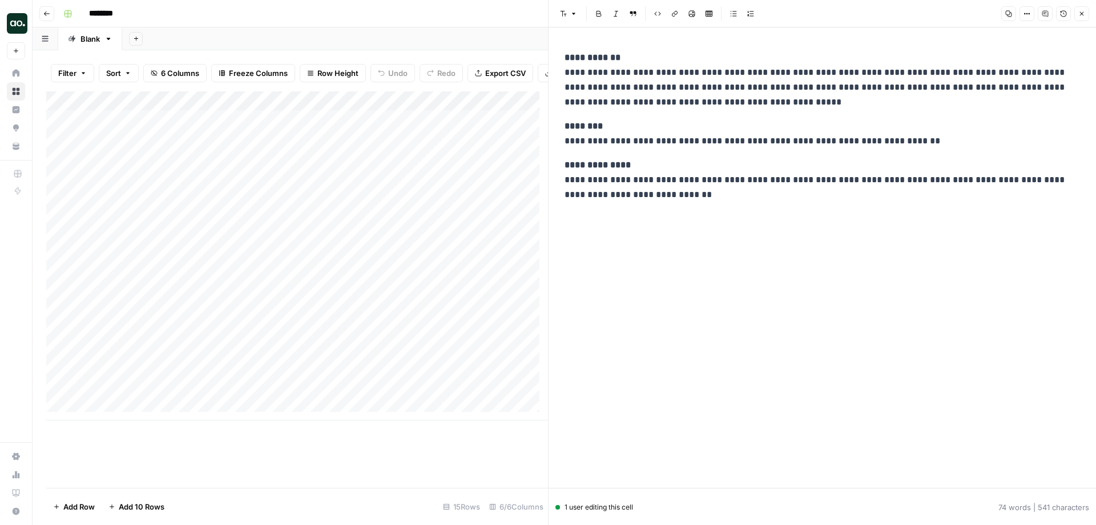
click at [1079, 13] on icon "button" at bounding box center [1082, 13] width 7 height 7
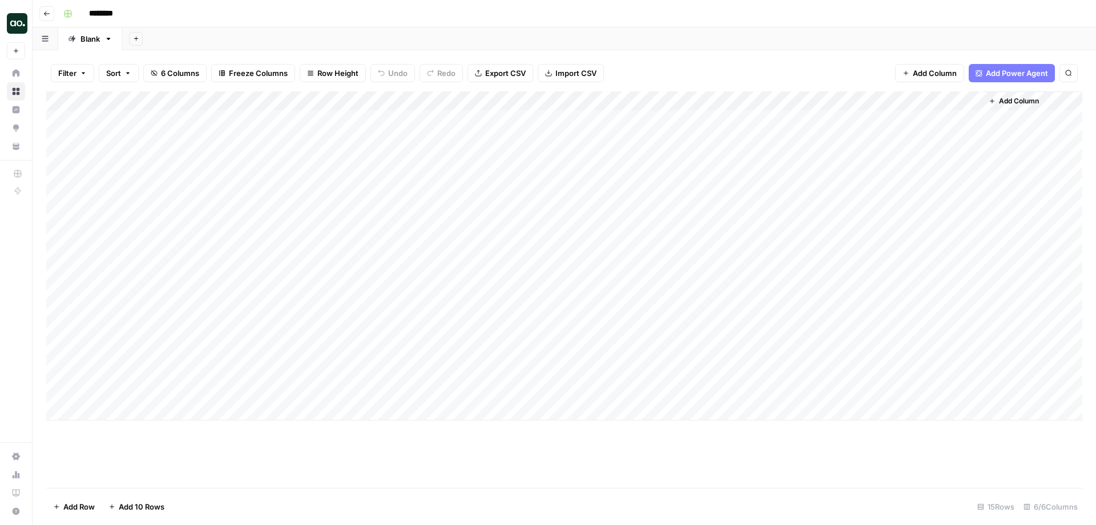
click at [857, 99] on div "Add Column" at bounding box center [564, 255] width 1037 height 329
click at [817, 194] on span "Configure Inputs" at bounding box center [816, 196] width 100 height 11
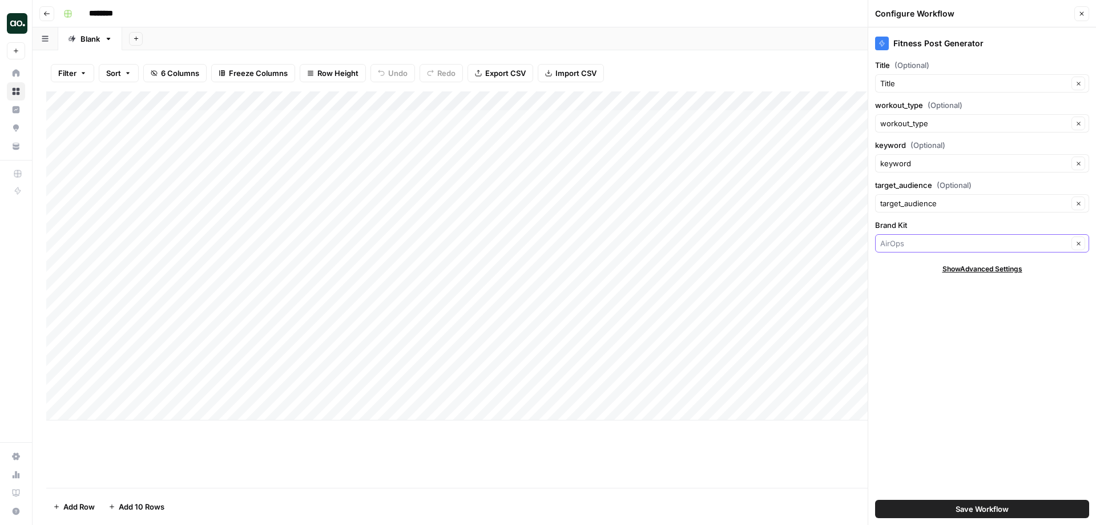
click at [928, 243] on input "Brand Kit" at bounding box center [975, 243] width 188 height 11
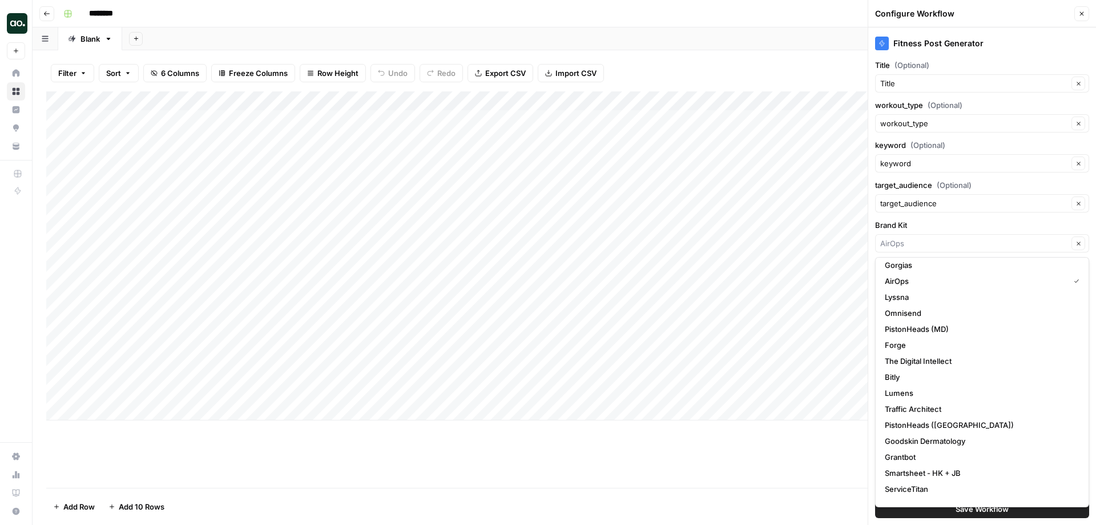
scroll to position [171, 0]
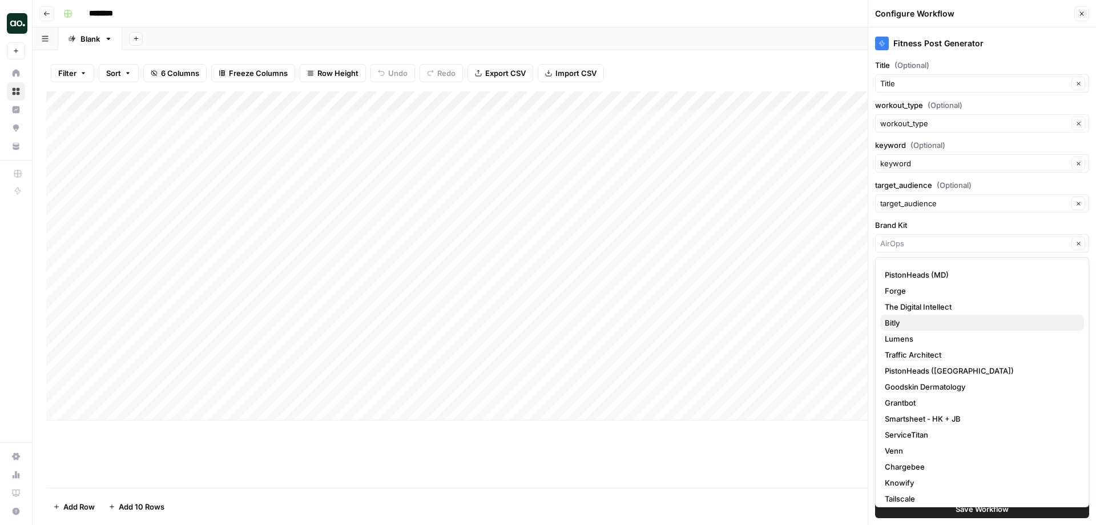
click at [912, 323] on span "Bitly" at bounding box center [980, 322] width 190 height 11
type input "Bitly"
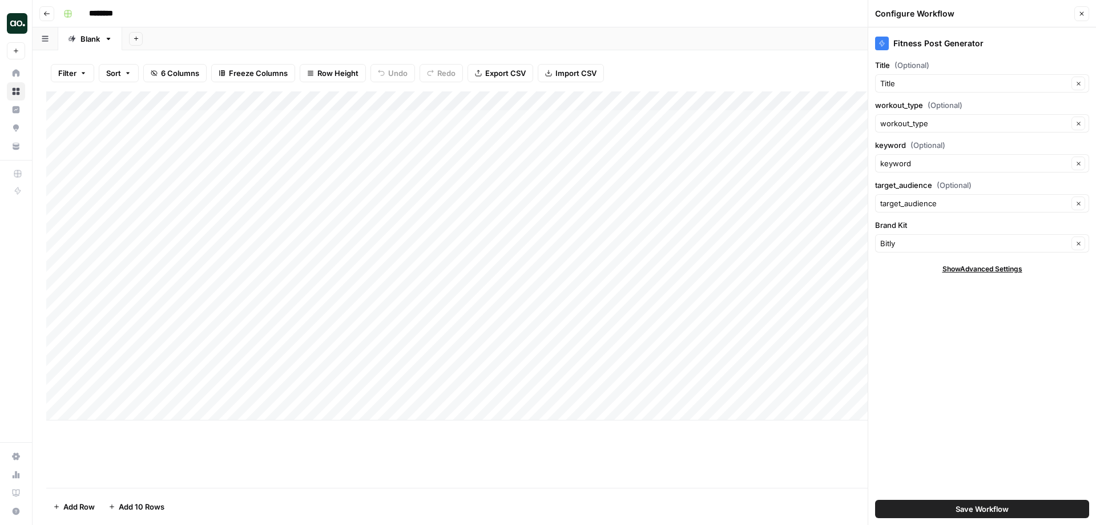
click at [979, 516] on button "Save Workflow" at bounding box center [982, 509] width 214 height 18
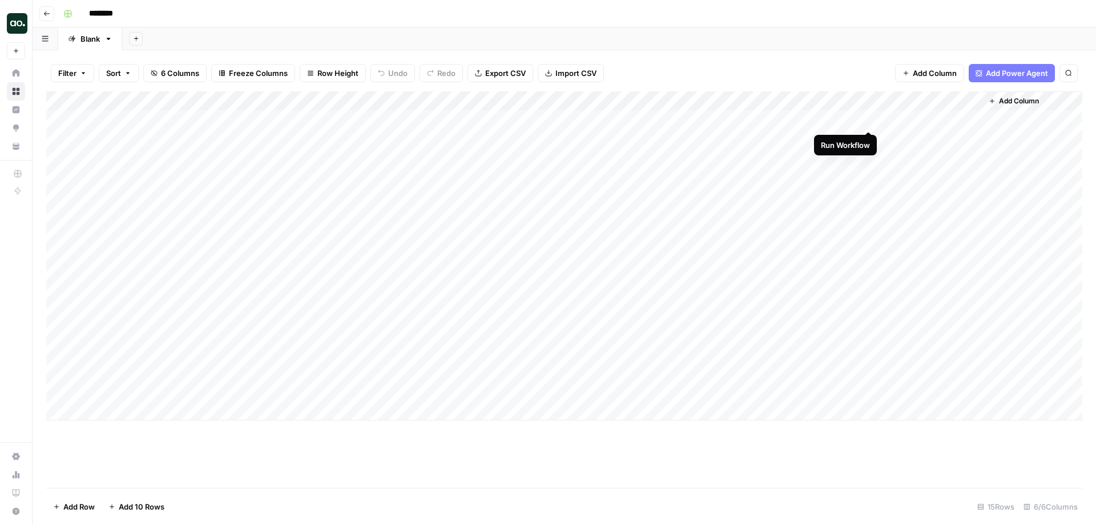
click at [867, 117] on div "Add Column" at bounding box center [564, 255] width 1037 height 329
click at [946, 114] on div "Add Column" at bounding box center [564, 255] width 1037 height 329
click at [970, 117] on div "Add Column" at bounding box center [564, 255] width 1037 height 329
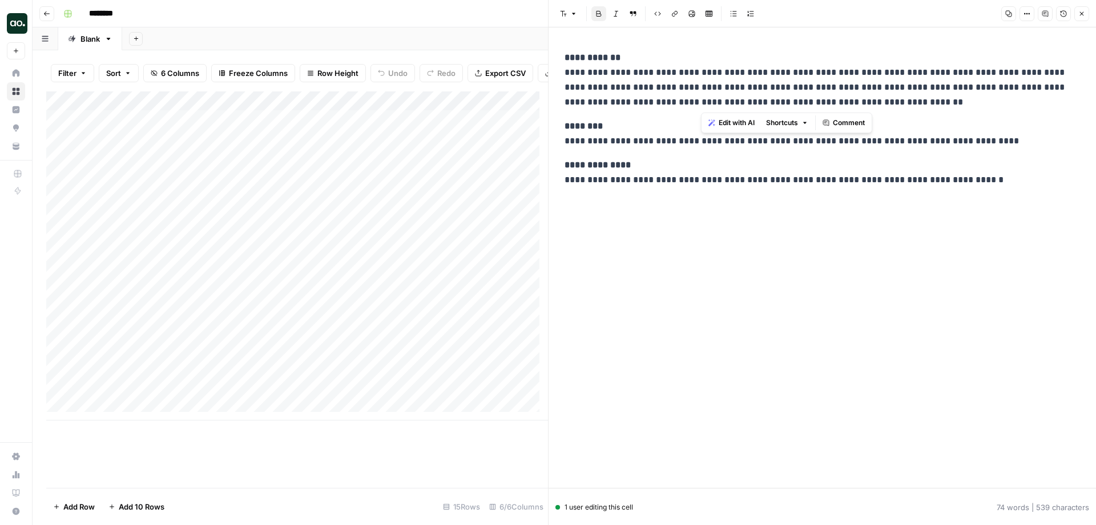
drag, startPoint x: 701, startPoint y: 87, endPoint x: 754, endPoint y: 96, distance: 53.8
click at [754, 96] on p "**********" at bounding box center [823, 79] width 516 height 59
click at [889, 93] on p "**********" at bounding box center [823, 79] width 516 height 59
click at [886, 101] on p "**********" at bounding box center [823, 79] width 516 height 59
click at [1082, 11] on icon "button" at bounding box center [1082, 13] width 7 height 7
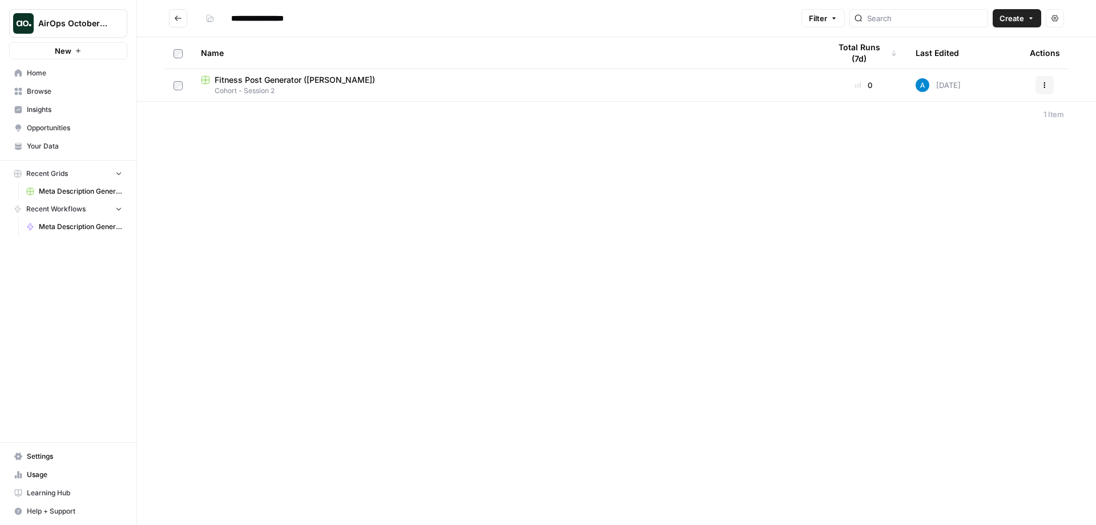
click at [63, 146] on span "Your Data" at bounding box center [74, 146] width 95 height 10
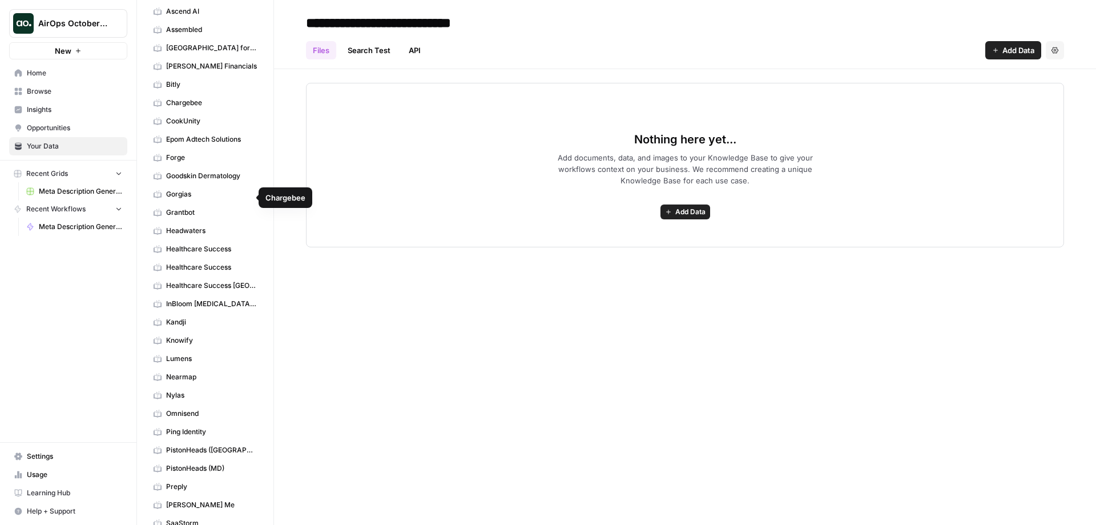
scroll to position [364, 0]
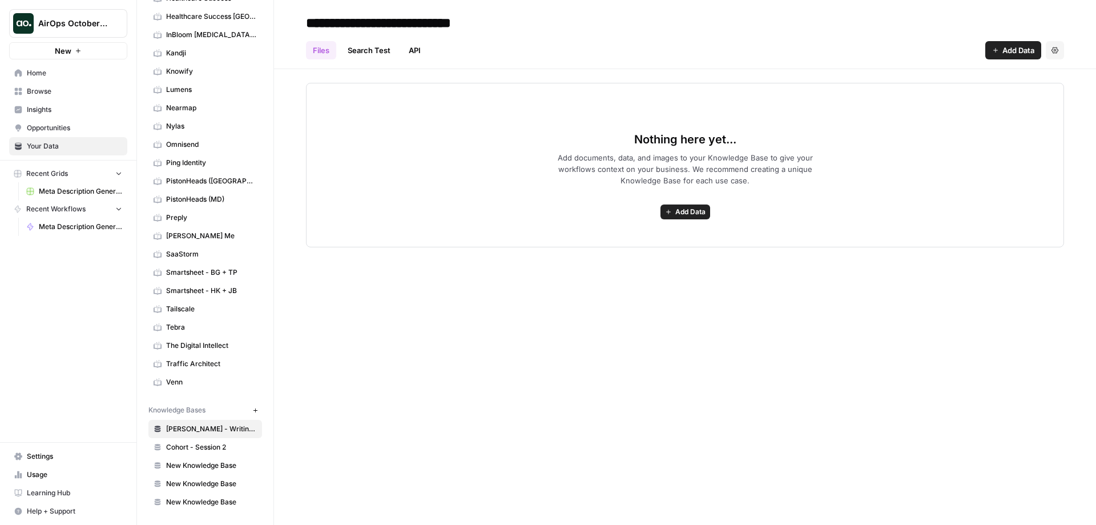
click at [199, 444] on span "Cohort - Session 2" at bounding box center [211, 447] width 91 height 10
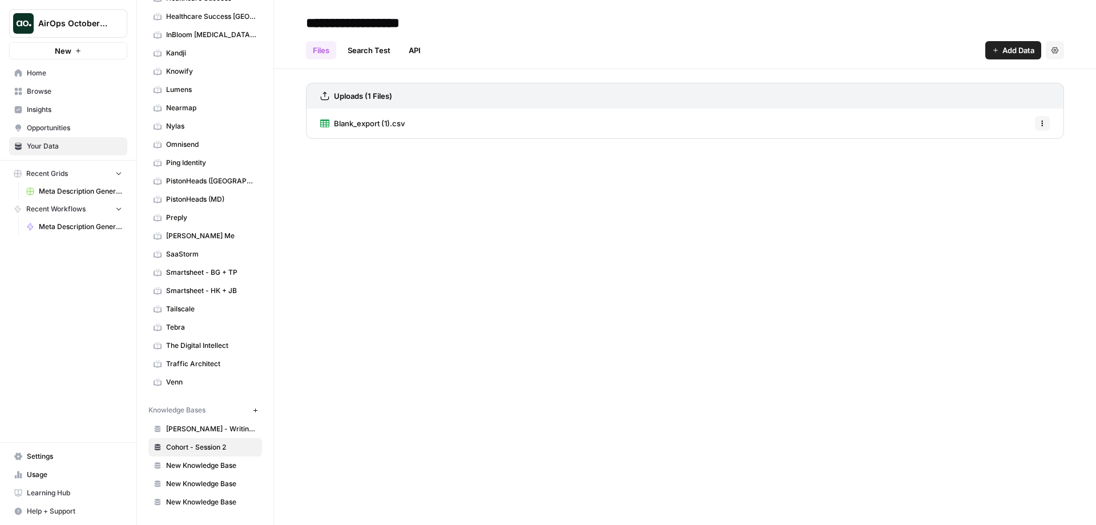
click at [368, 125] on span "Blank_export (1).csv" at bounding box center [369, 123] width 71 height 11
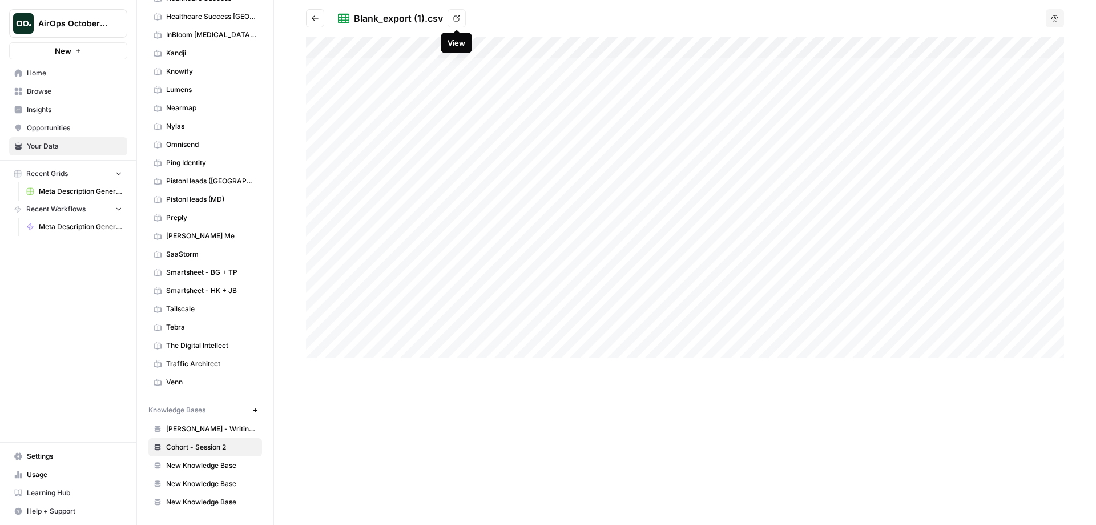
click at [456, 13] on link "View" at bounding box center [457, 18] width 18 height 18
click at [181, 463] on span "New Knowledge Base" at bounding box center [211, 465] width 91 height 10
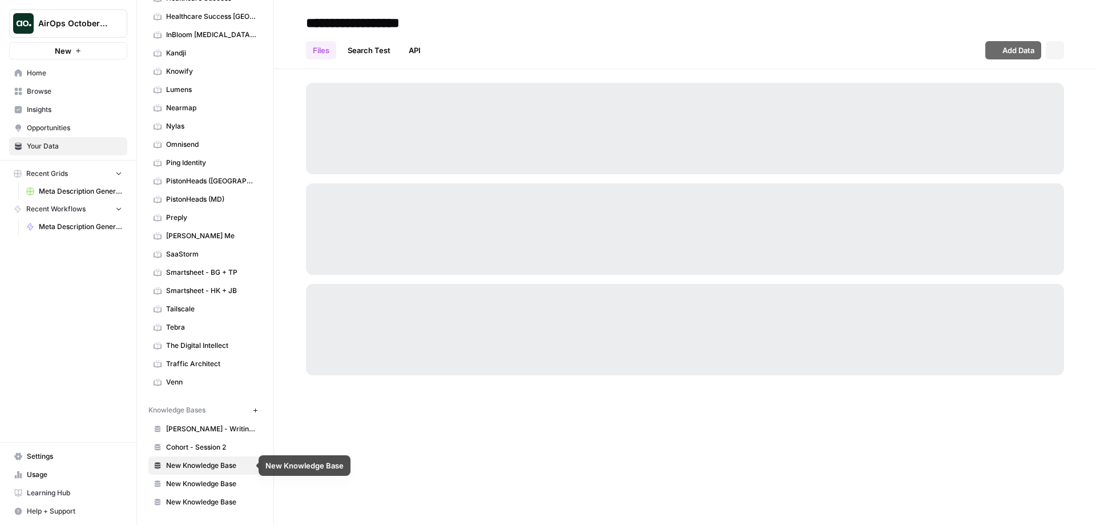
click at [200, 451] on span "Cohort - Session 2" at bounding box center [211, 447] width 91 height 10
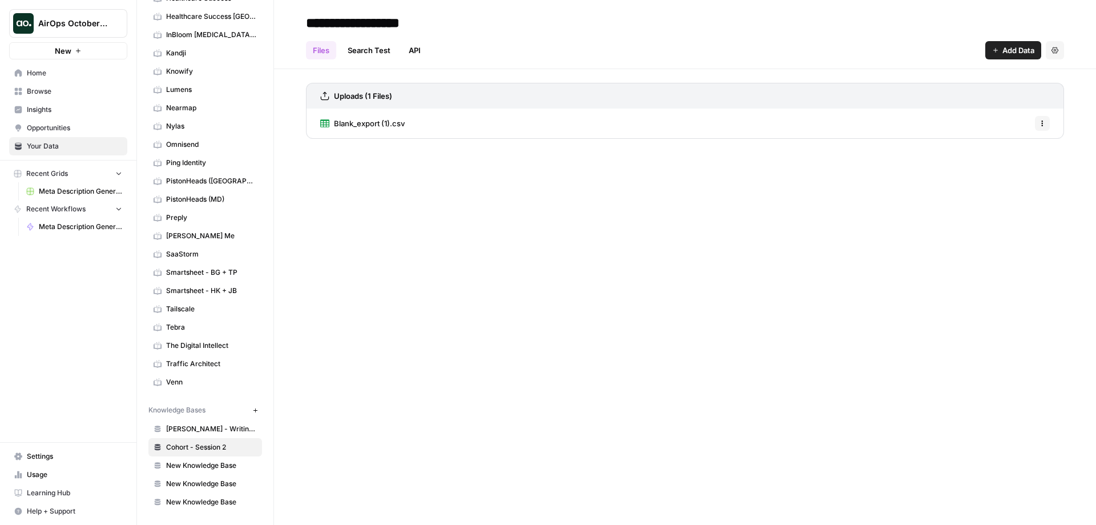
click at [431, 128] on div "Blank_export (1).csv Options" at bounding box center [685, 124] width 758 height 30
click at [364, 135] on link "Blank_export (1).csv" at bounding box center [362, 124] width 85 height 30
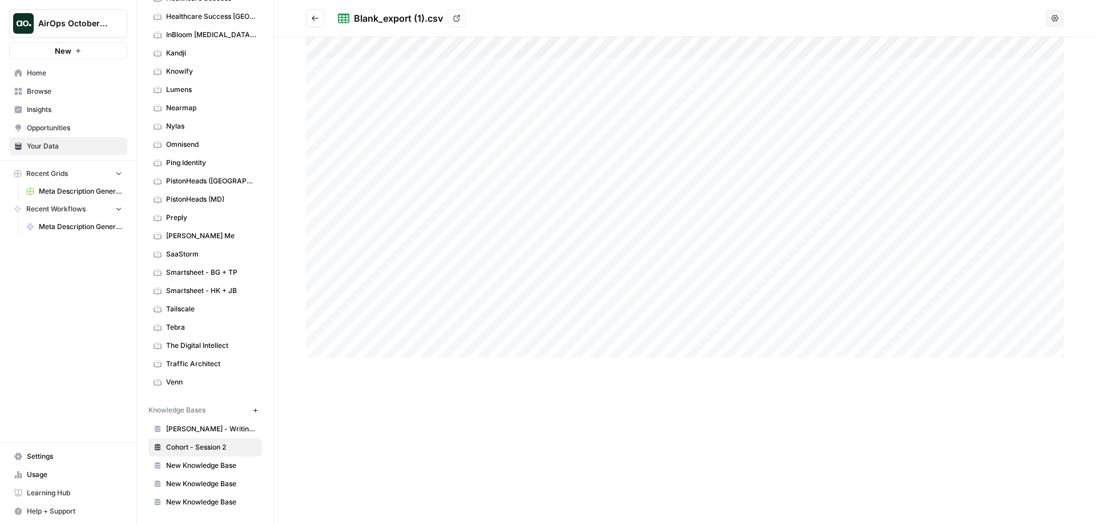
click at [350, 67] on div at bounding box center [685, 197] width 758 height 320
click at [318, 23] on button "Go back" at bounding box center [315, 18] width 18 height 18
